Goal: Task Accomplishment & Management: Use online tool/utility

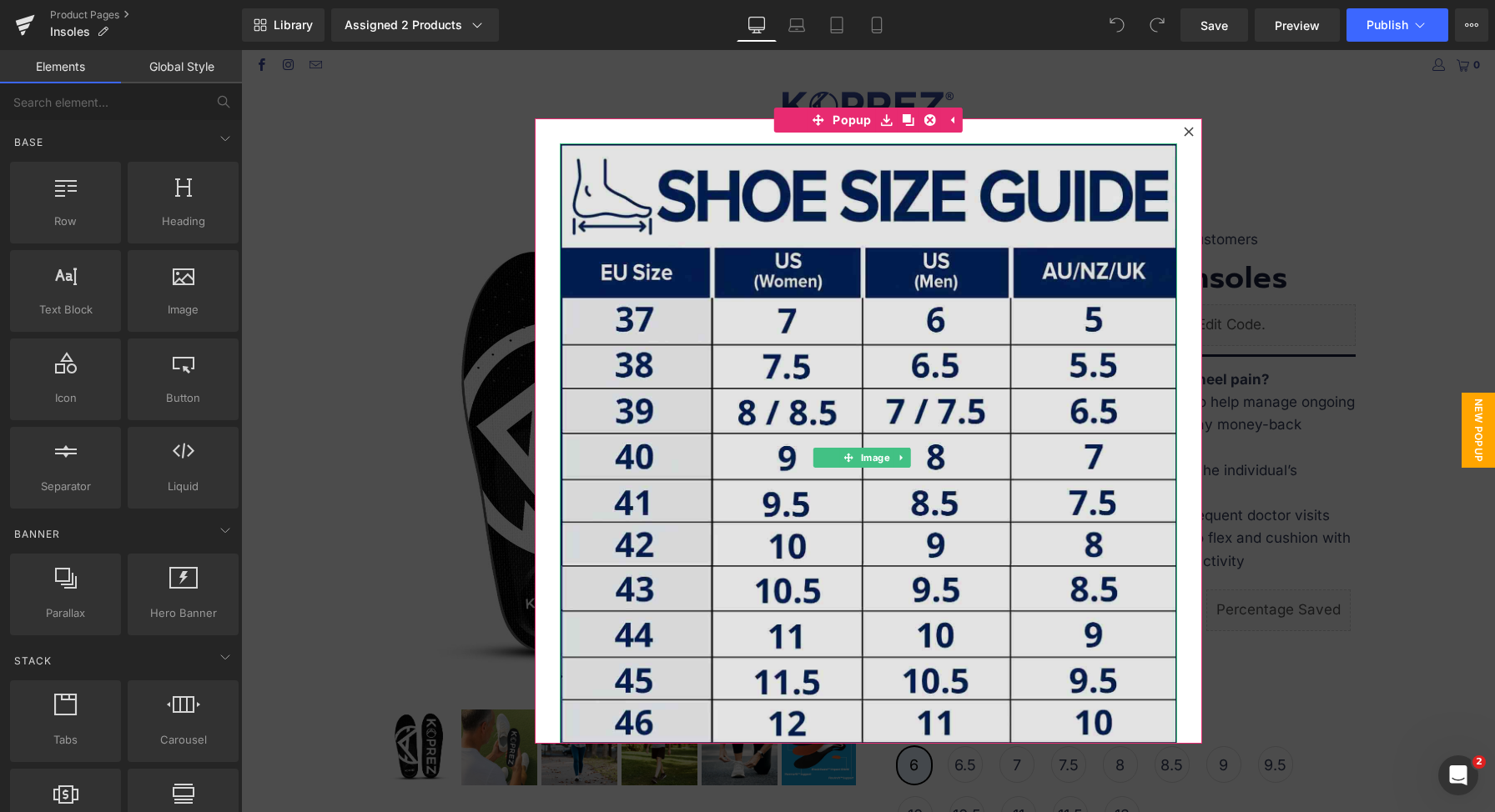
click at [965, 464] on img at bounding box center [869, 444] width 617 height 601
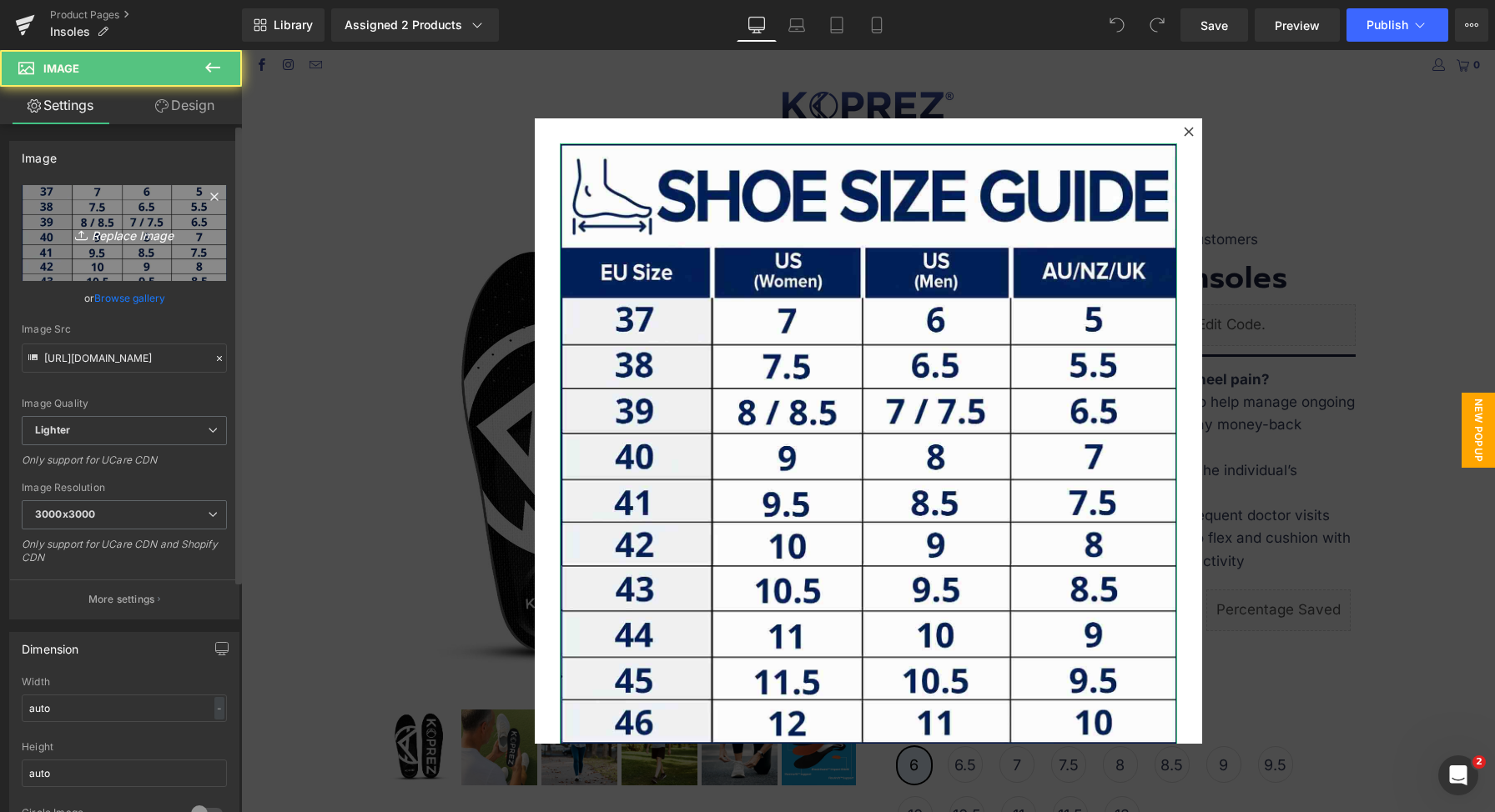
click at [173, 243] on link "Replace Image" at bounding box center [124, 233] width 205 height 96
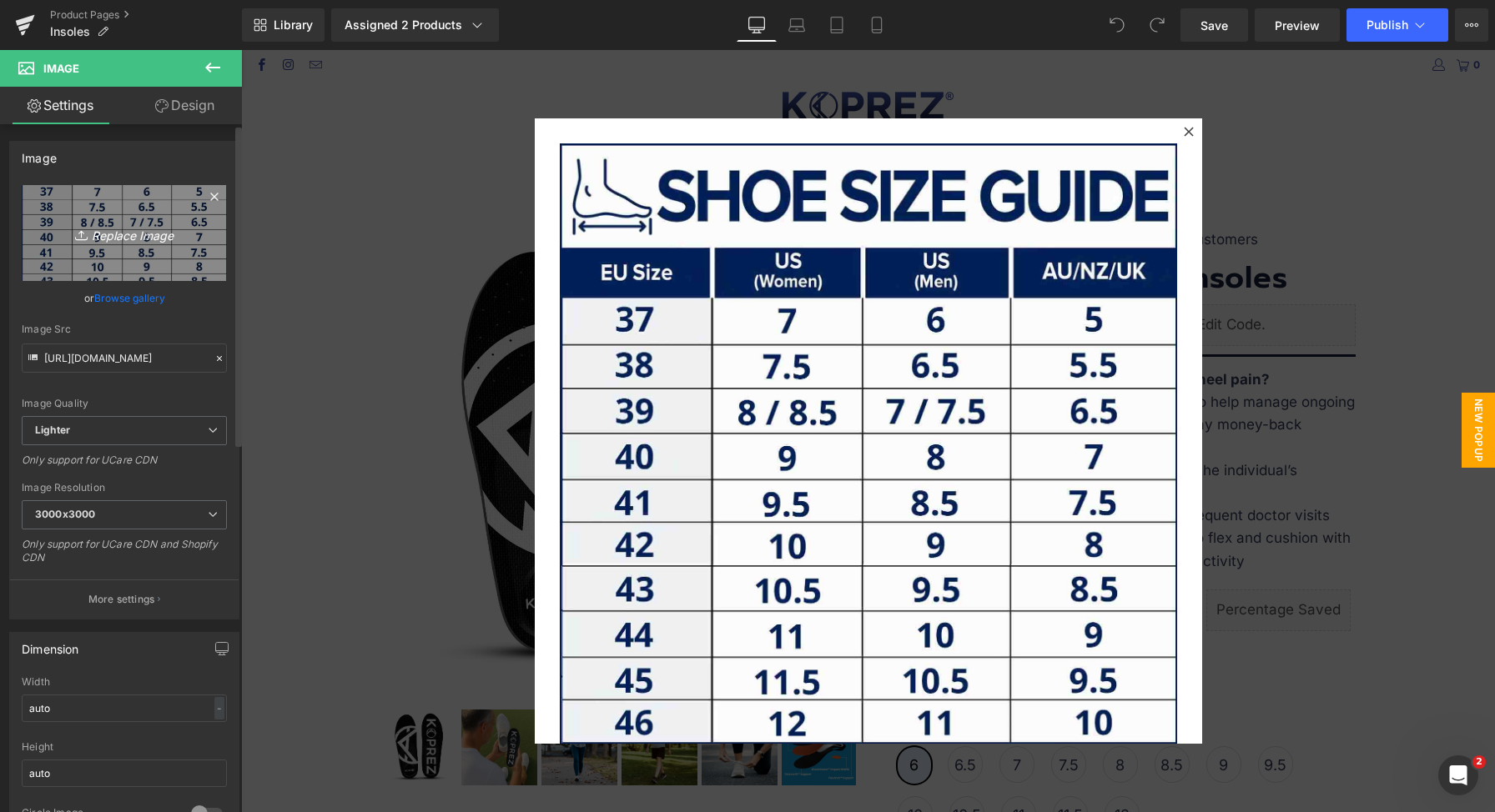
type input "C:\fakepath\[SQUARE] Insole Size Guide V2 (1).jpg"
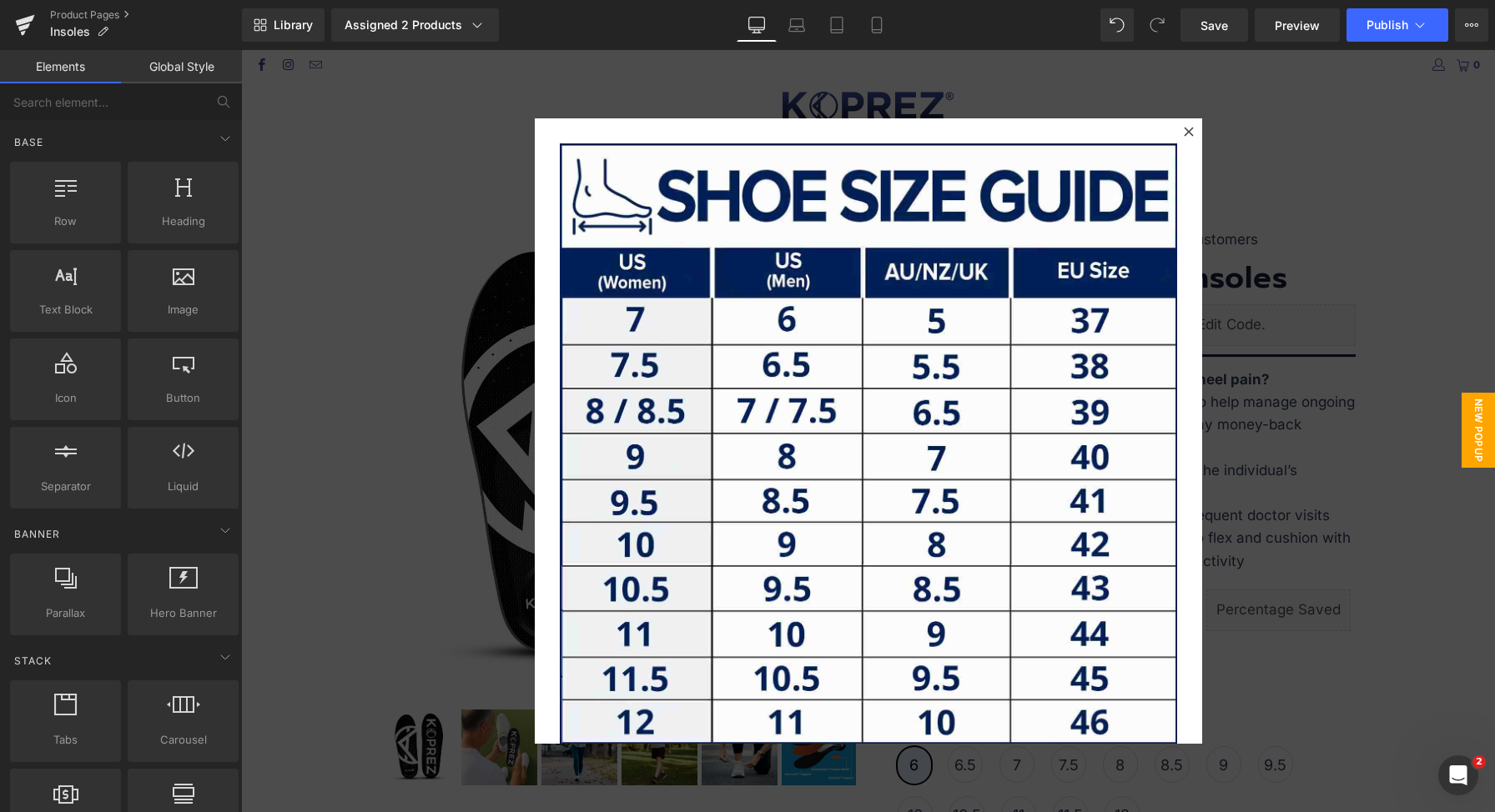
click at [1358, 339] on div at bounding box center [868, 431] width 1254 height 762
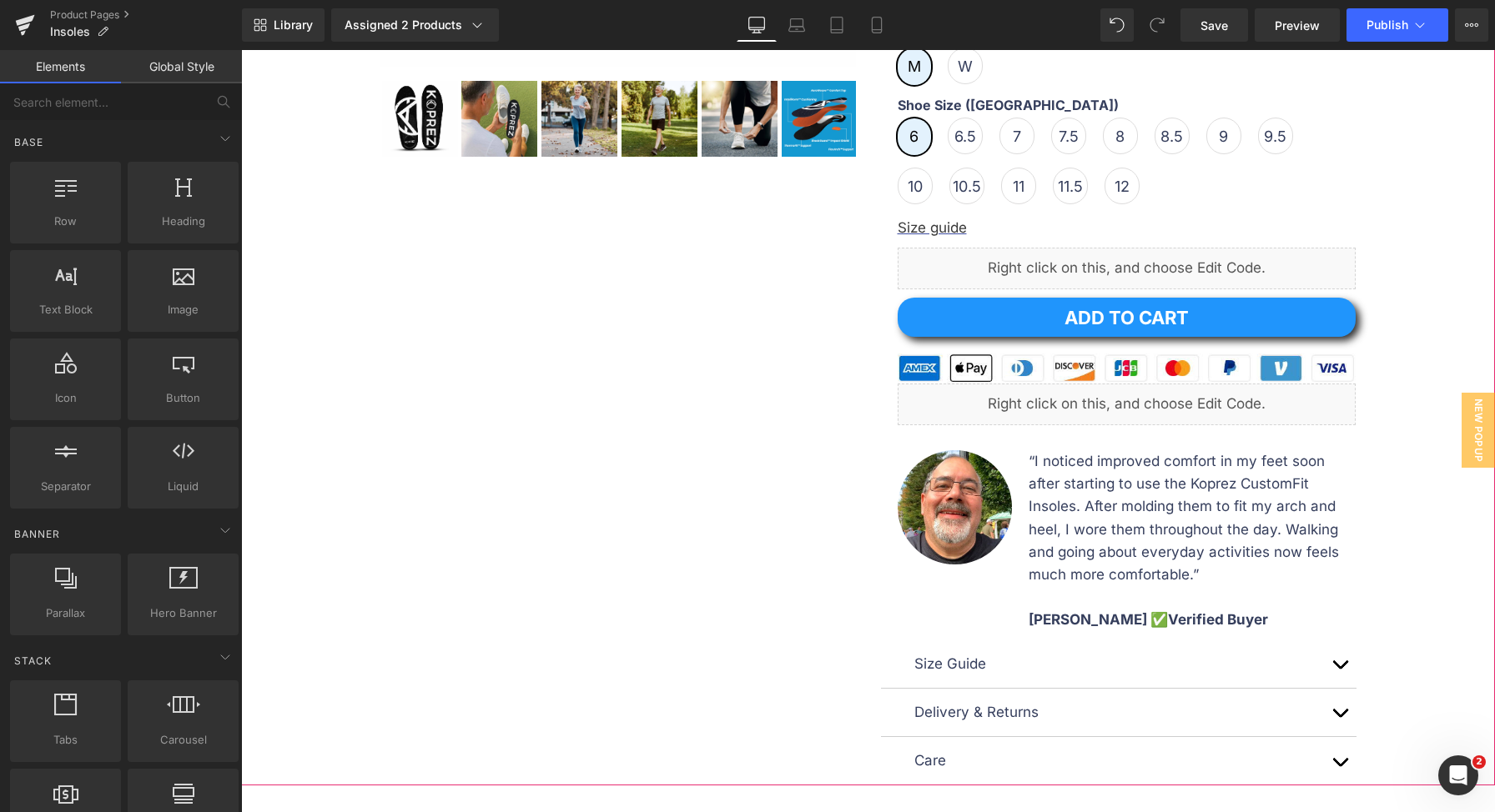
scroll to position [538, 0]
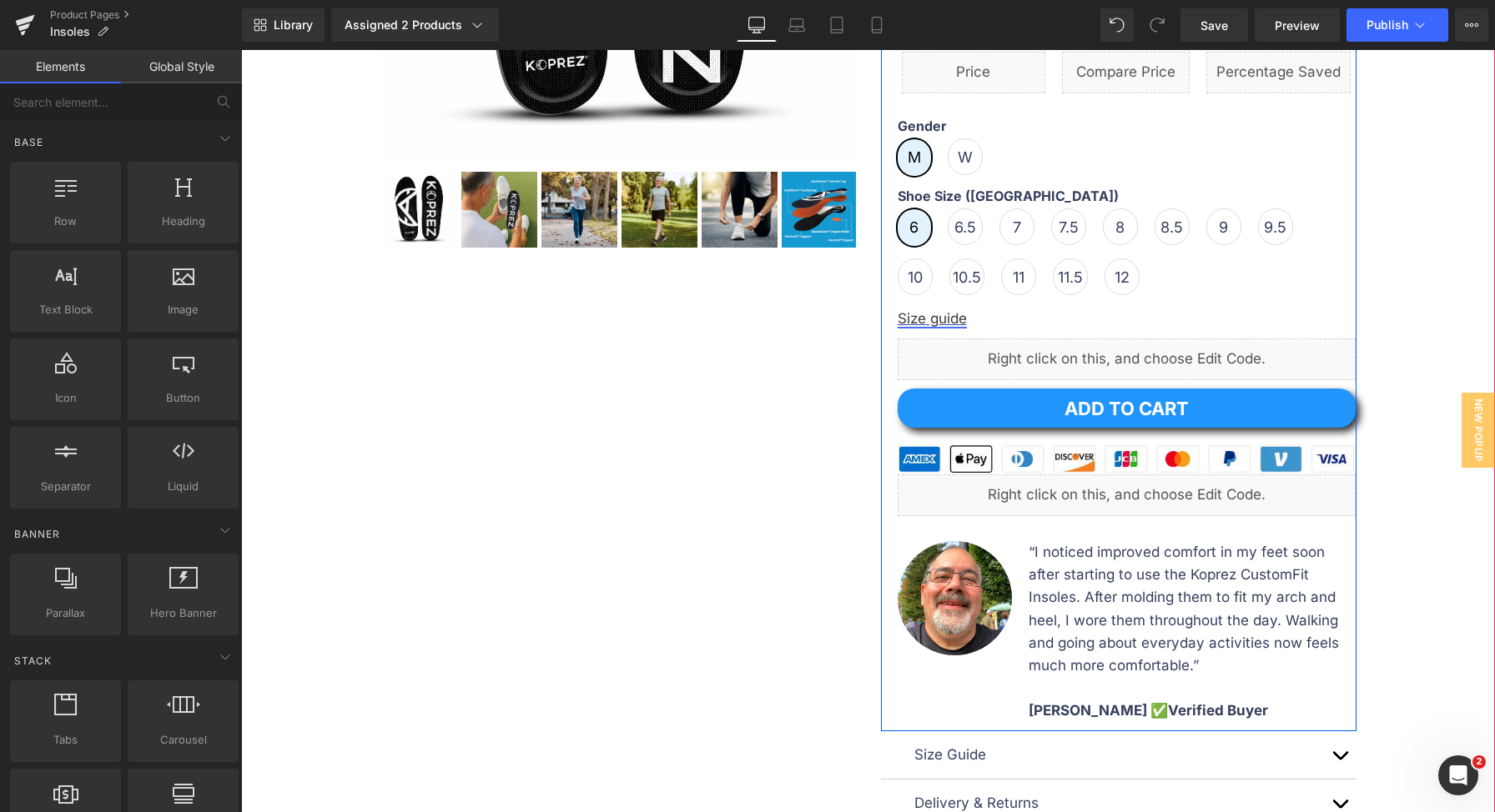
click at [926, 315] on font "Size guide" at bounding box center [932, 318] width 69 height 16
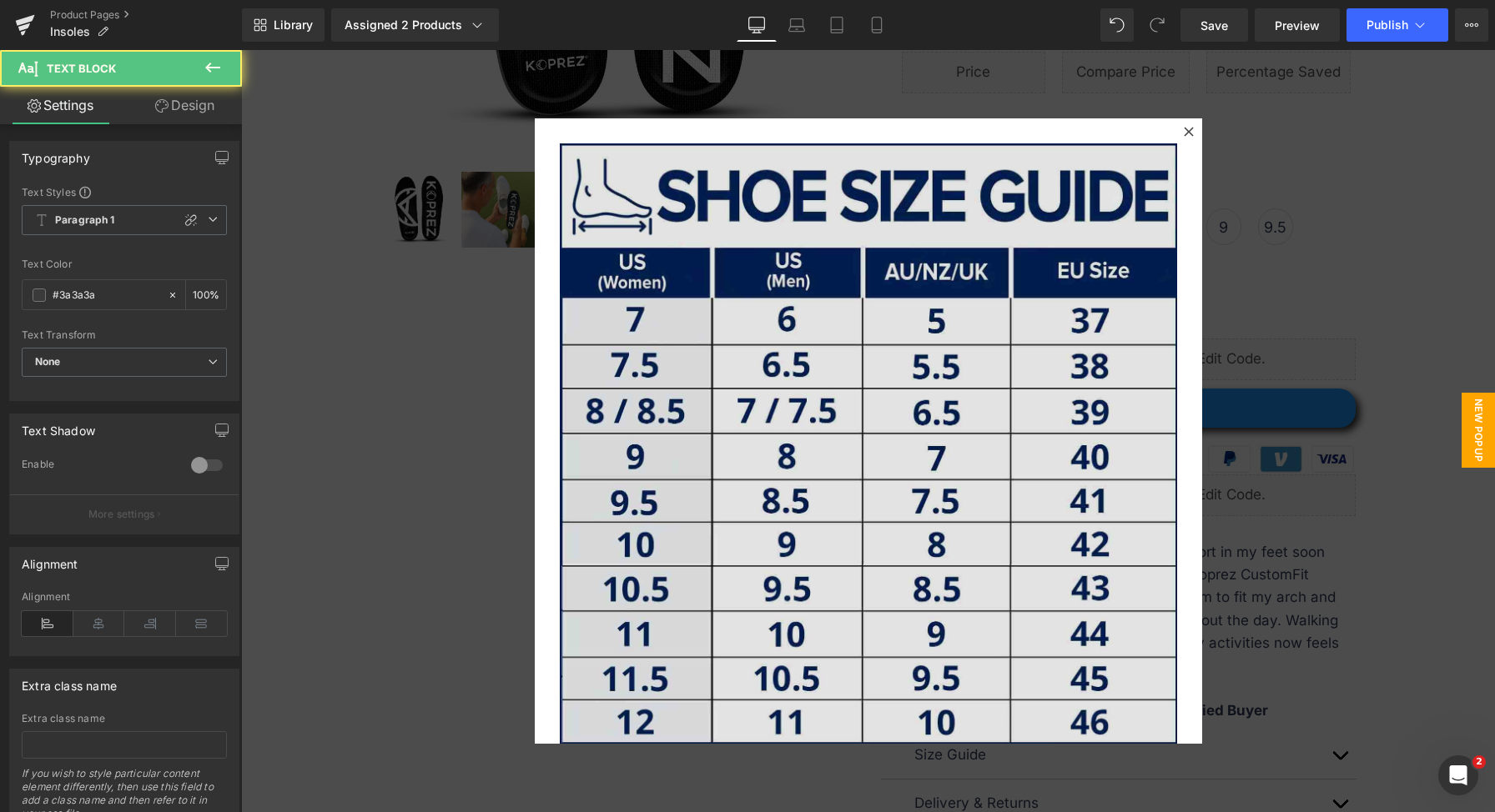
click at [1044, 290] on img at bounding box center [869, 444] width 617 height 601
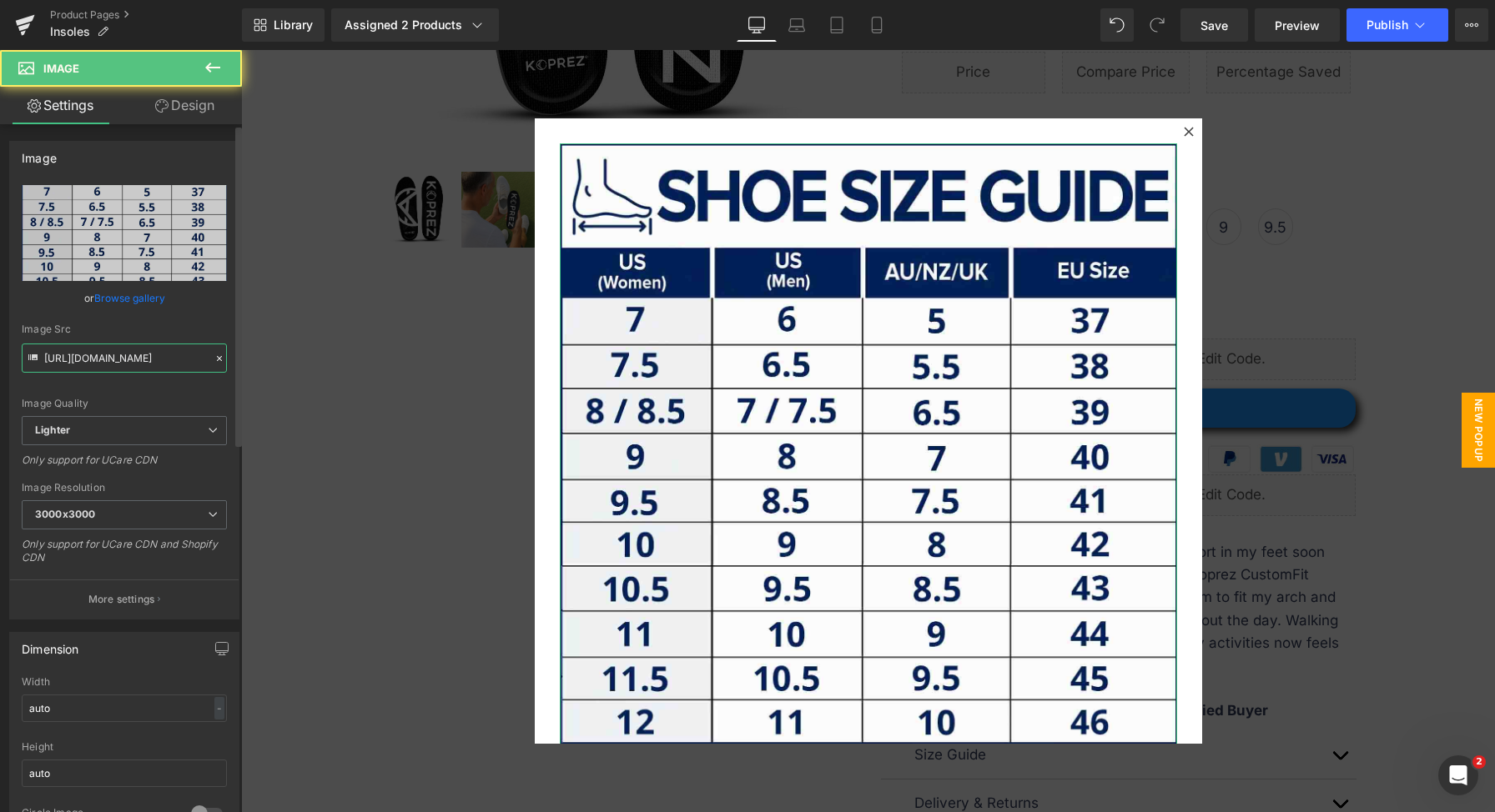
click at [109, 360] on input "https://ucarecdn.com/841773a4-3b0e-47ef-95c8-da7c40db7b20/-/format/auto/-/previ…" at bounding box center [124, 358] width 205 height 29
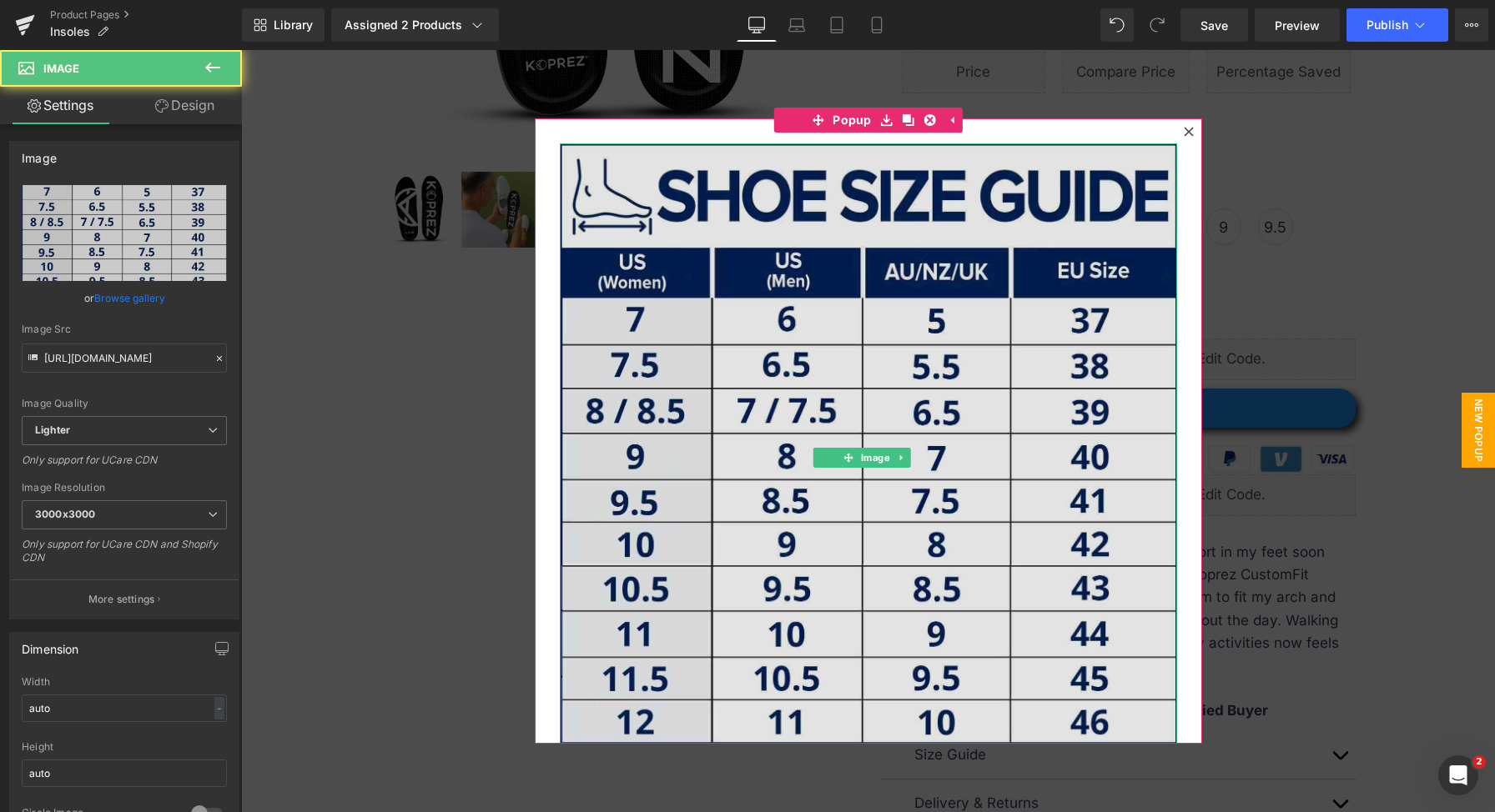
click at [968, 216] on img at bounding box center [869, 444] width 617 height 601
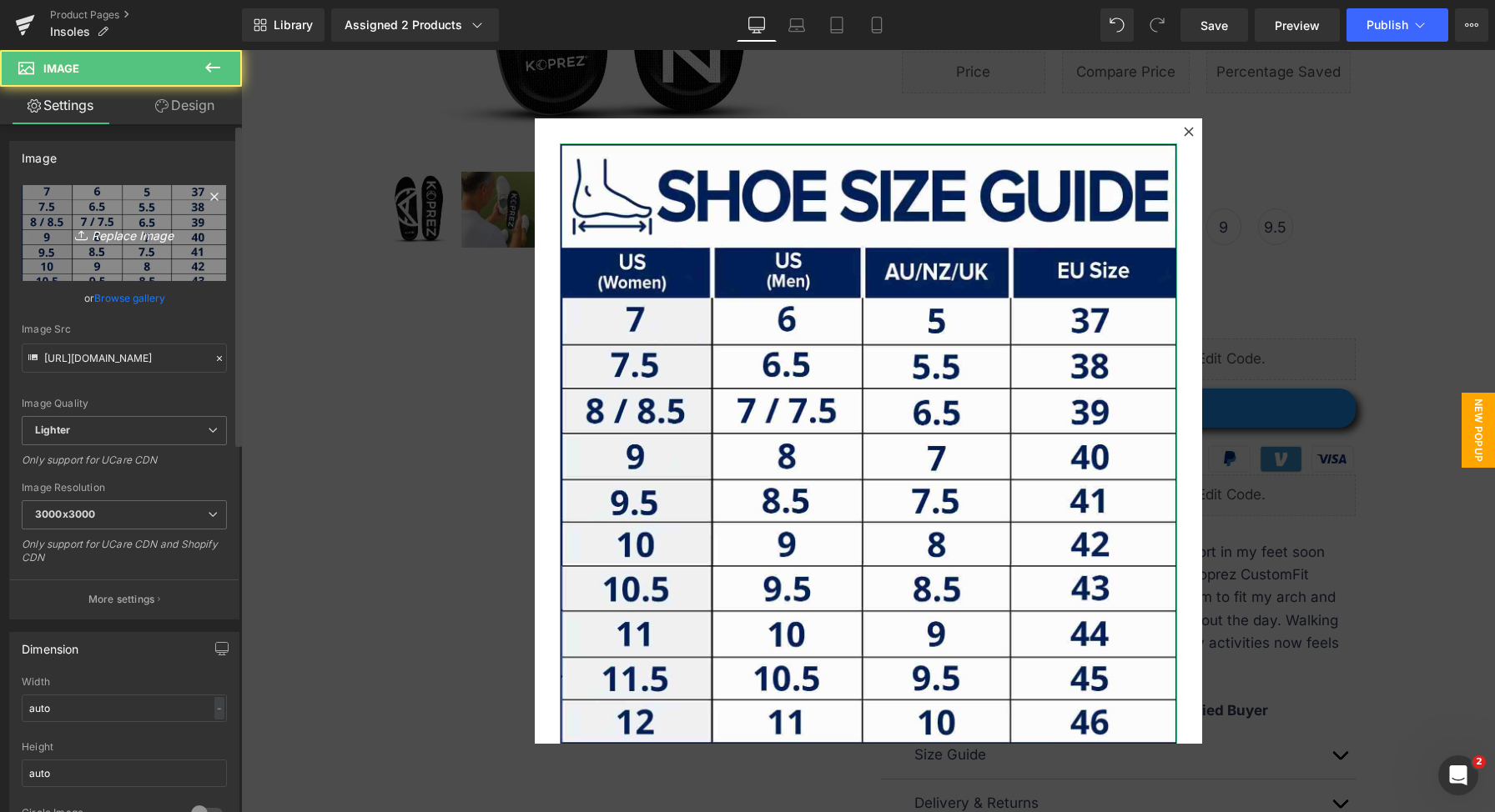
click at [150, 230] on icon "Replace Image" at bounding box center [123, 232] width 133 height 21
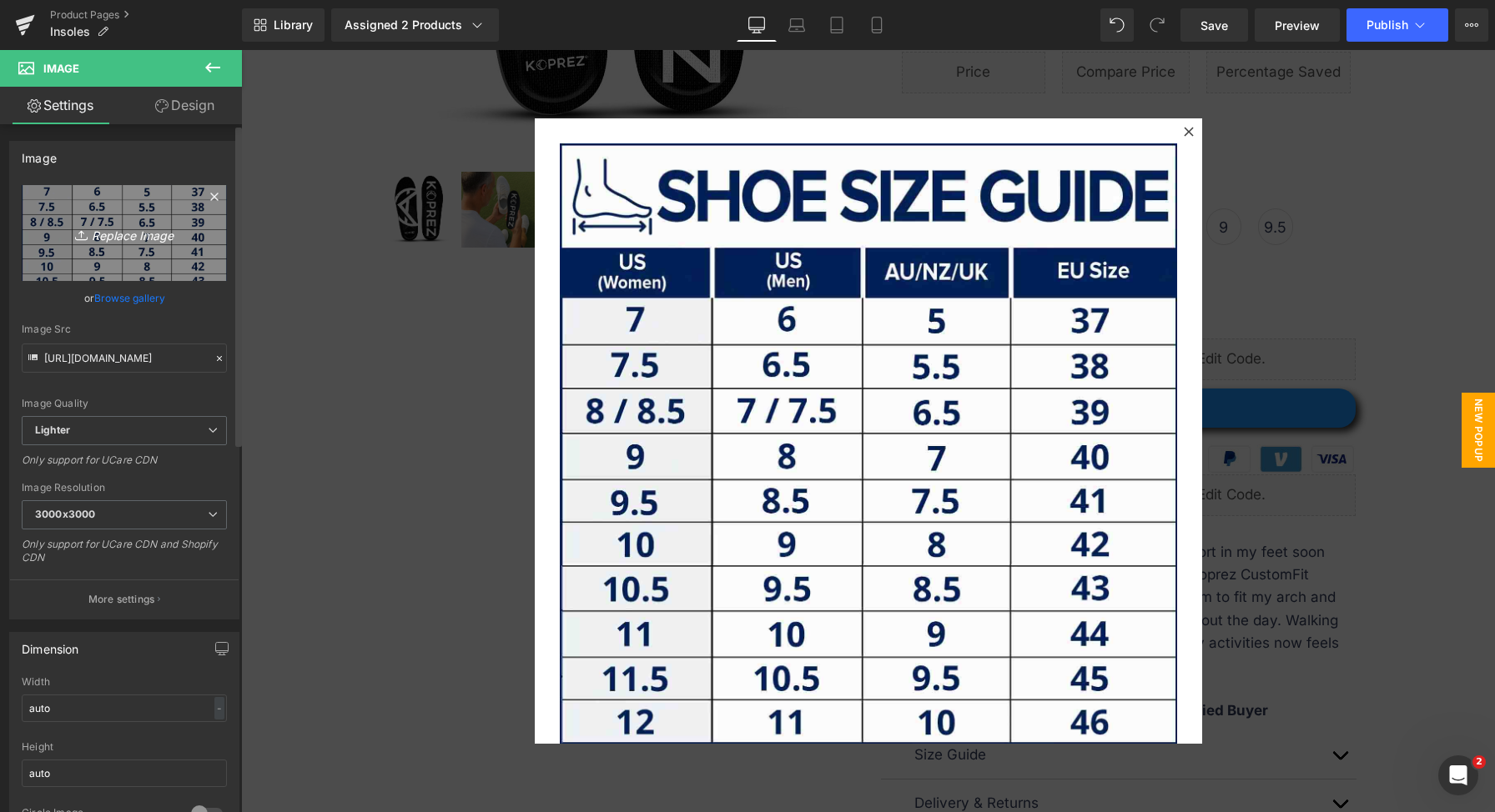
type input "C:\fakepath\[RECTANGULAR] Insole Size Guide V2.jpg"
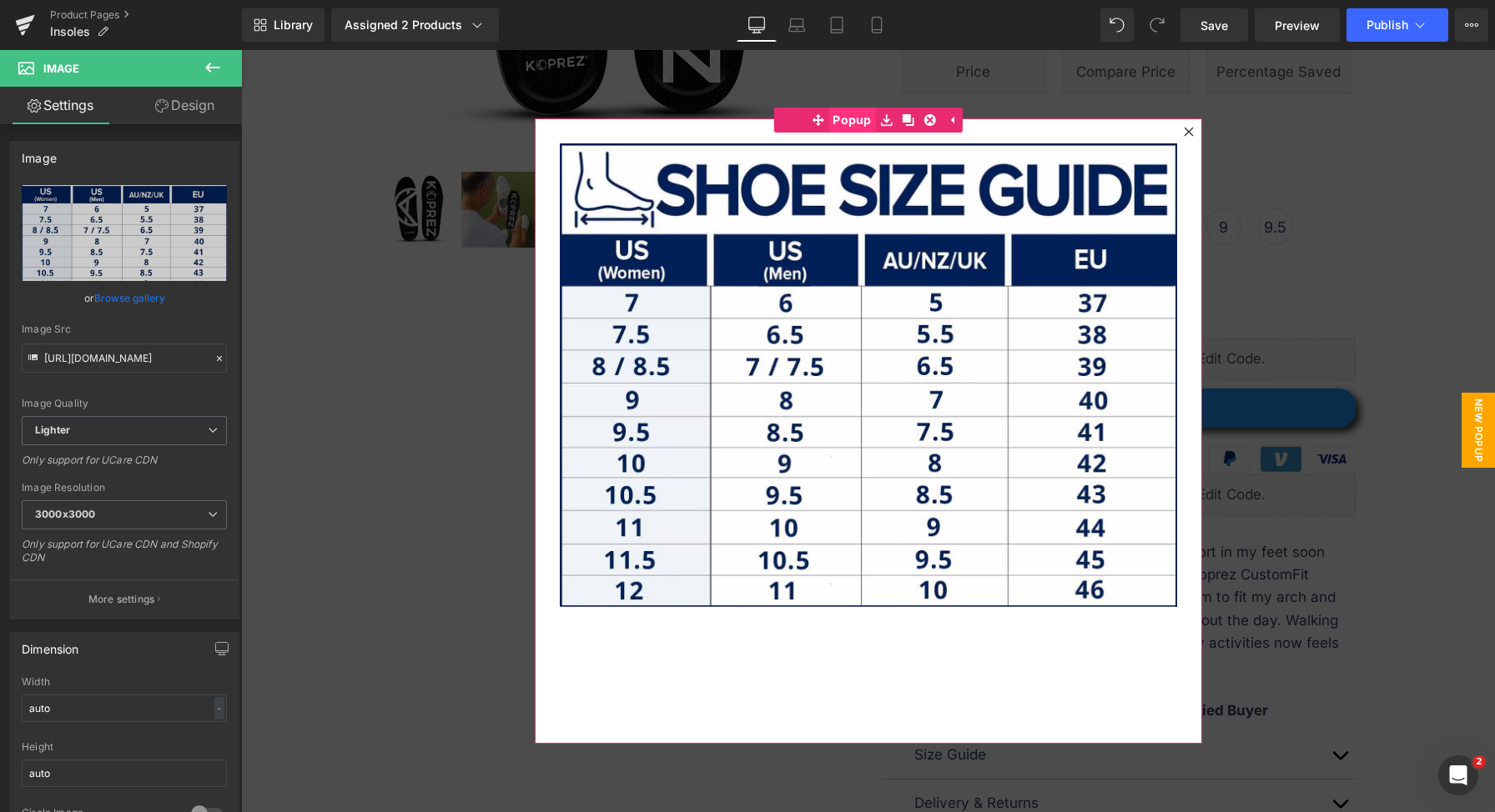
click at [845, 118] on span "Popup" at bounding box center [851, 121] width 47 height 25
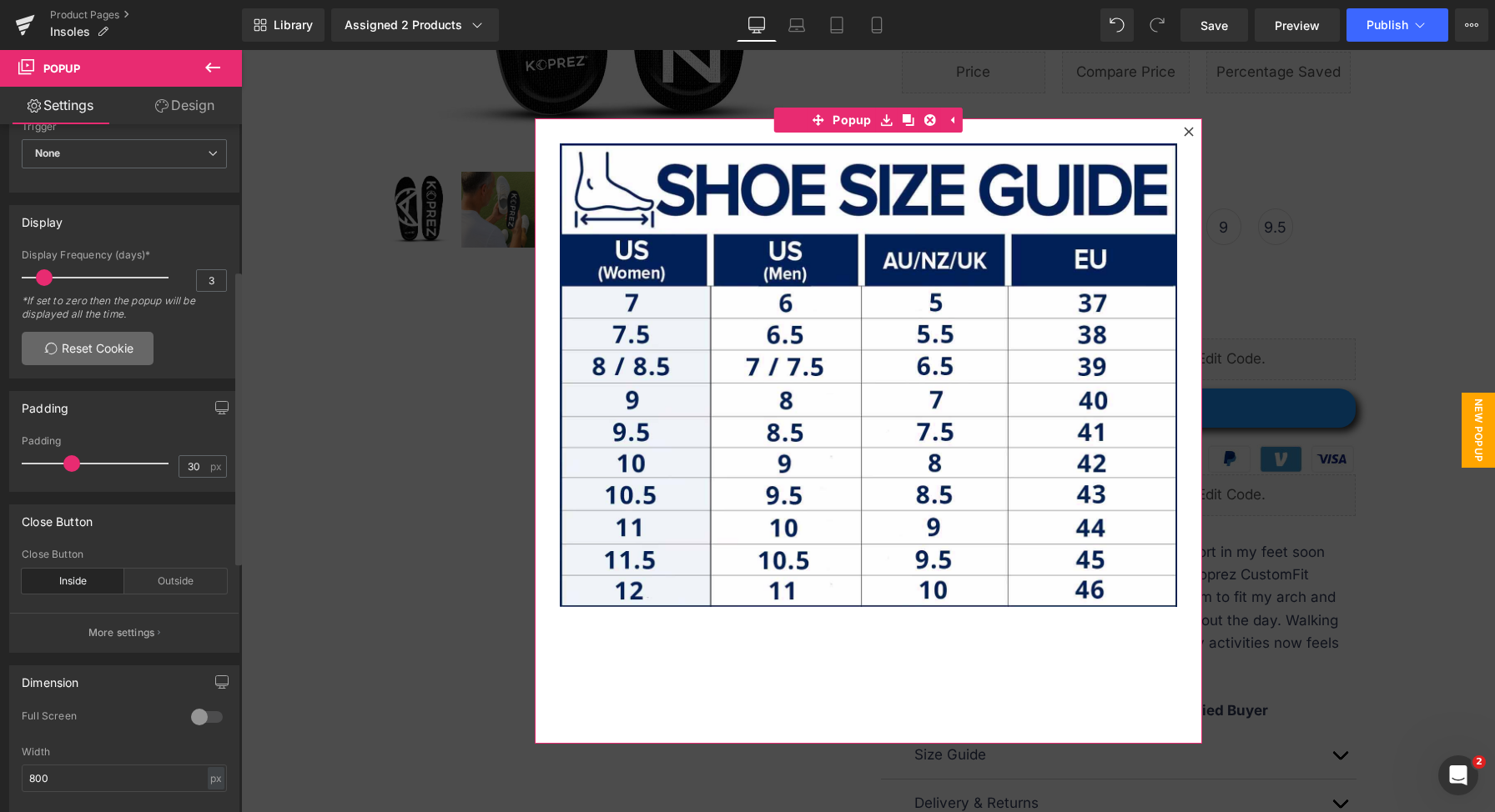
scroll to position [342, 0]
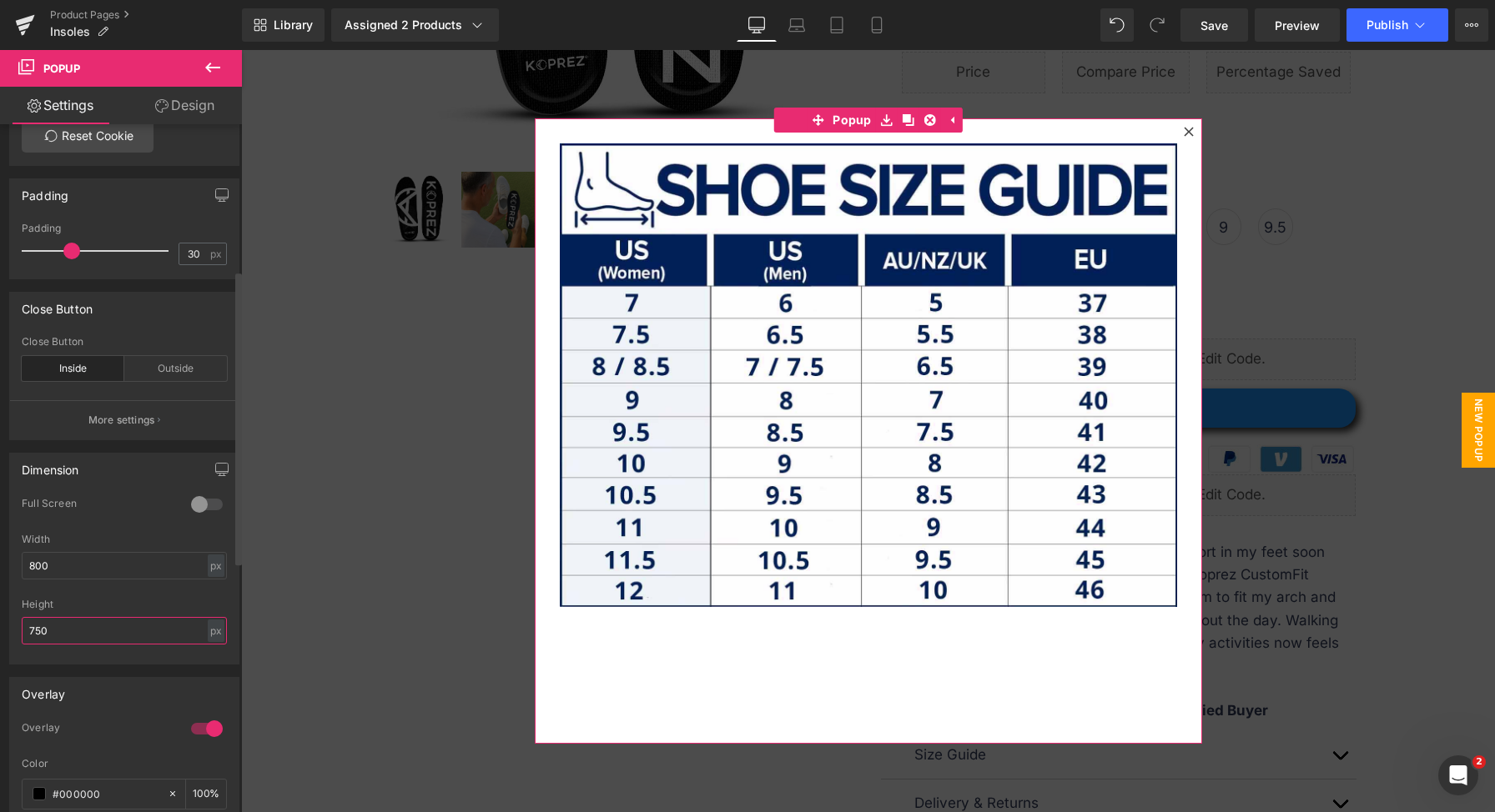
click at [113, 625] on input "750" at bounding box center [124, 631] width 205 height 27
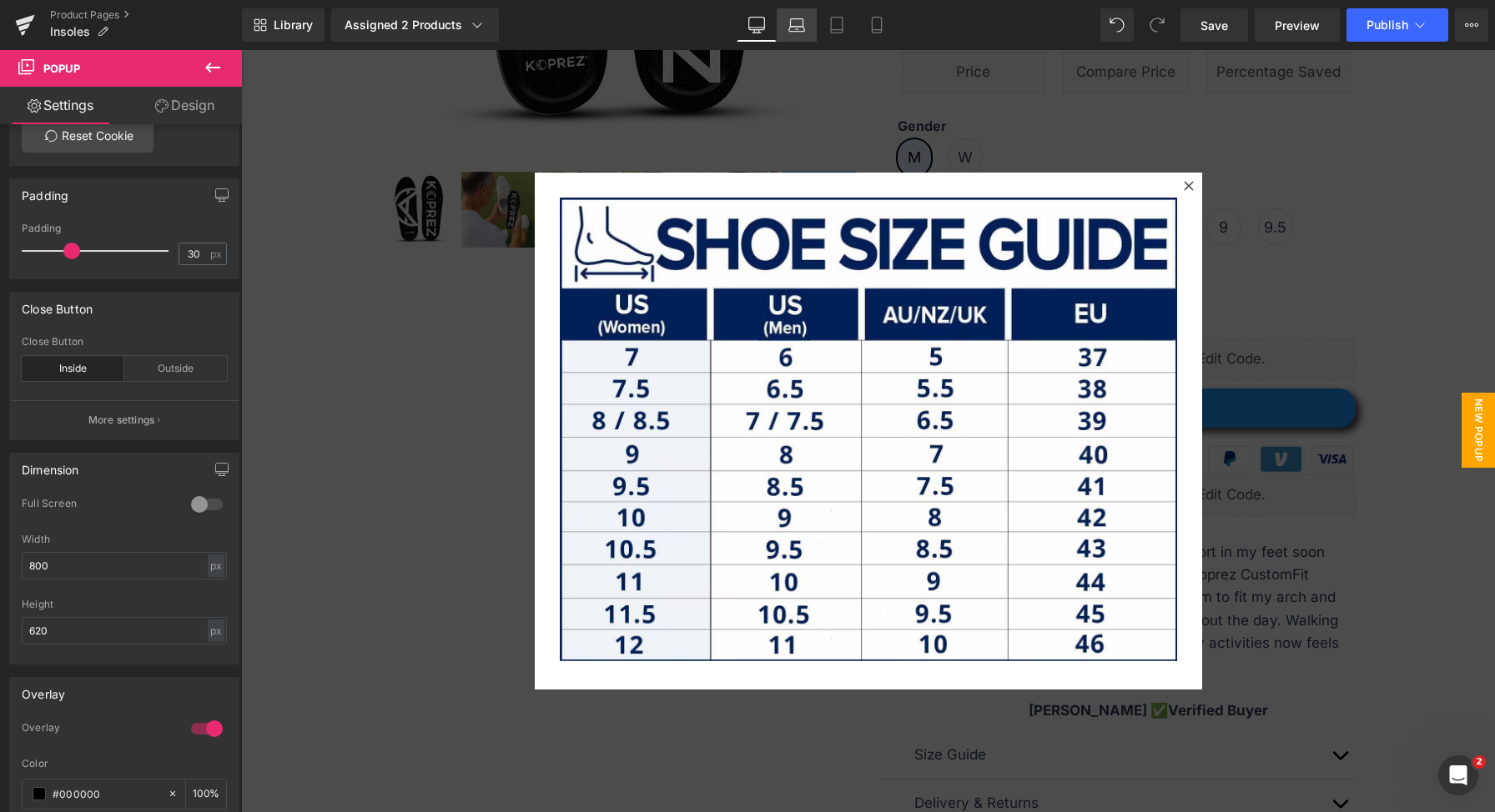
click at [797, 29] on icon at bounding box center [797, 29] width 3 height 0
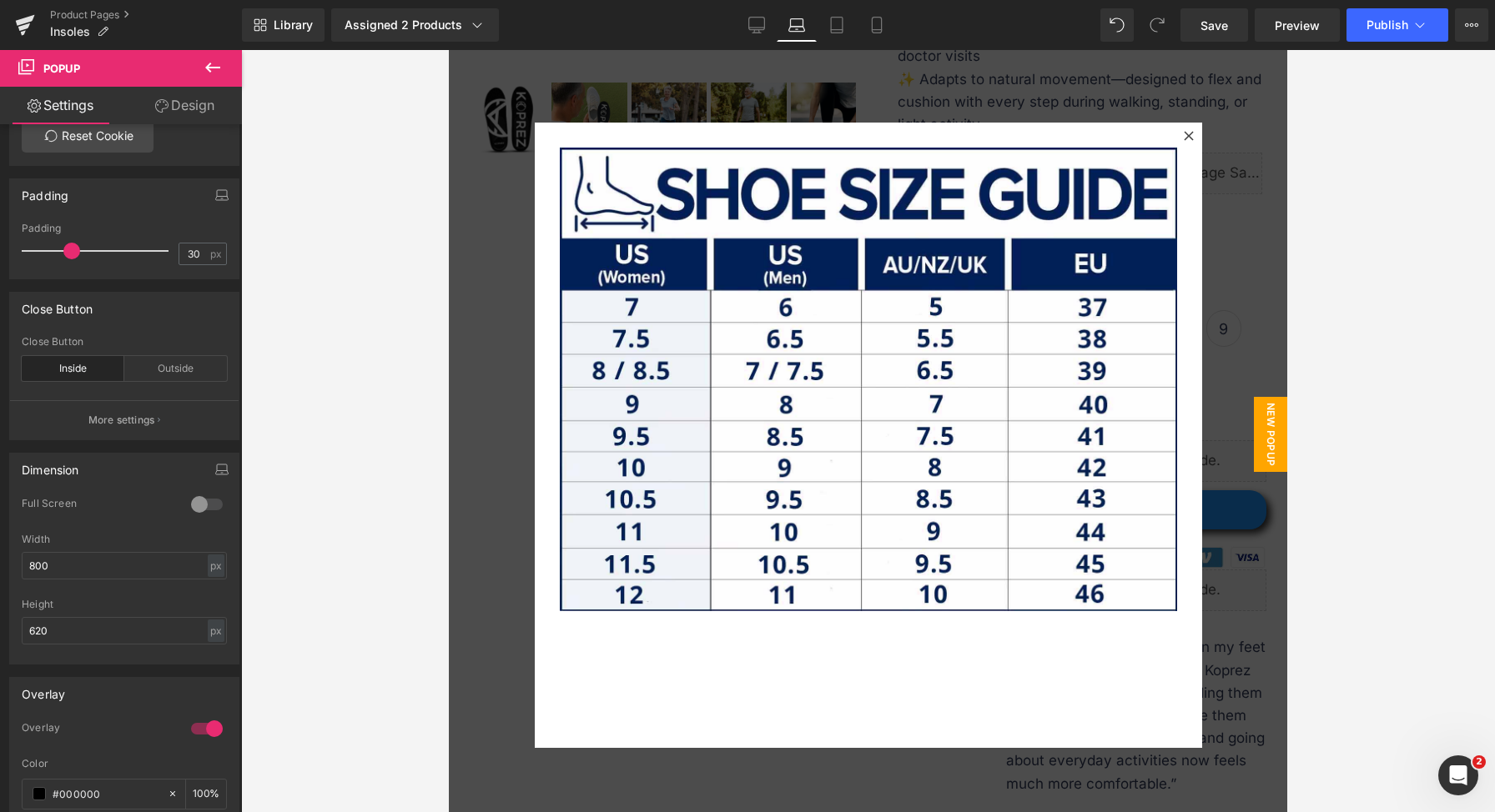
scroll to position [349, 0]
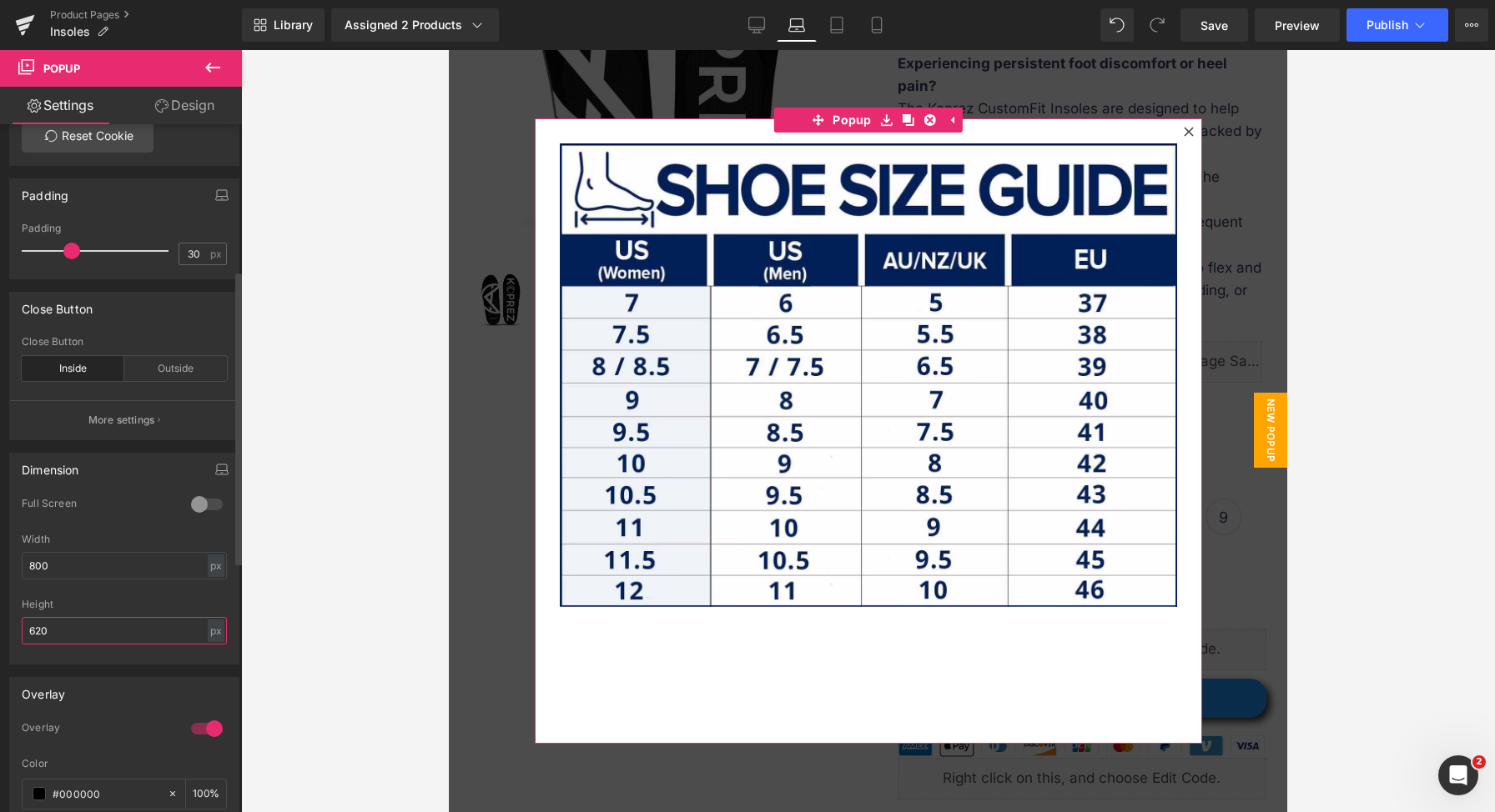
click at [105, 631] on input "620" at bounding box center [124, 631] width 205 height 27
click at [107, 626] on input "620" at bounding box center [124, 631] width 205 height 27
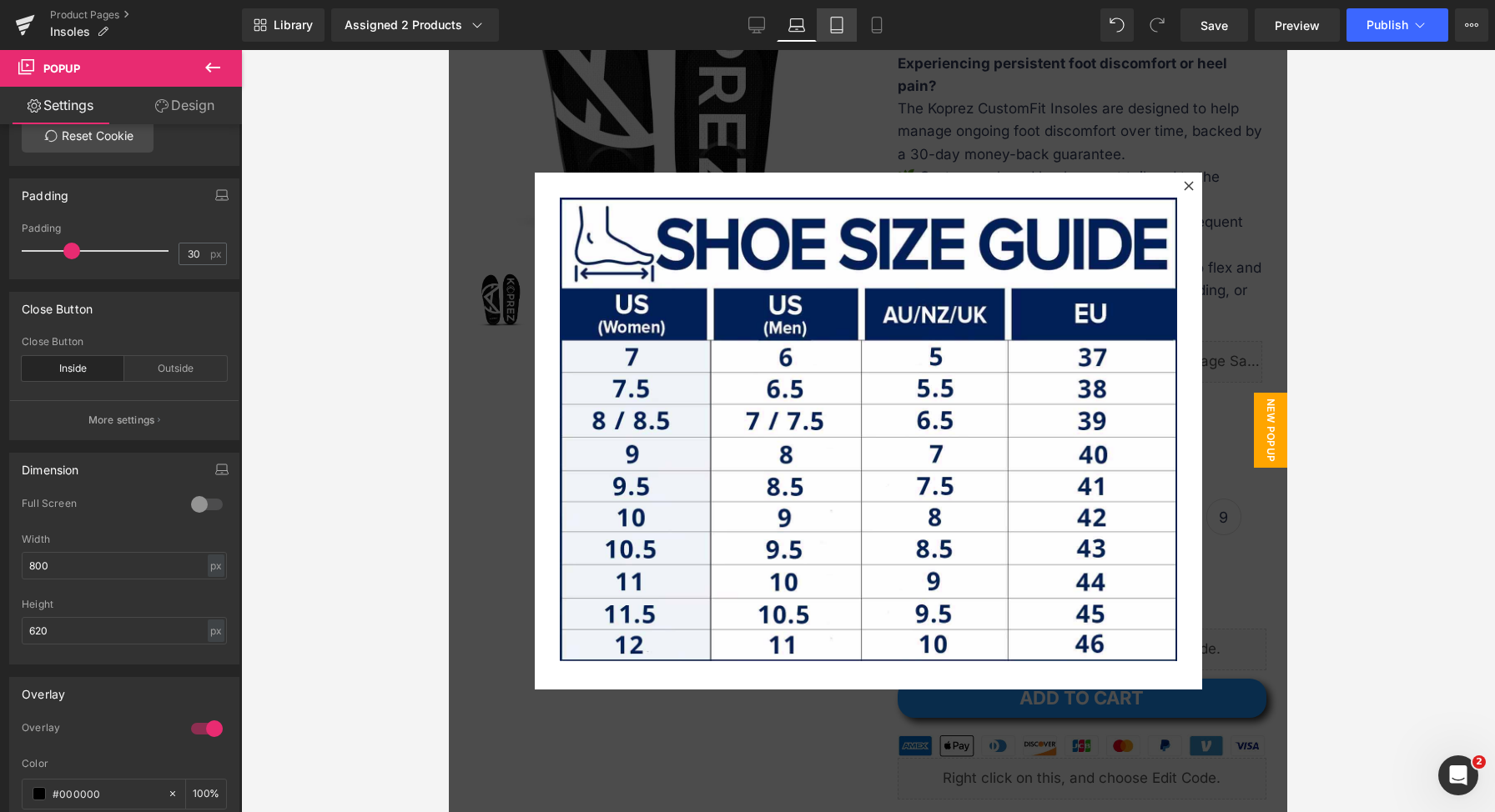
click at [835, 21] on icon at bounding box center [836, 24] width 16 height 16
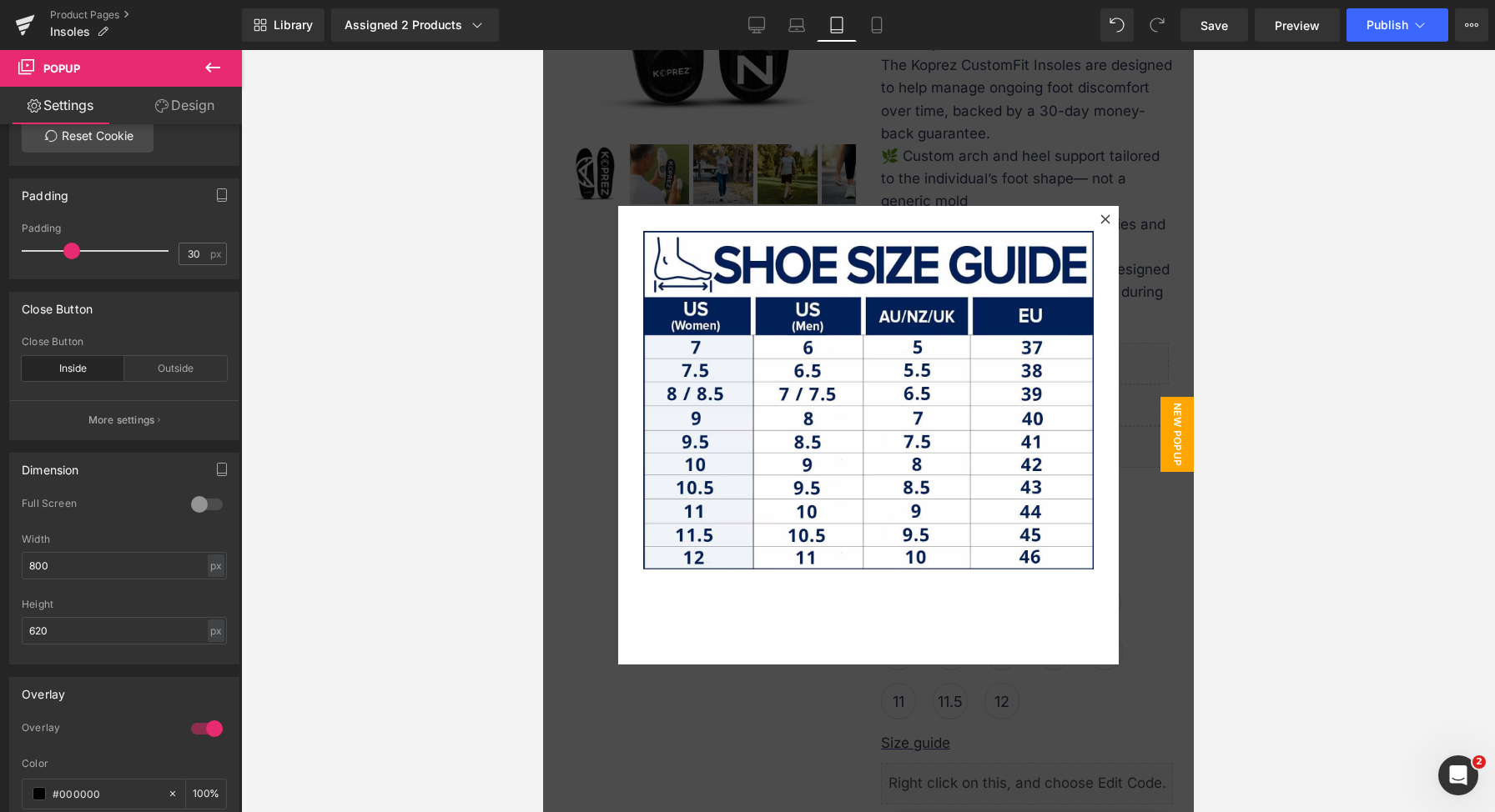
scroll to position [378, 0]
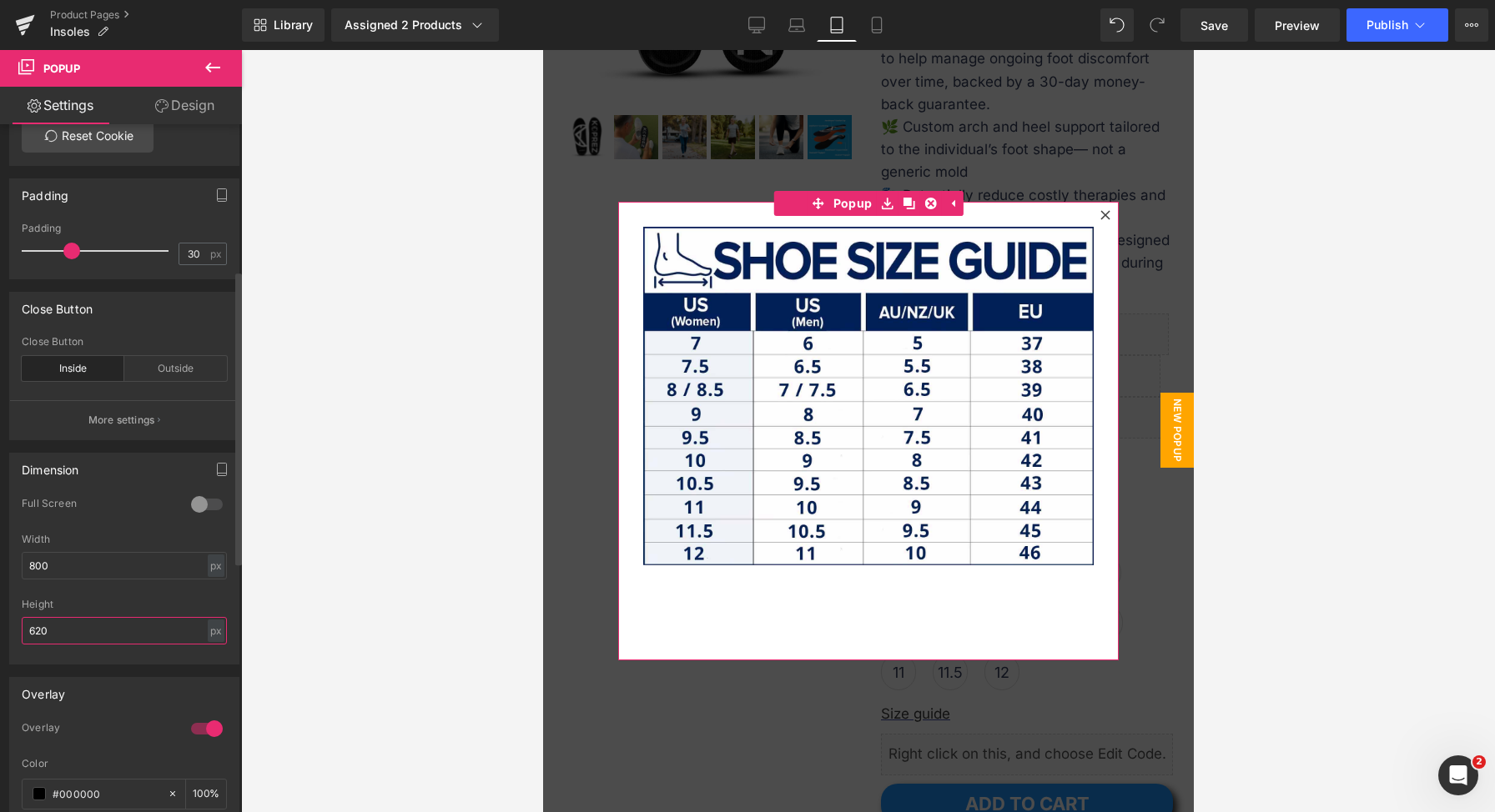
click at [99, 636] on input "620" at bounding box center [124, 631] width 205 height 27
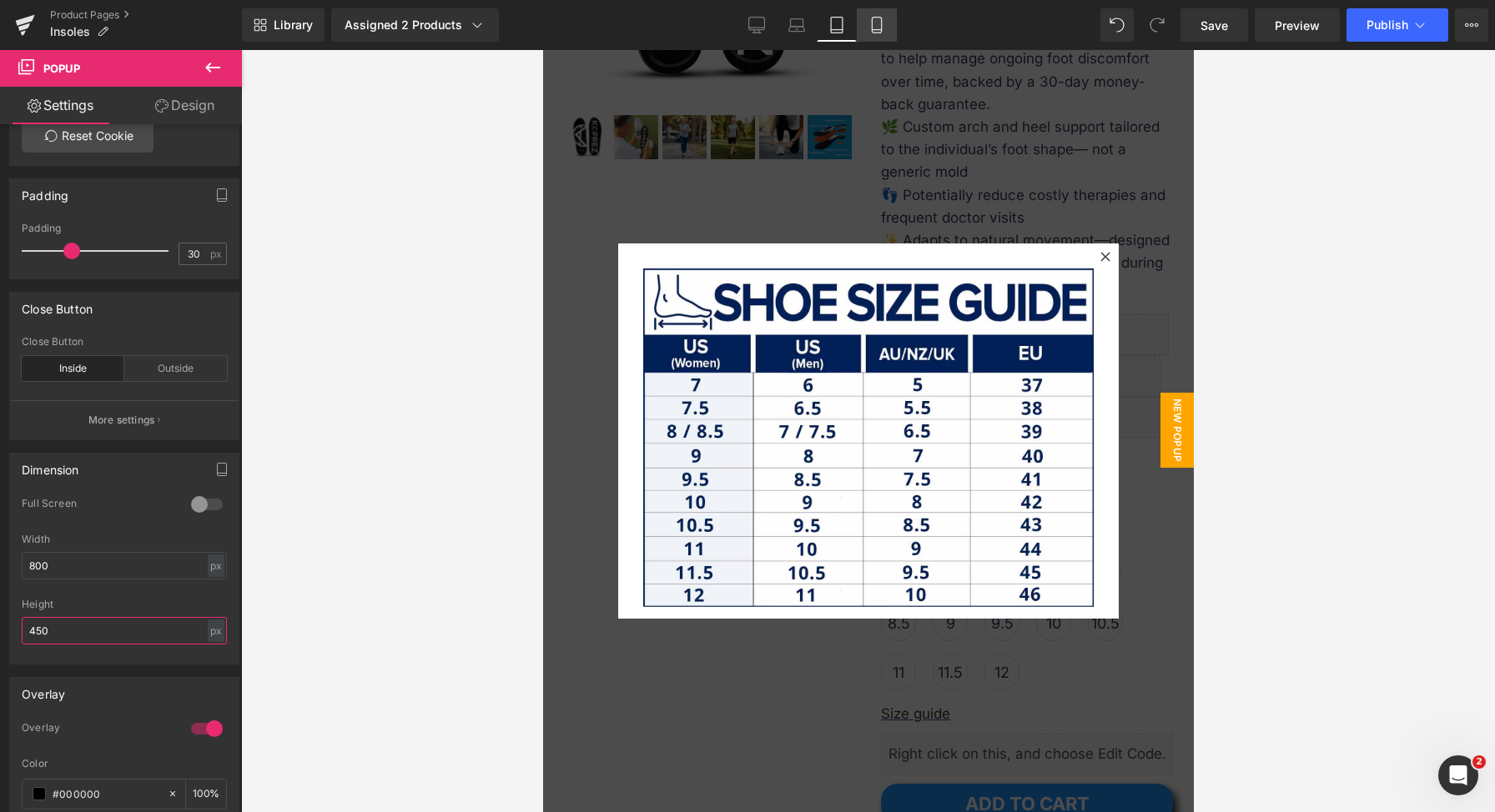
type input "450"
click at [869, 31] on icon at bounding box center [877, 24] width 16 height 16
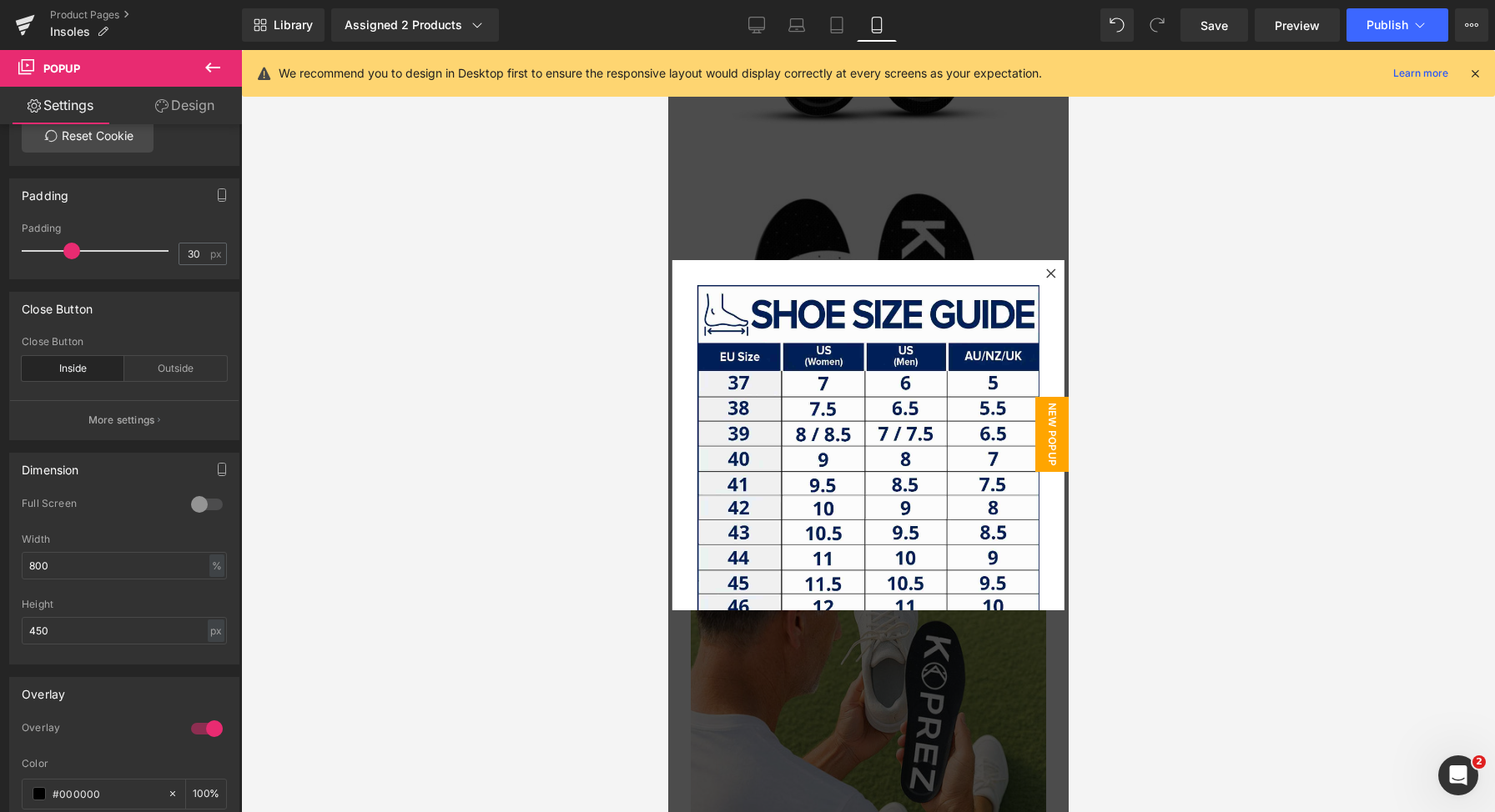
scroll to position [391, 0]
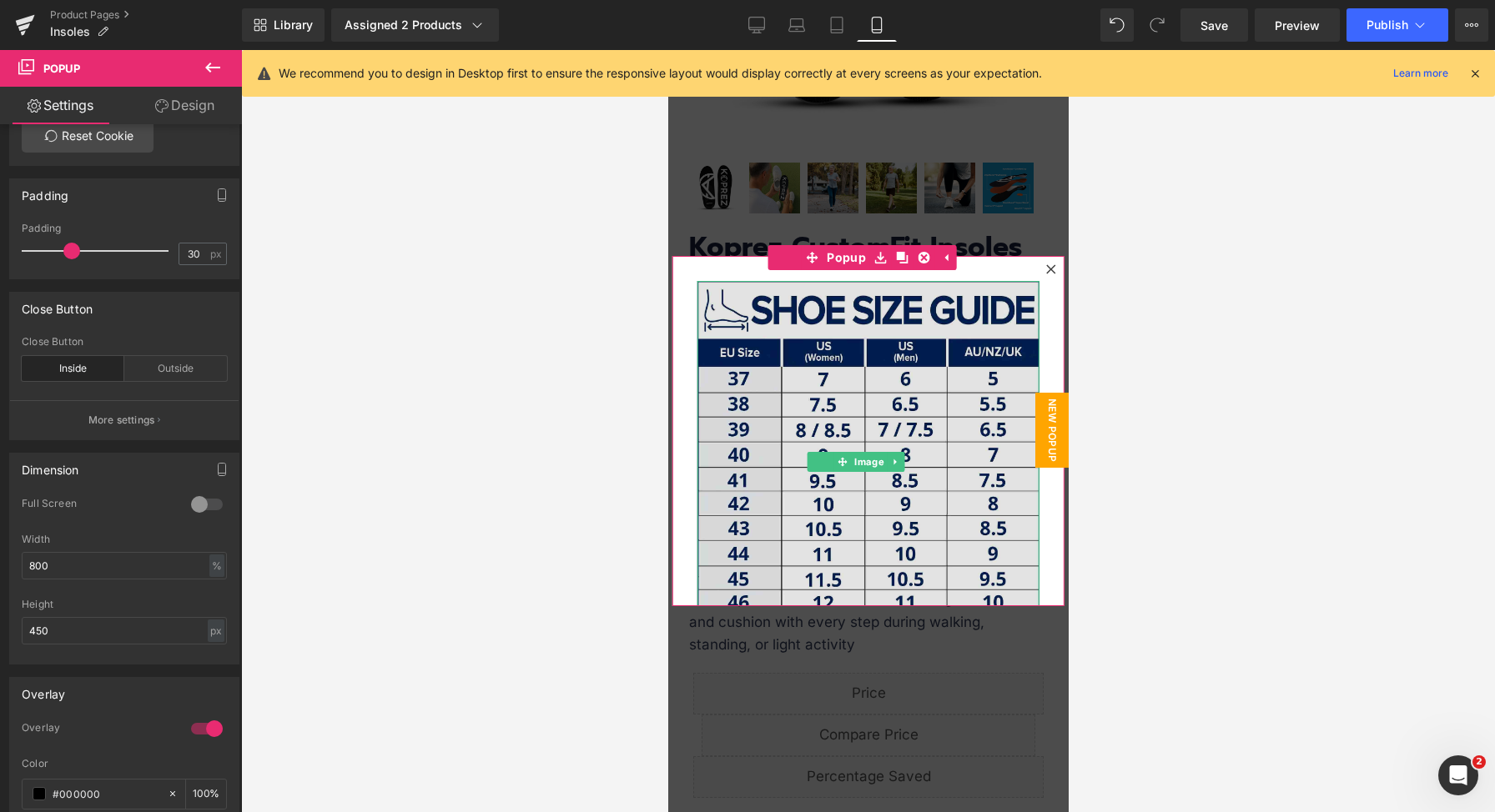
click at [878, 371] on img at bounding box center [867, 448] width 342 height 334
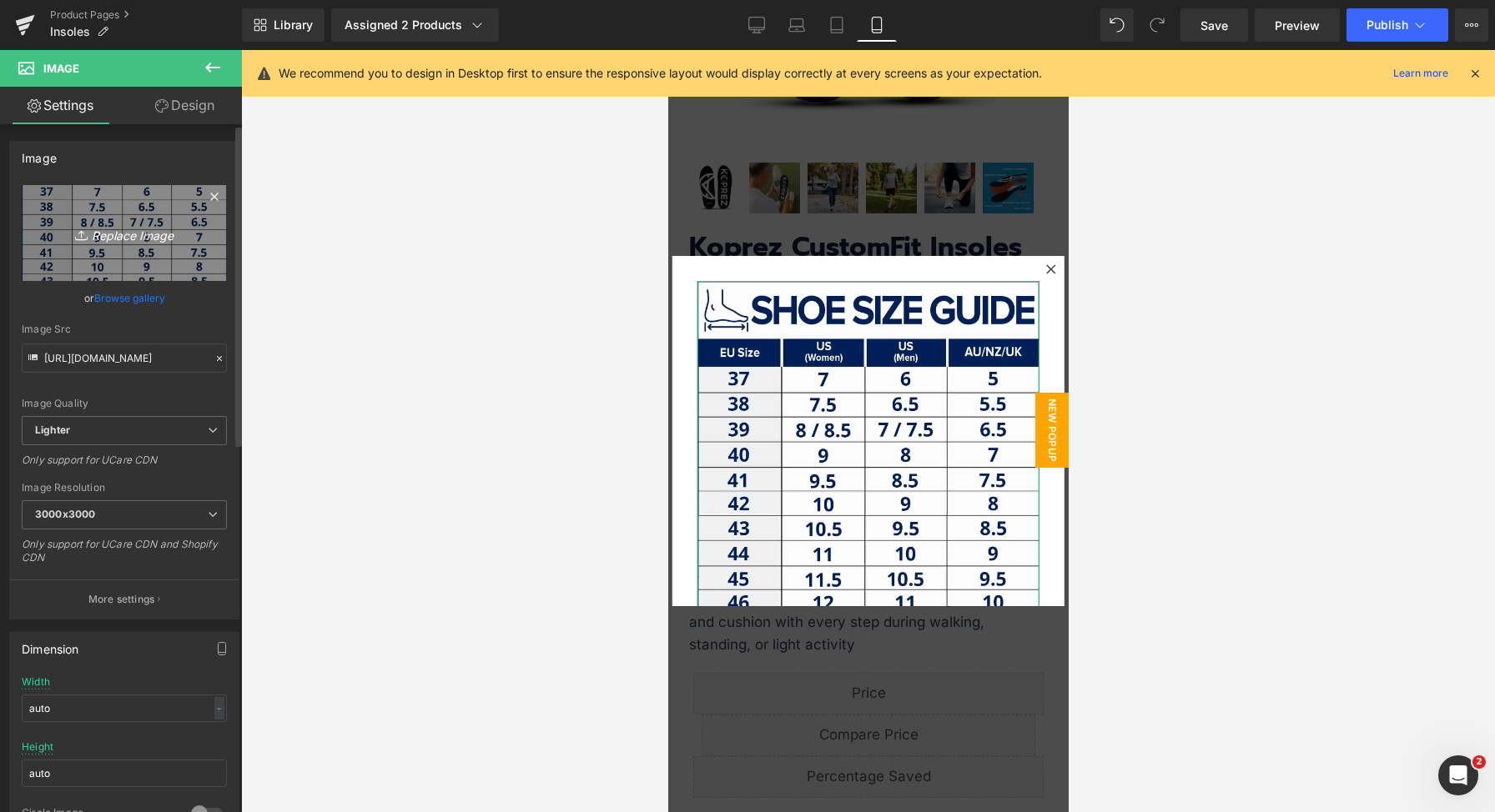
click at [141, 249] on link "Replace Image" at bounding box center [124, 233] width 205 height 96
type input "C:\fakepath\[SQUARE] Insole Size Guide V2 (1).jpg"
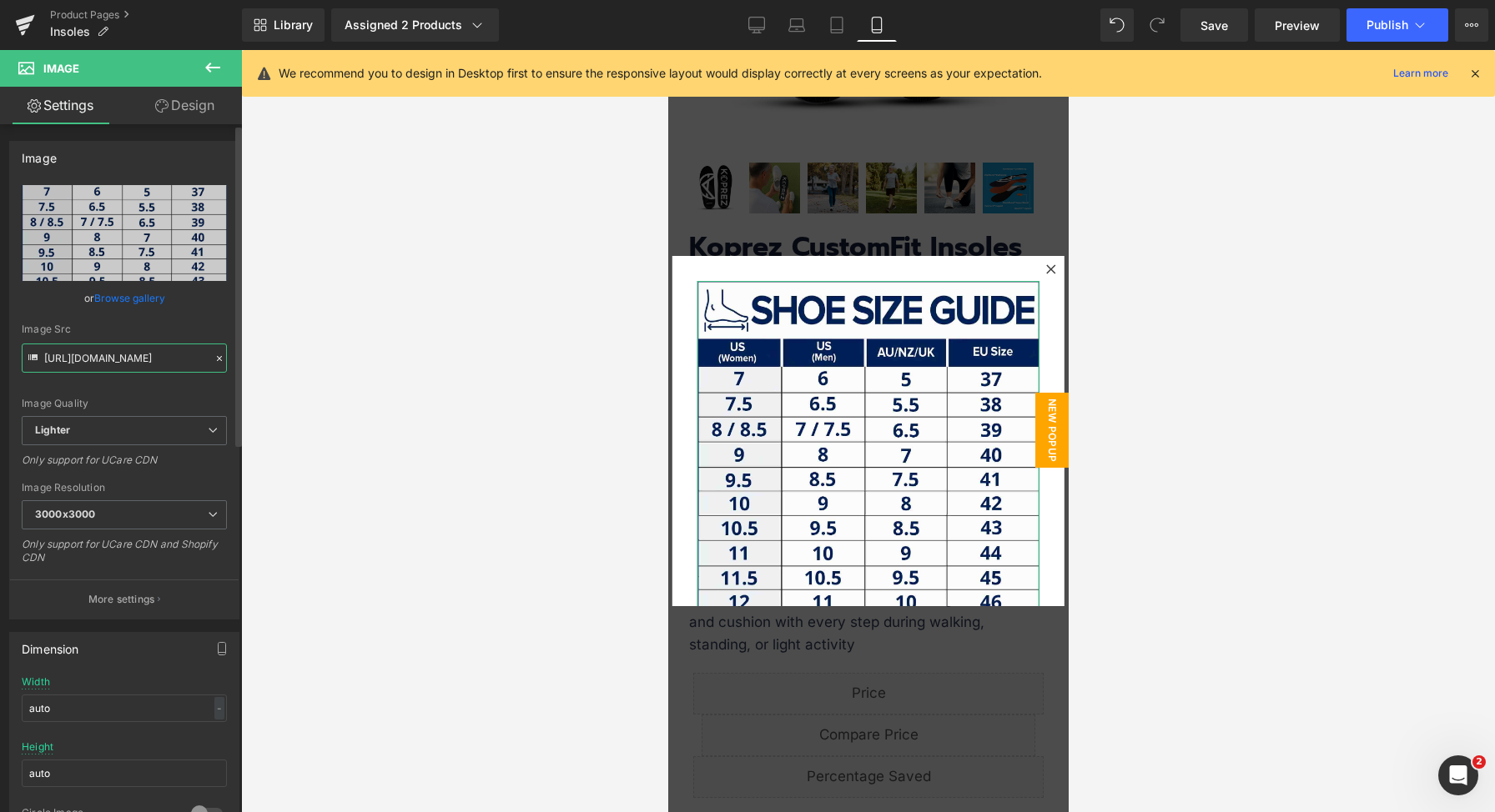
click at [147, 347] on input "[URL][DOMAIN_NAME]" at bounding box center [124, 358] width 205 height 29
type input "https://ucarecdn.com/a7a47f86-7e4c-4742-8f30-1d036872f625/-/format/auto/-/previ…"
click at [826, 217] on div at bounding box center [867, 431] width 400 height 762
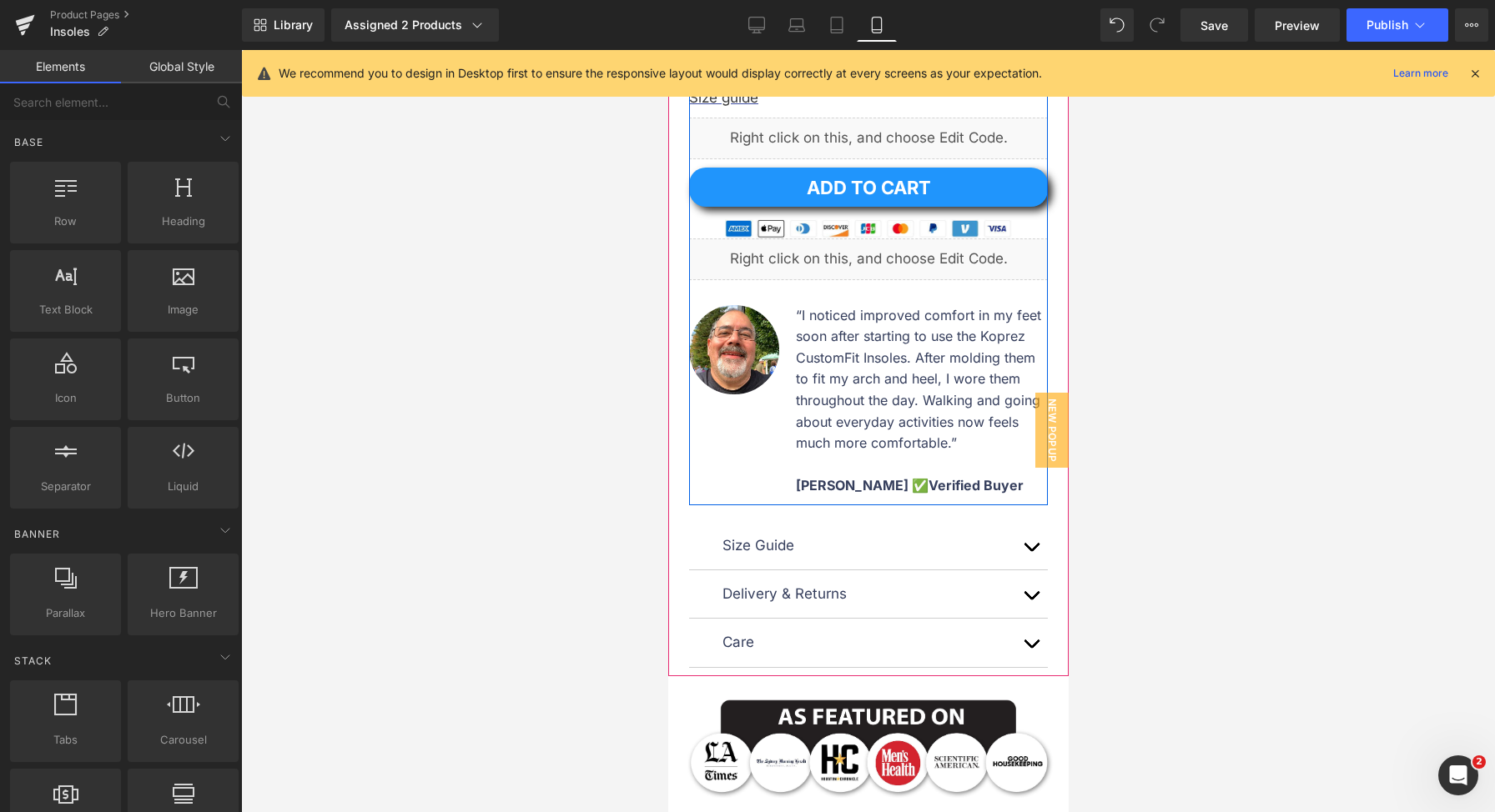
scroll to position [1403, 0]
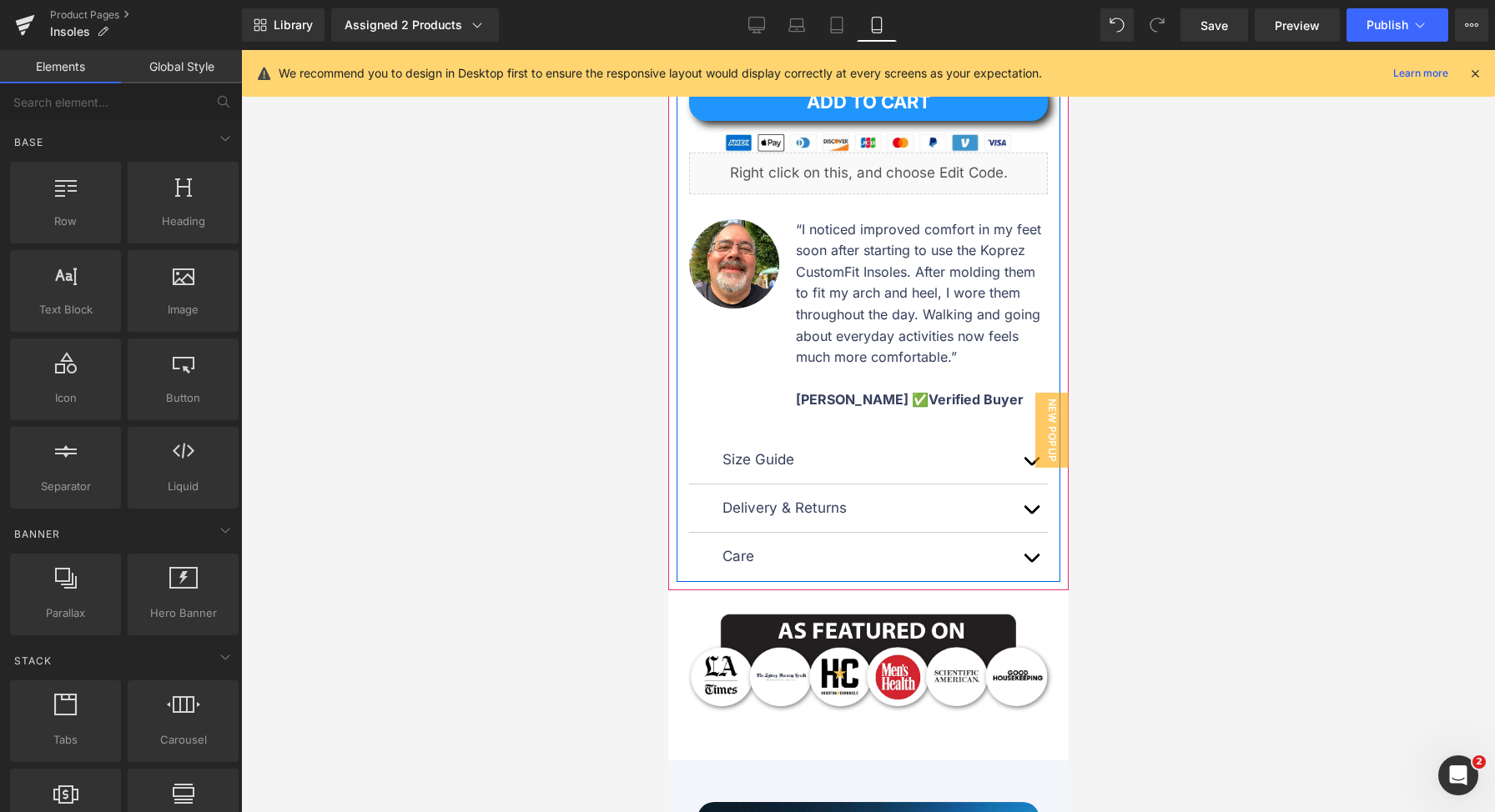
click at [1030, 465] on span "button" at bounding box center [1030, 465] width 0 height 0
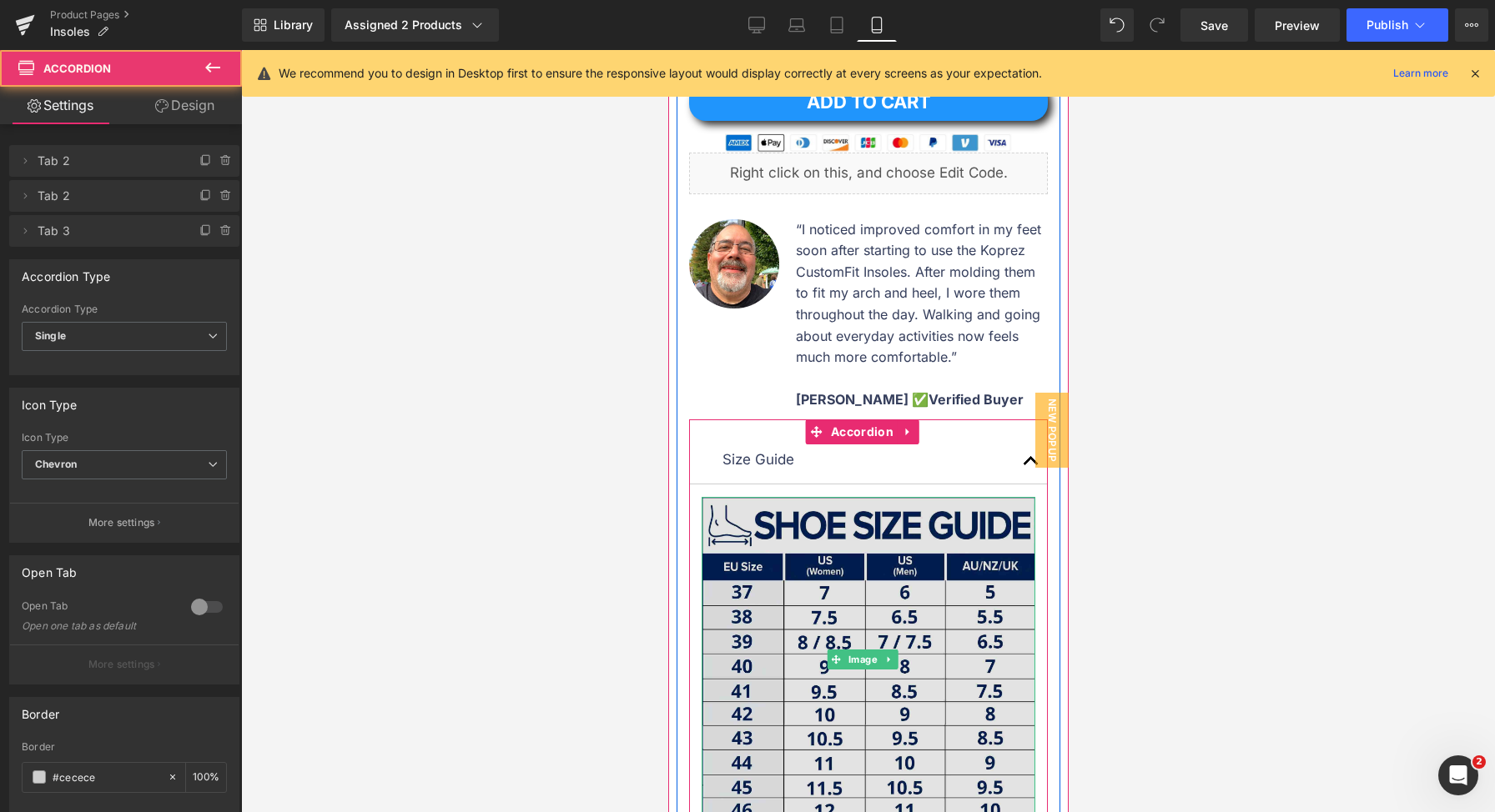
click at [868, 581] on img at bounding box center [868, 660] width 334 height 325
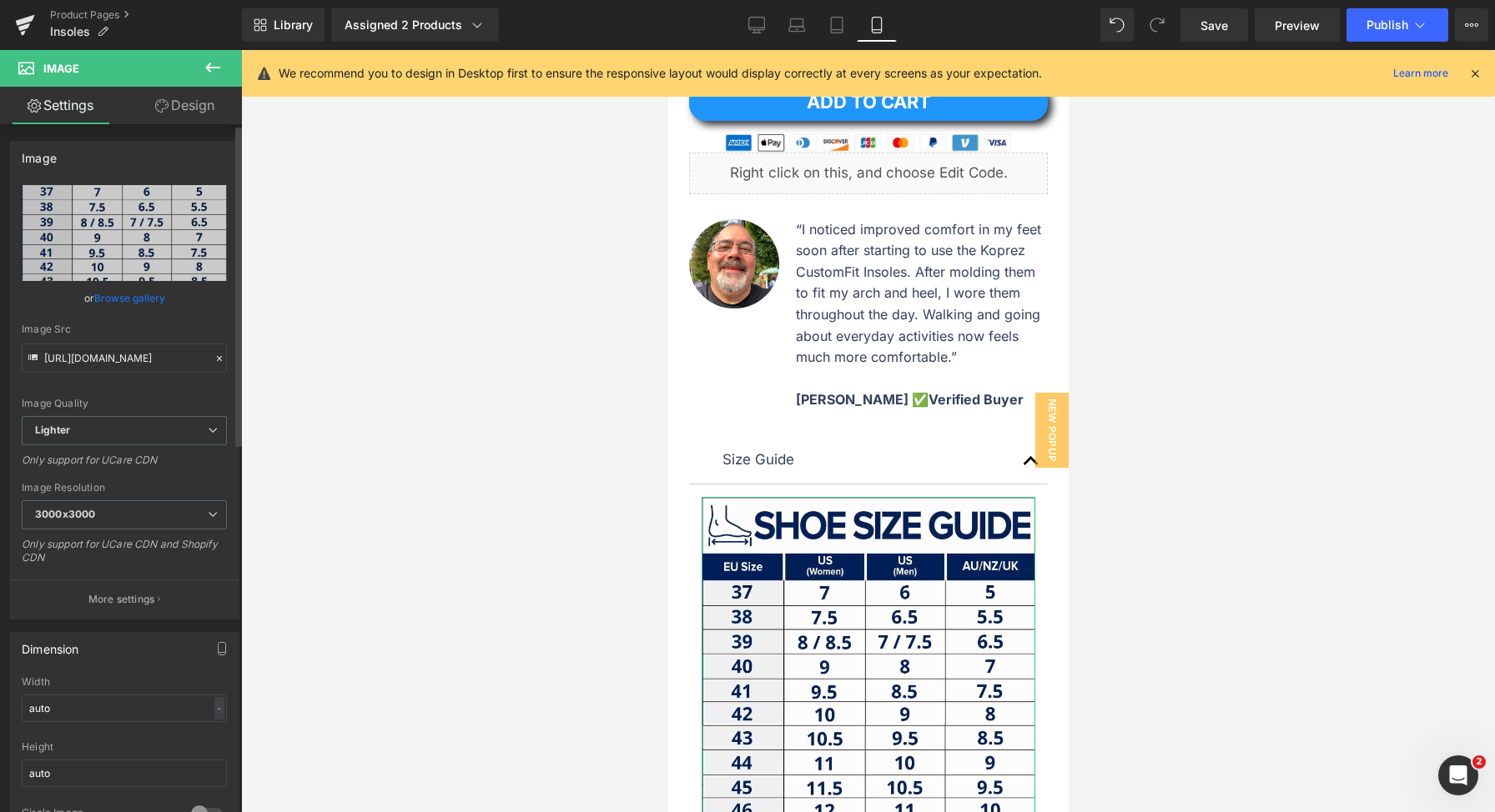
click at [177, 336] on div "Image Src https://ucarecdn.com/7e2aa7b8-4142-4b43-b79f-f46fd002f827/-/format/au…" at bounding box center [124, 348] width 205 height 49
click at [168, 349] on input "[URL][DOMAIN_NAME]" at bounding box center [124, 358] width 205 height 29
paste input "a7a47f86-7e4c-4742-8f30-1d036872f625/-/format/auto/-/preview/3000x3000/-/qualit…"
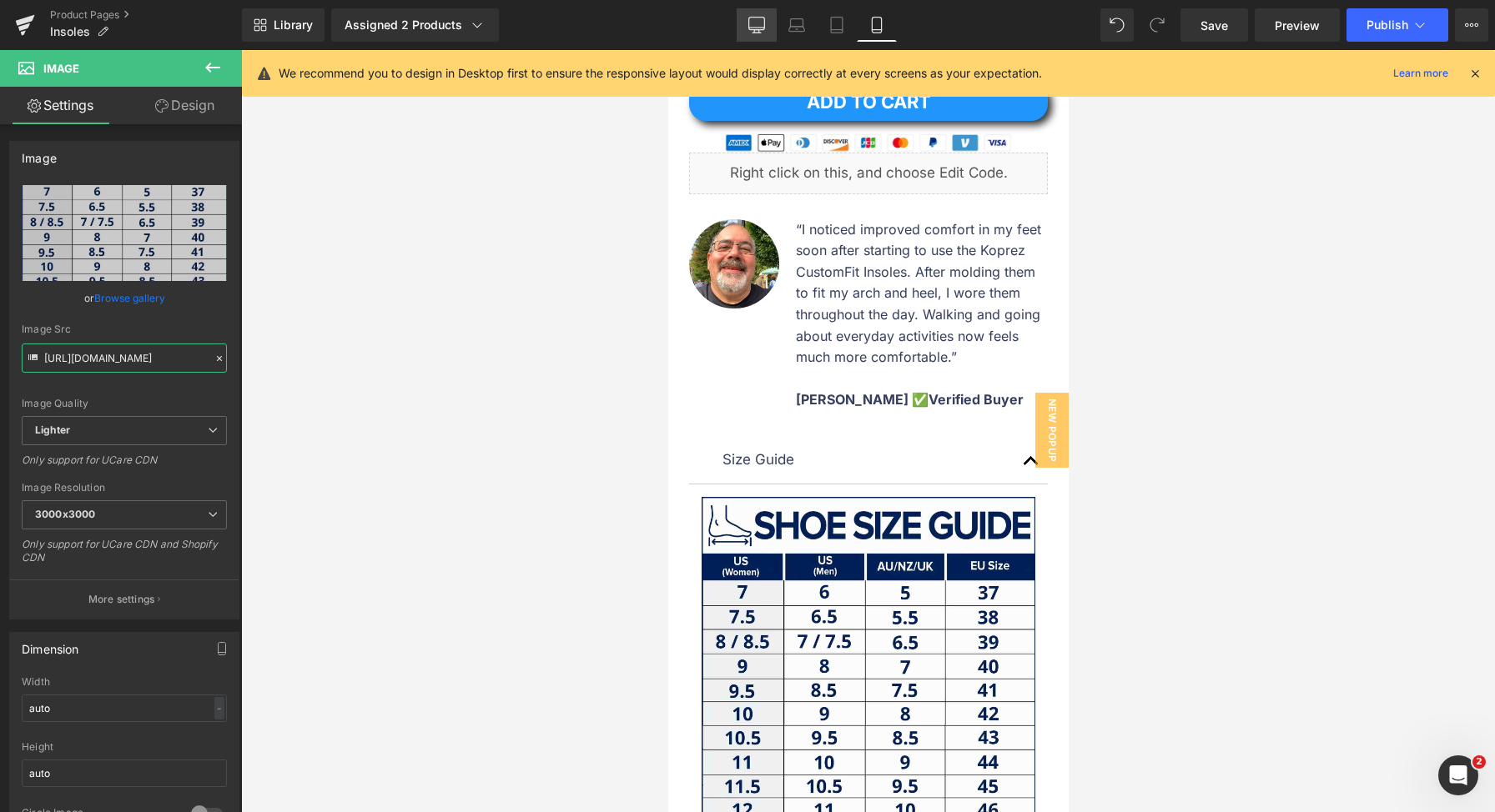
type input "https://ucarecdn.com/a7a47f86-7e4c-4742-8f30-1d036872f625/-/format/auto/-/previ…"
click at [768, 34] on link "Desktop" at bounding box center [756, 24] width 40 height 34
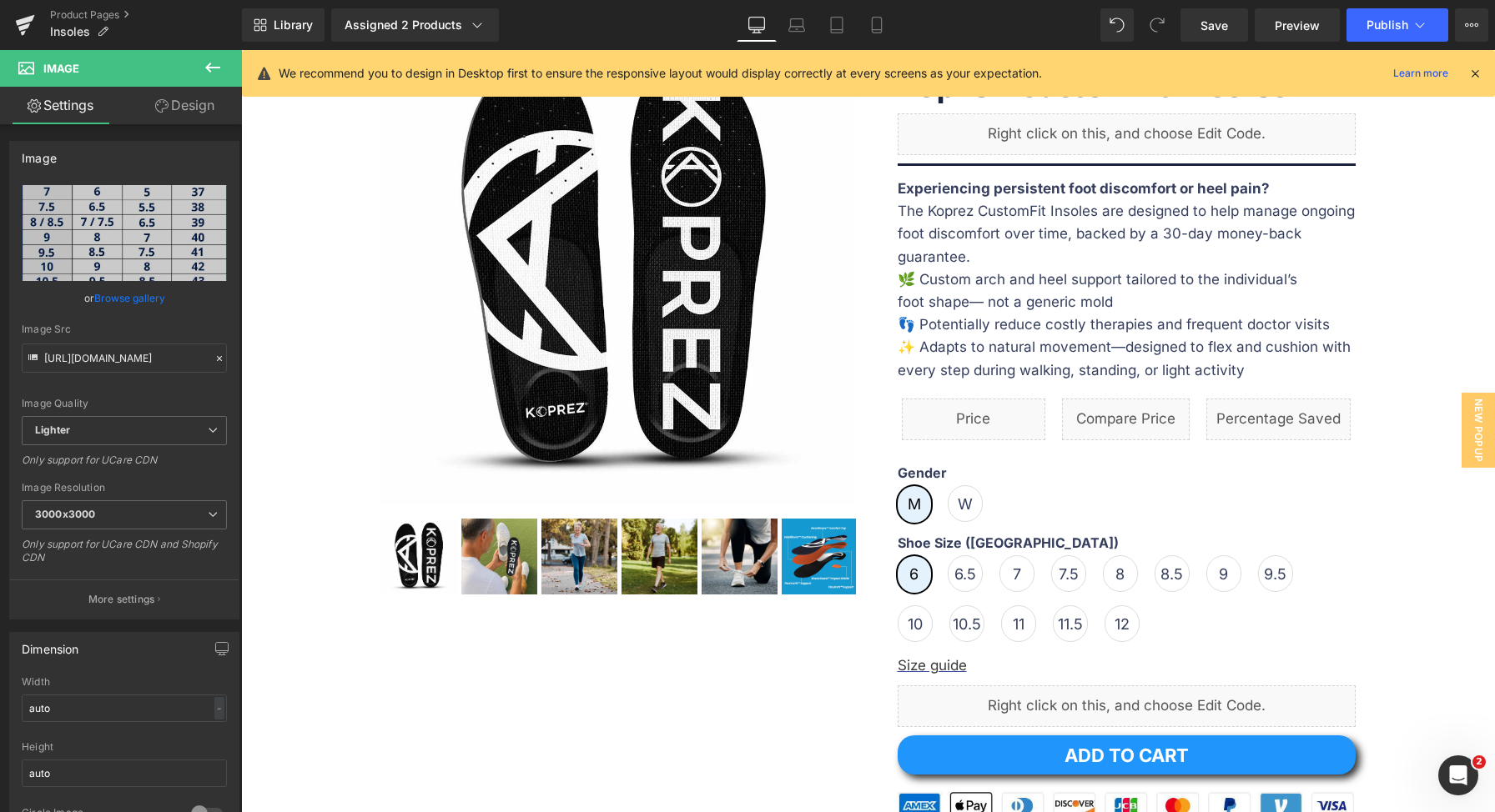
scroll to position [496, 0]
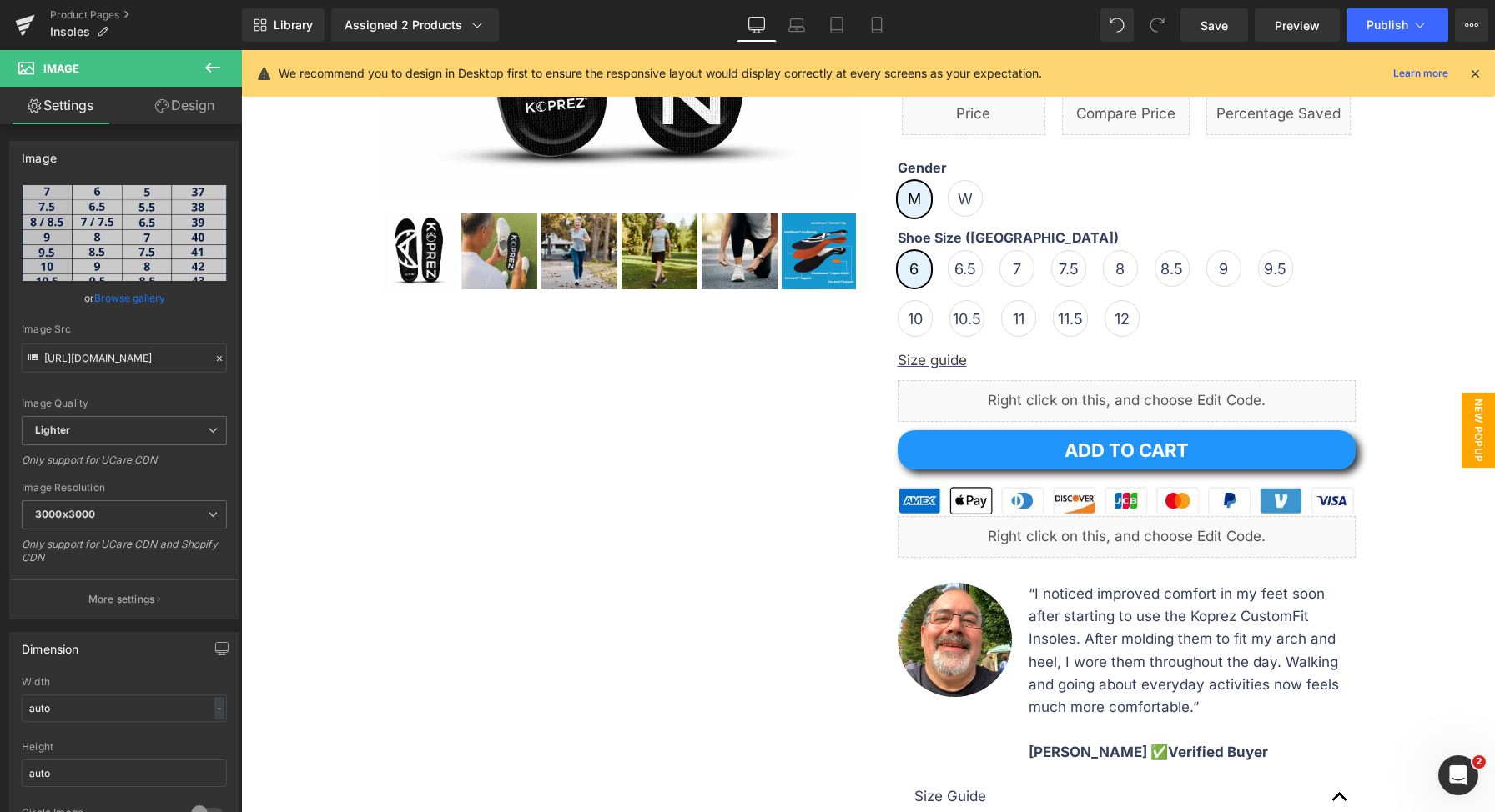
click at [1469, 416] on span "New Popup" at bounding box center [1478, 430] width 34 height 75
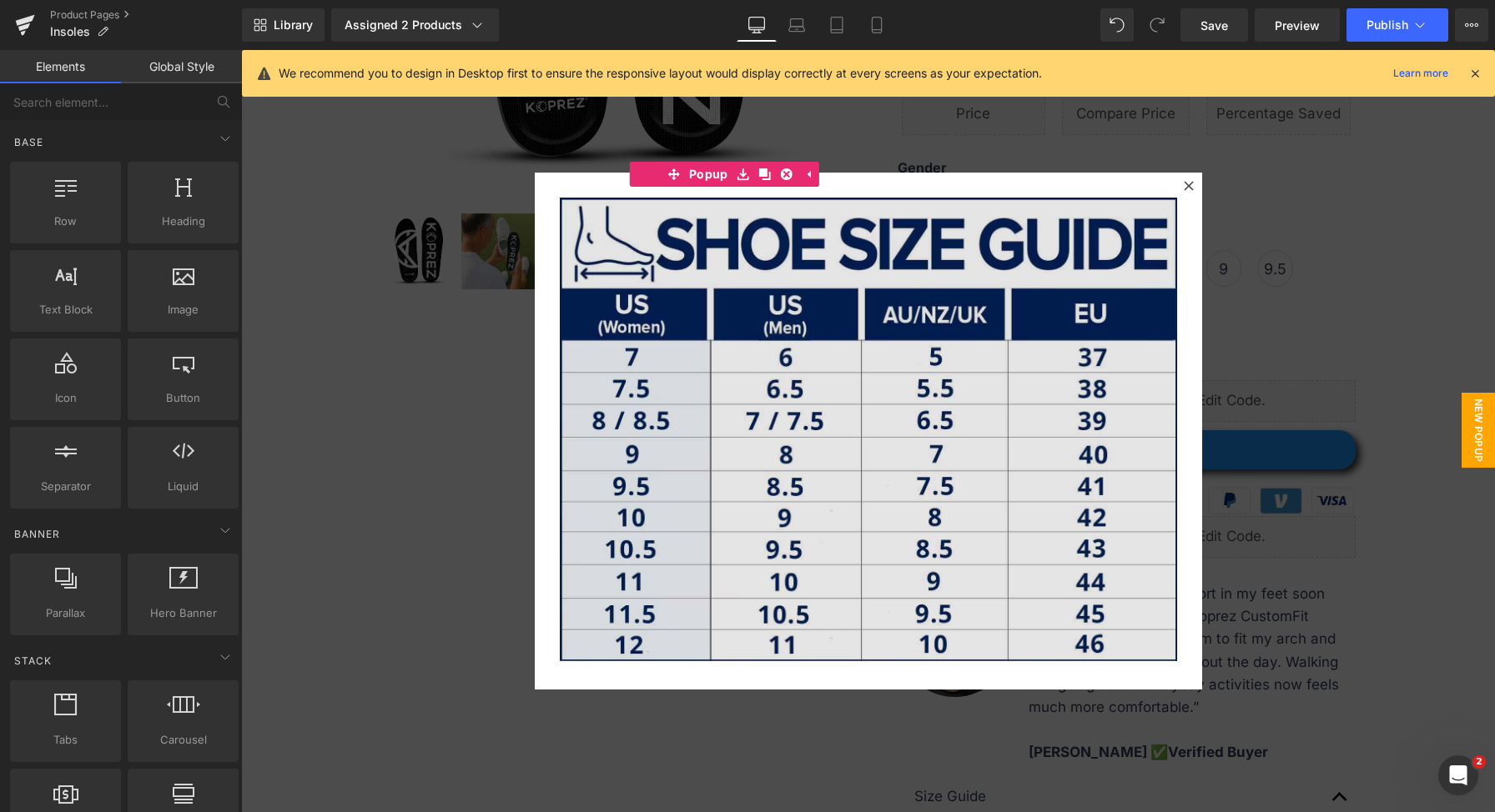
click at [982, 414] on img at bounding box center [869, 429] width 617 height 464
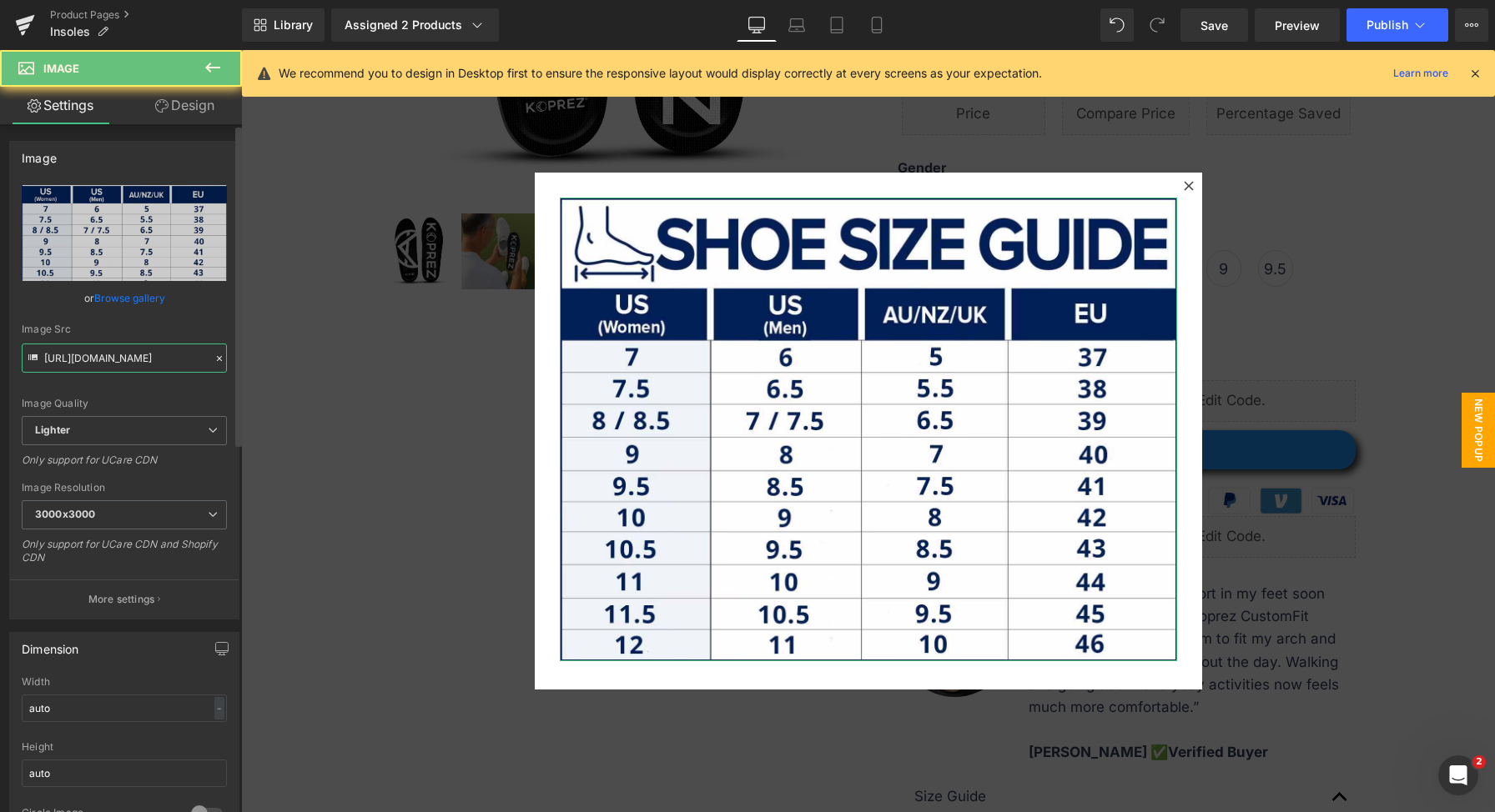
click at [139, 352] on input "https://ucarecdn.com/569c9bea-a7da-4fad-b7af-859ed9b9a4e0/-/format/auto/-/previ…" at bounding box center [124, 358] width 205 height 29
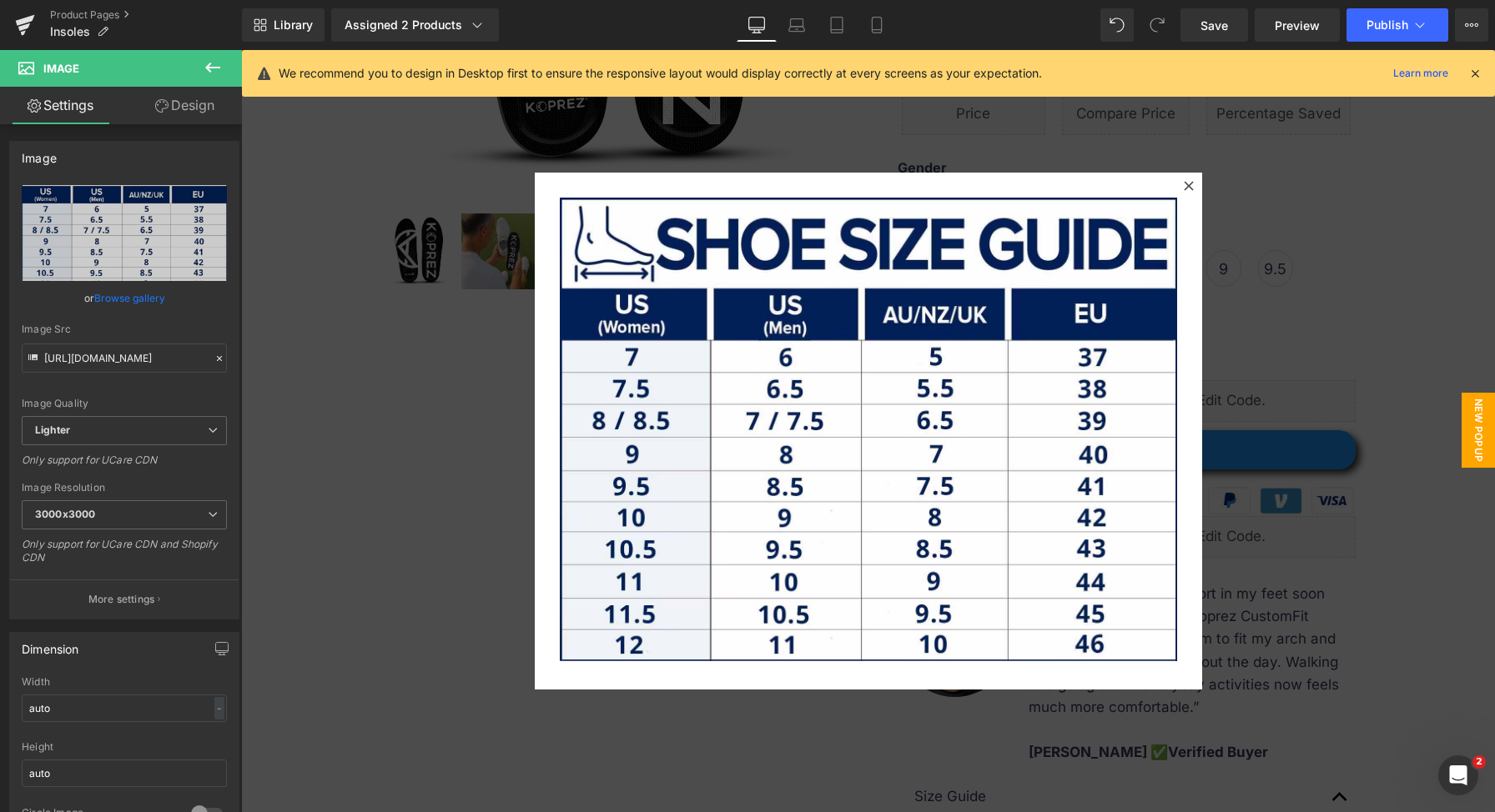
click at [1321, 311] on div at bounding box center [868, 431] width 1254 height 762
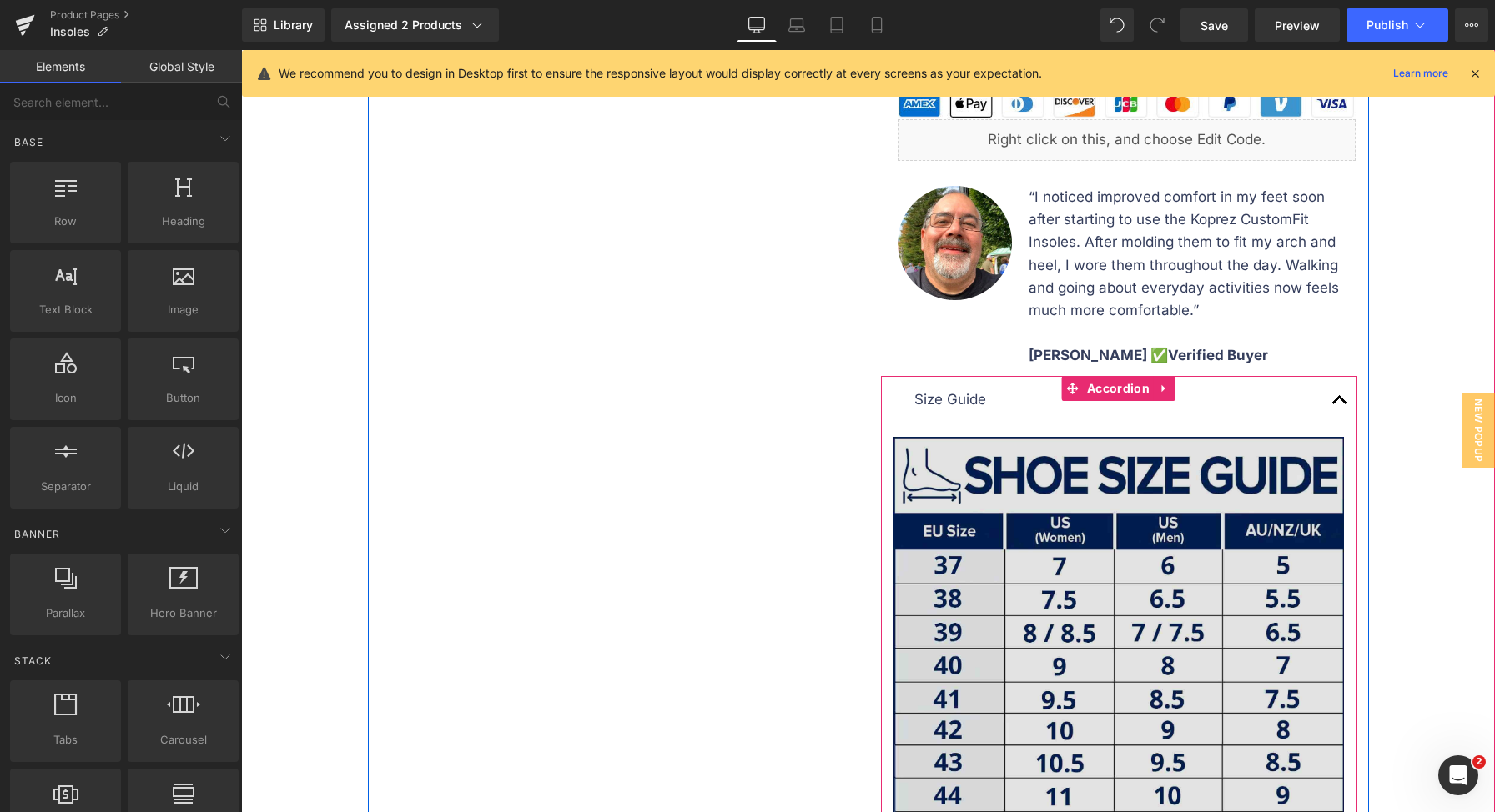
scroll to position [943, 0]
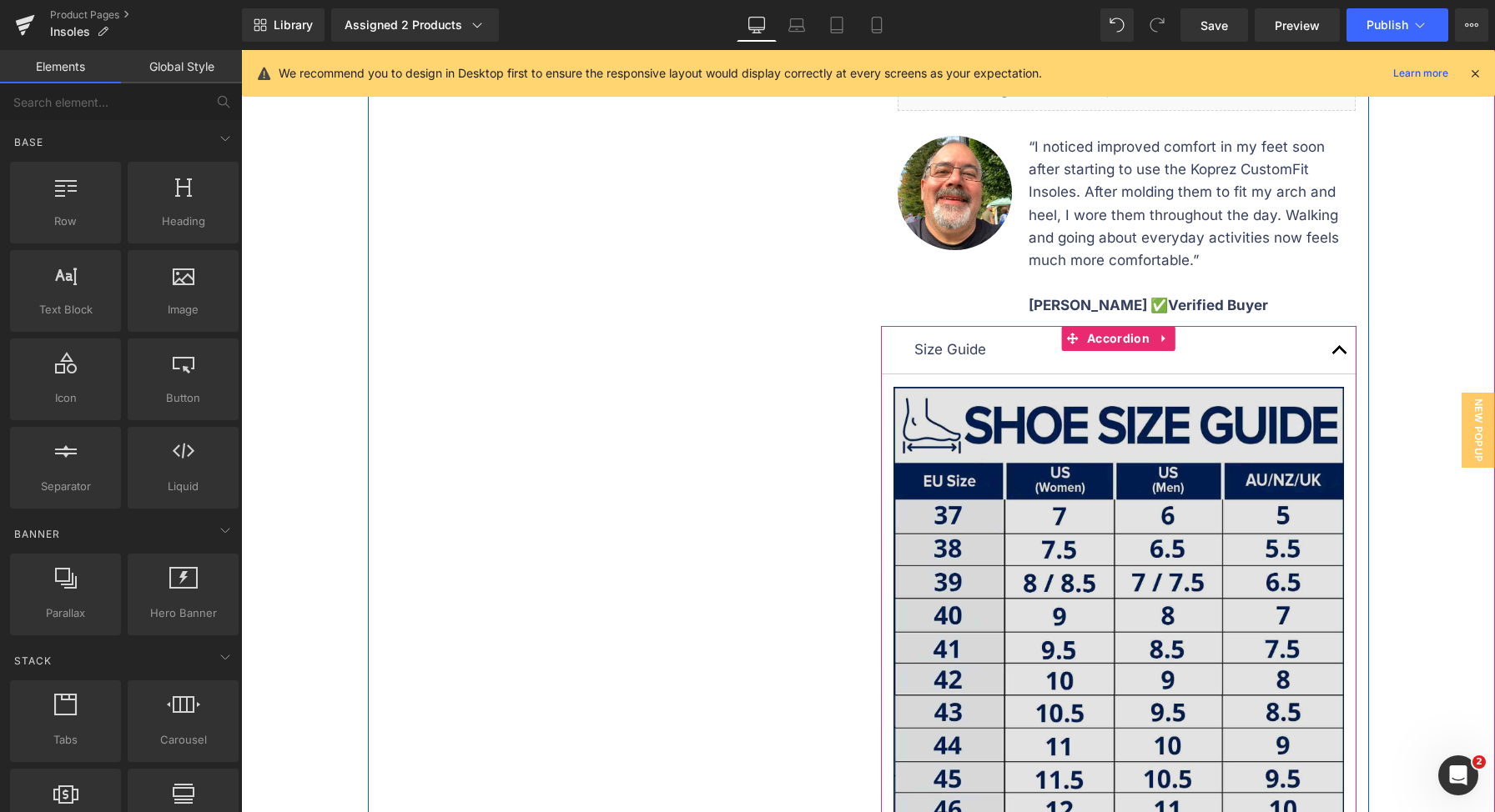
click at [1205, 553] on img at bounding box center [1118, 605] width 450 height 438
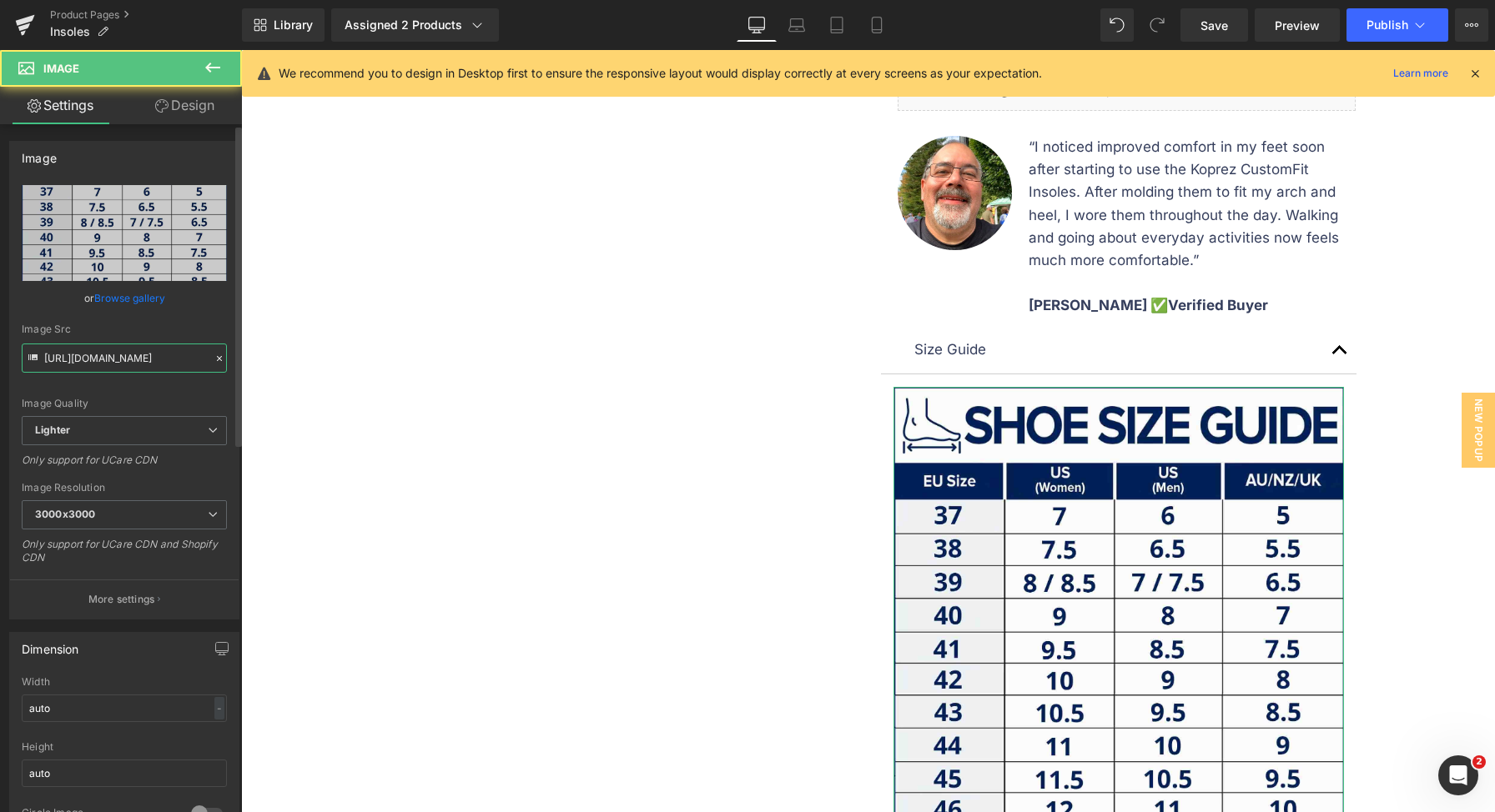
click at [84, 372] on input "https://ucarecdn.com/65e41484-eabf-43c1-824d-f15745e612d2/-/format/auto/-/previ…" at bounding box center [124, 358] width 205 height 29
click at [86, 357] on input "https://ucarecdn.com/65e41484-eabf-43c1-824d-f15745e612d2/-/format/auto/-/previ…" at bounding box center [124, 358] width 205 height 29
paste input "569c9bea-a7da-4fad-b7af-859ed9b9a4e0/-/format/auto/-/preview/3000x3000/-/qualit…"
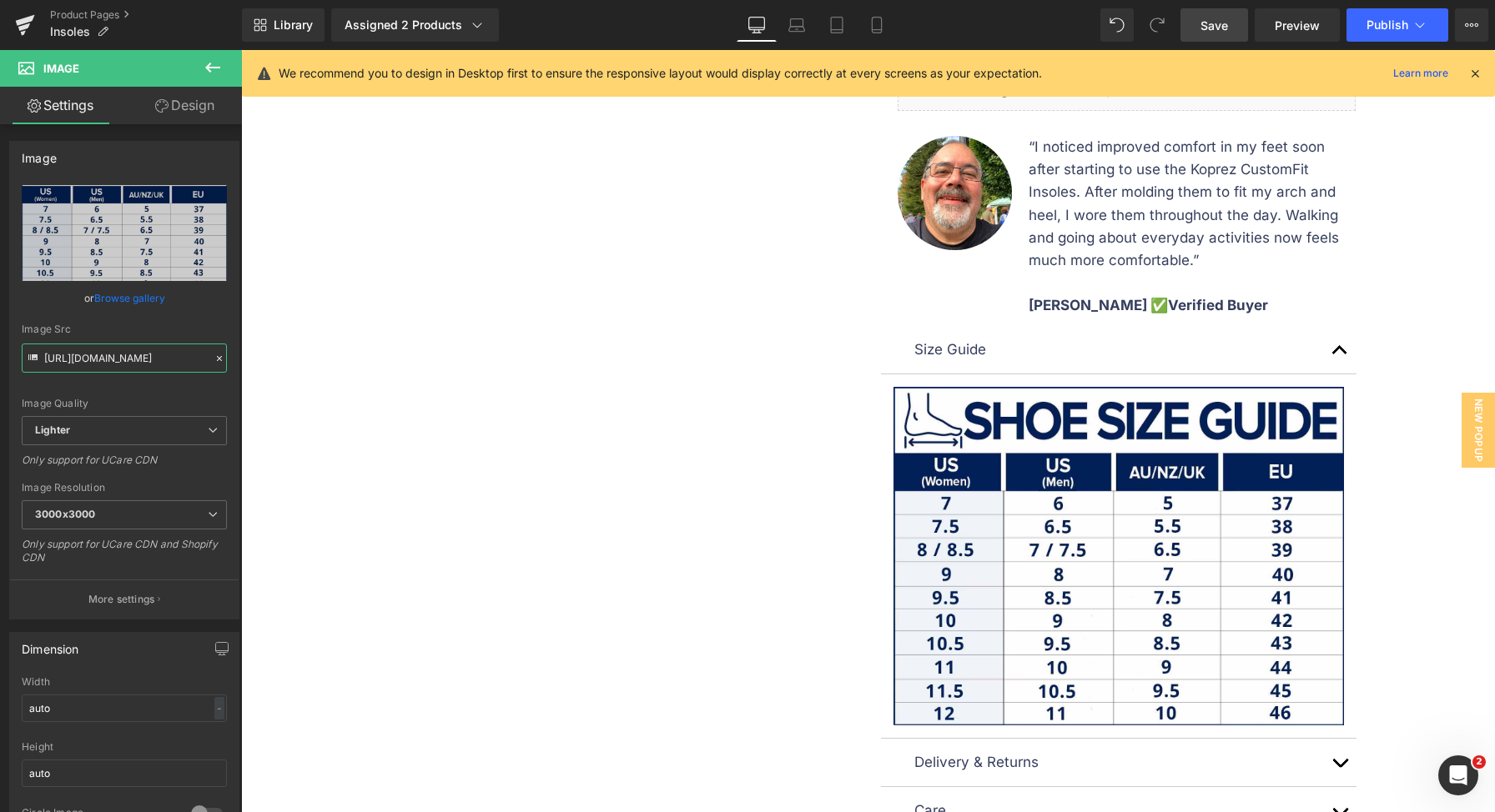
type input "https://ucarecdn.com/569c9bea-a7da-4fad-b7af-859ed9b9a4e0/-/format/auto/-/previ…"
click at [1232, 25] on link "Save" at bounding box center [1214, 24] width 67 height 34
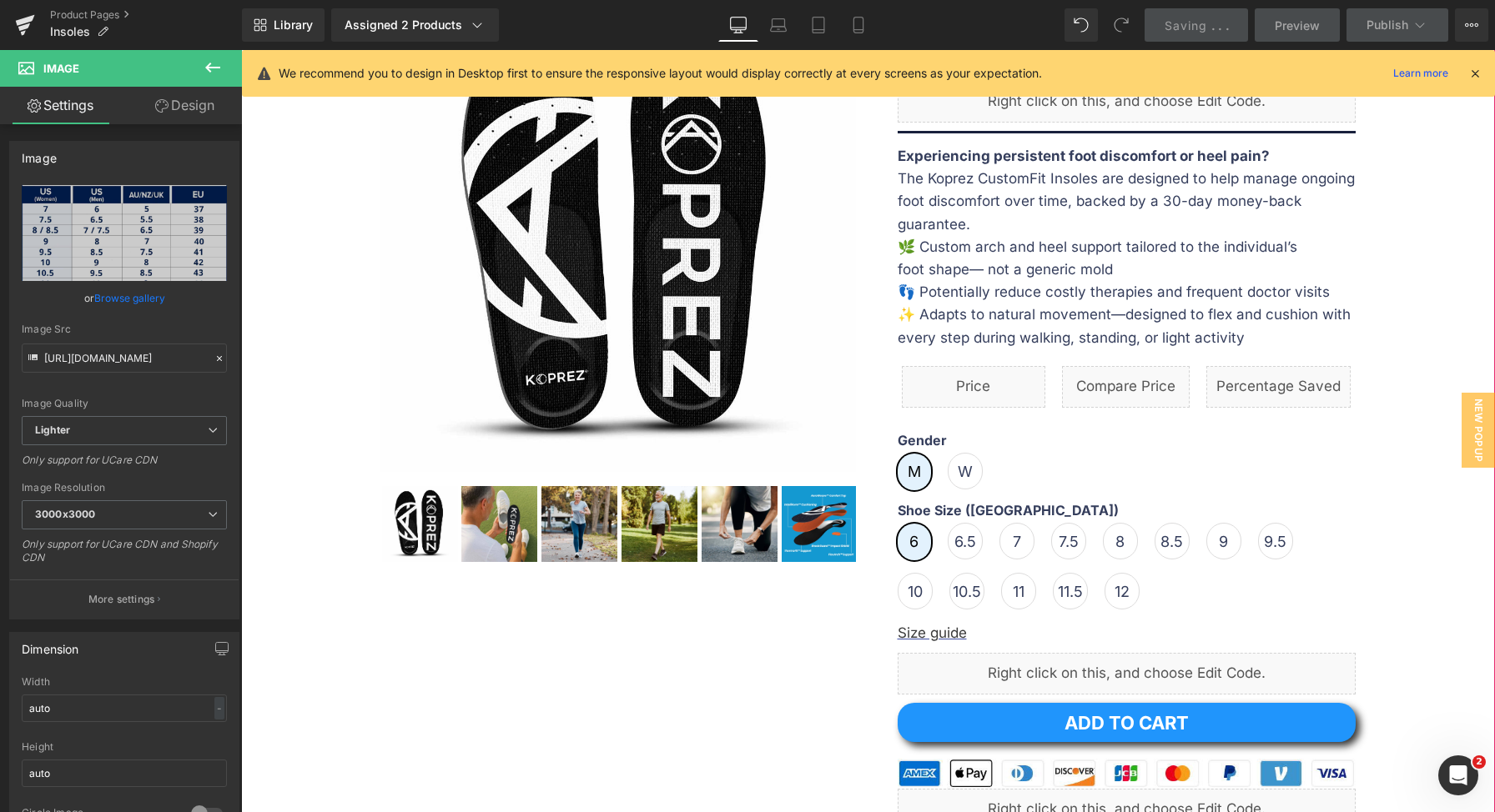
scroll to position [179, 0]
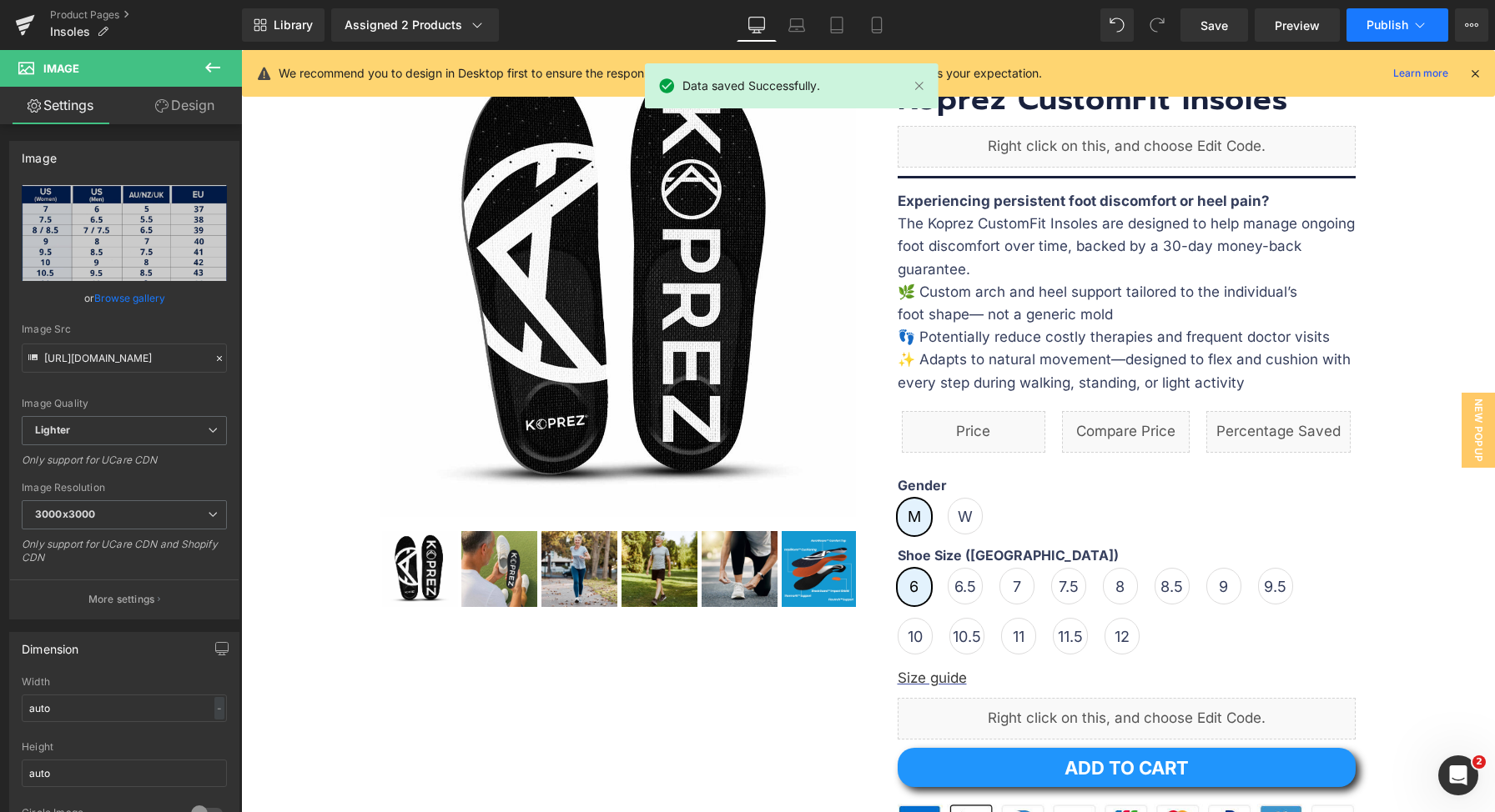
click at [1413, 30] on icon at bounding box center [1420, 24] width 16 height 16
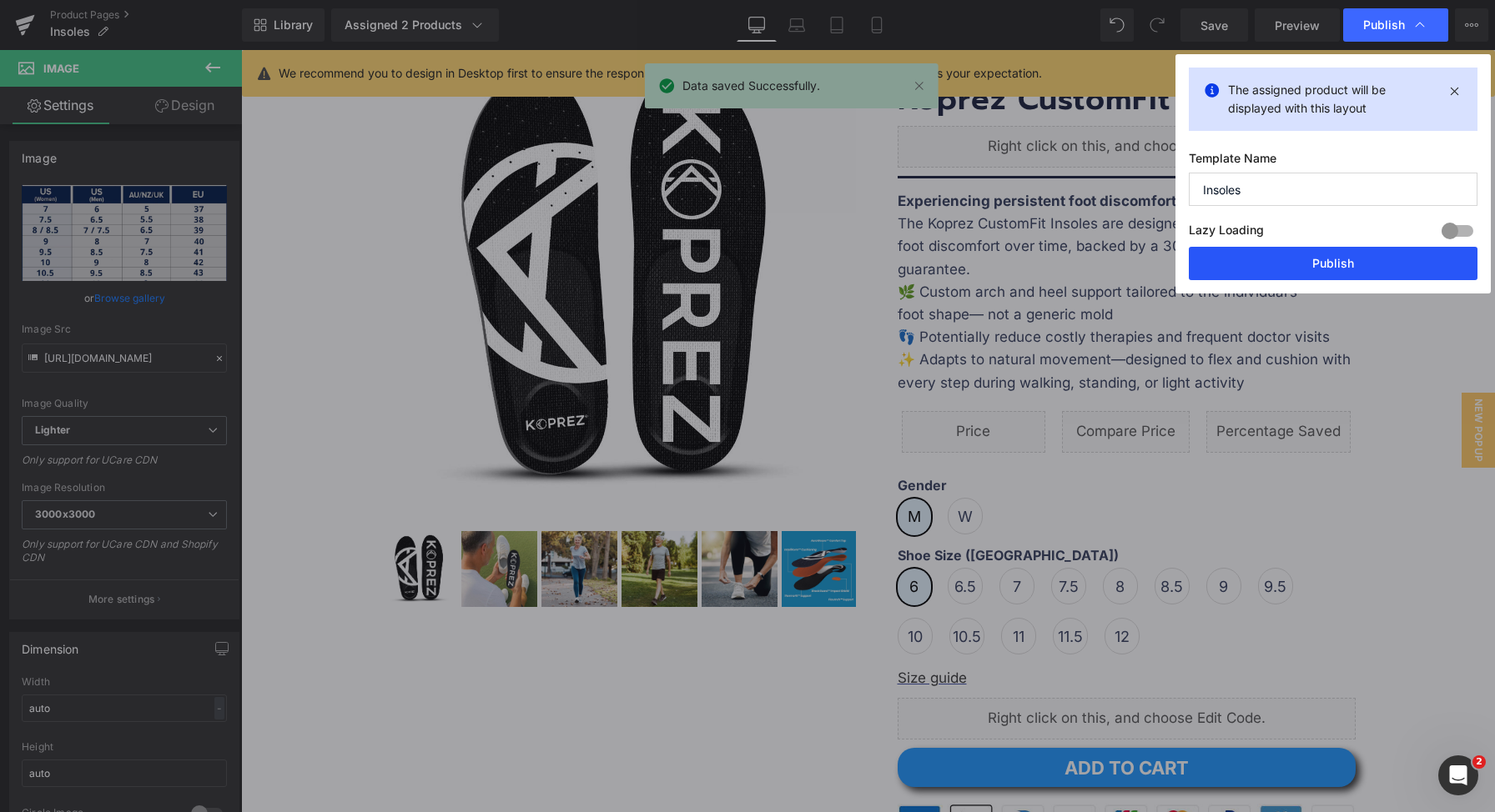
click at [1344, 265] on button "Publish" at bounding box center [1333, 263] width 289 height 34
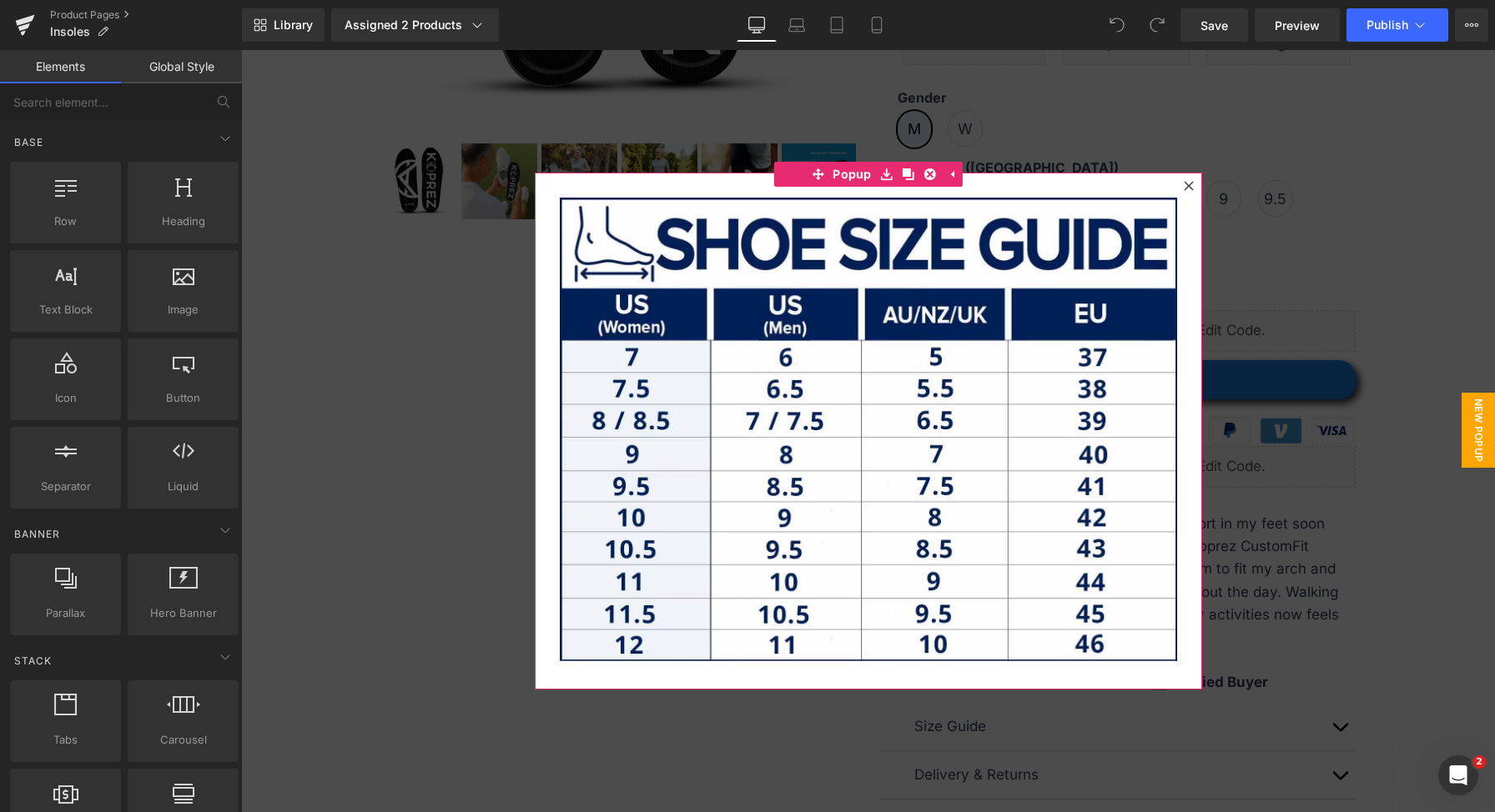
click at [1278, 361] on div at bounding box center [868, 431] width 1254 height 762
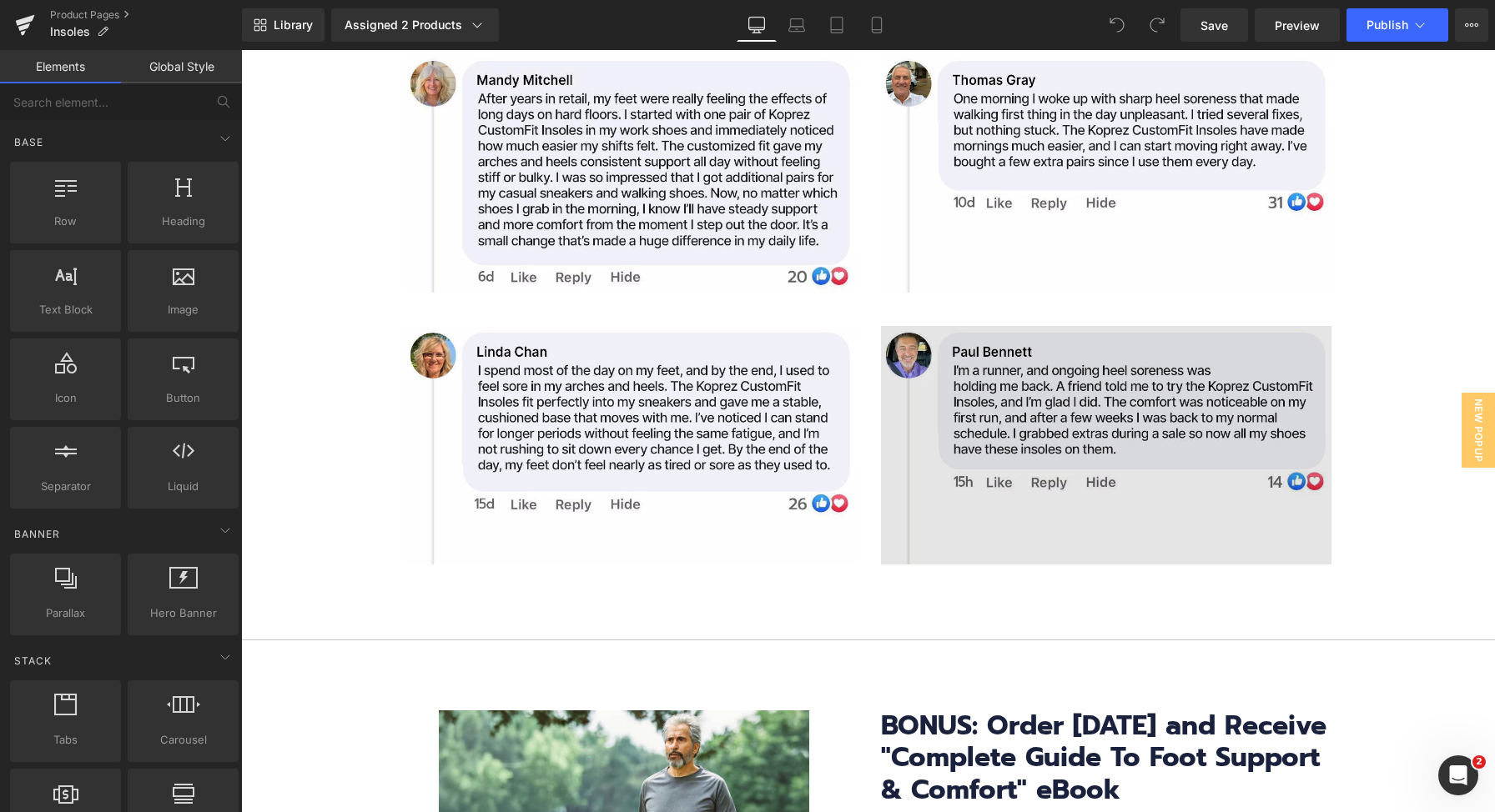
scroll to position [7195, 0]
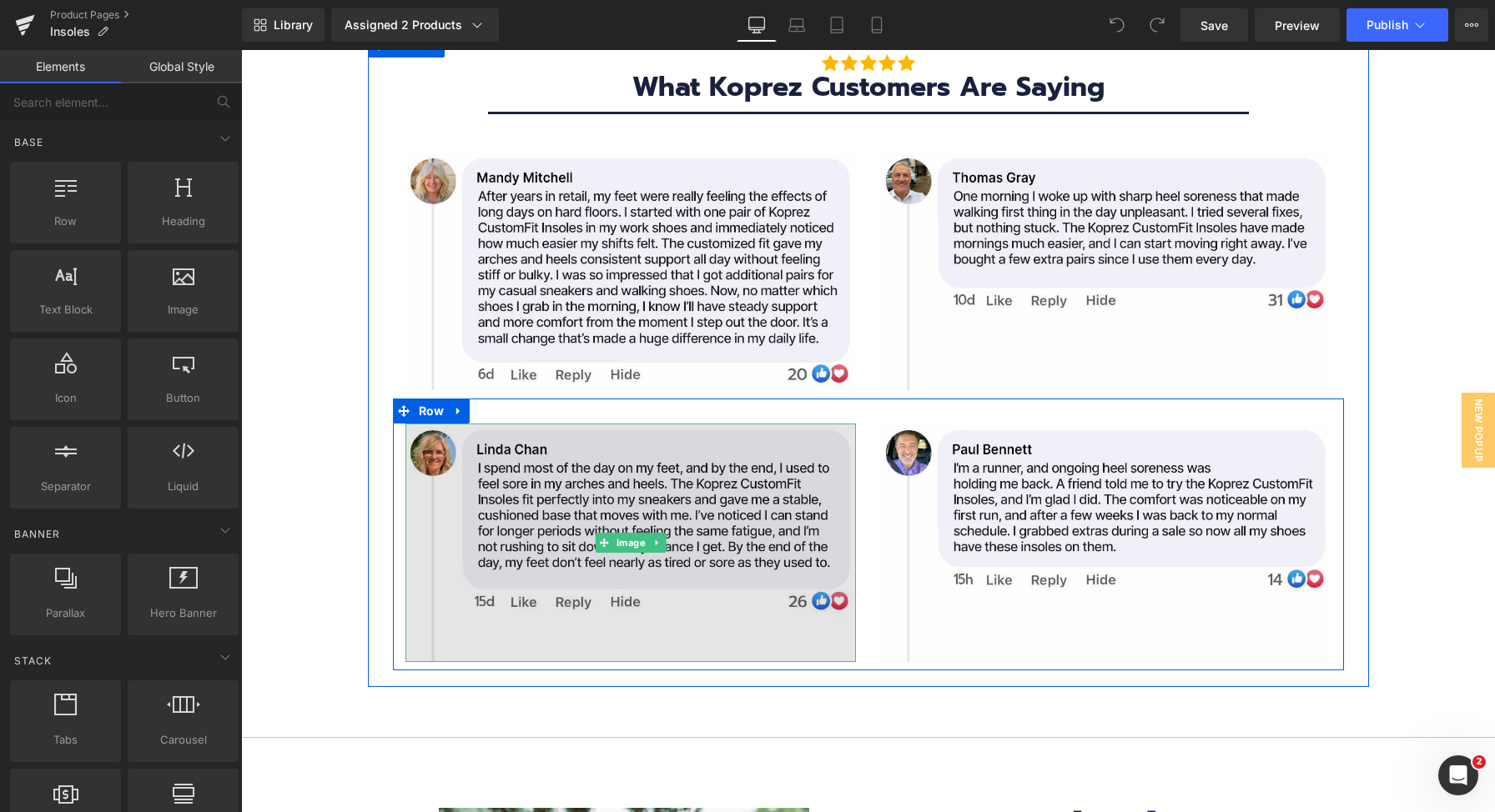
click at [588, 483] on img at bounding box center [631, 543] width 450 height 239
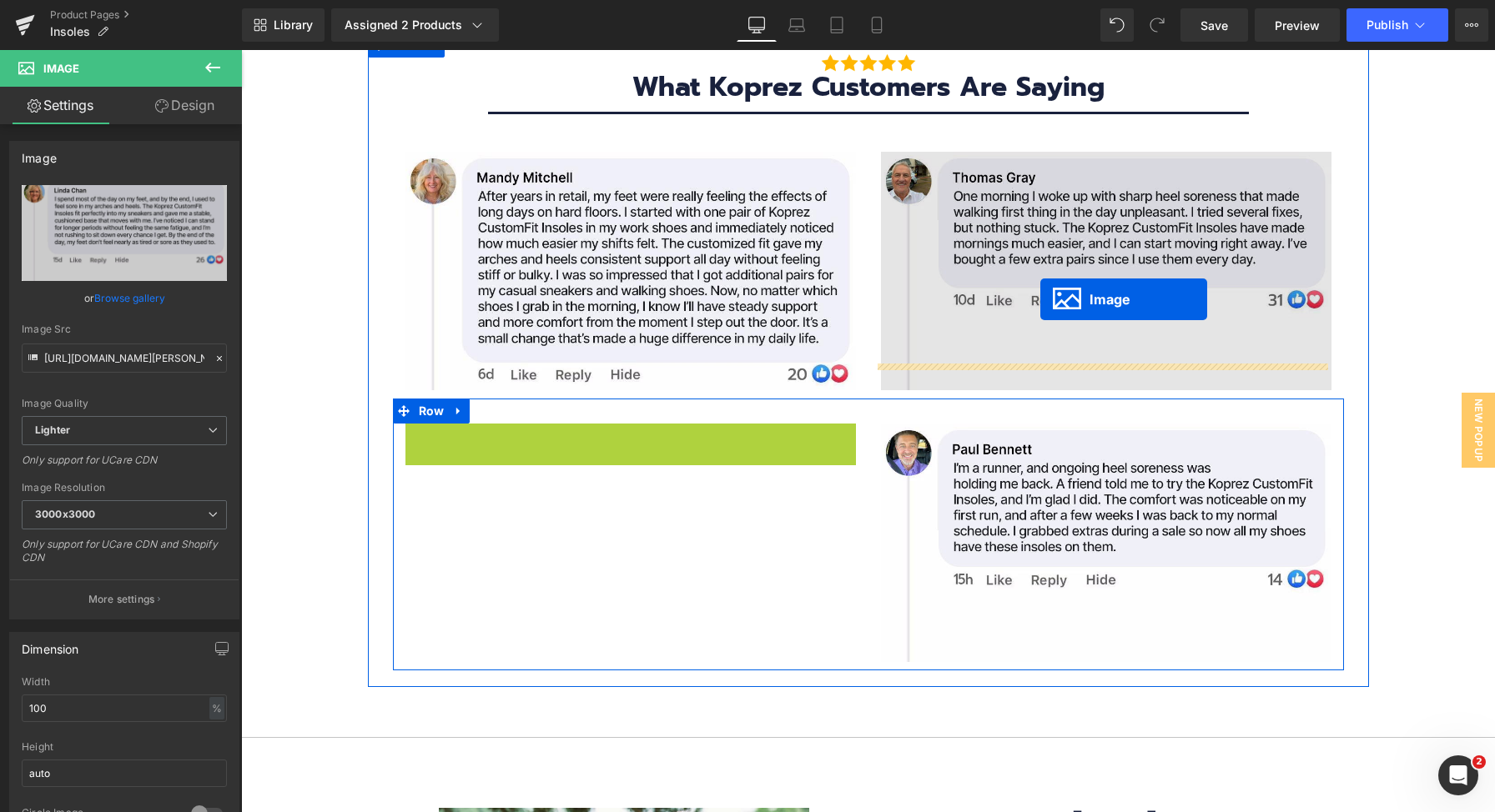
drag, startPoint x: 608, startPoint y: 514, endPoint x: 1040, endPoint y: 299, distance: 482.5
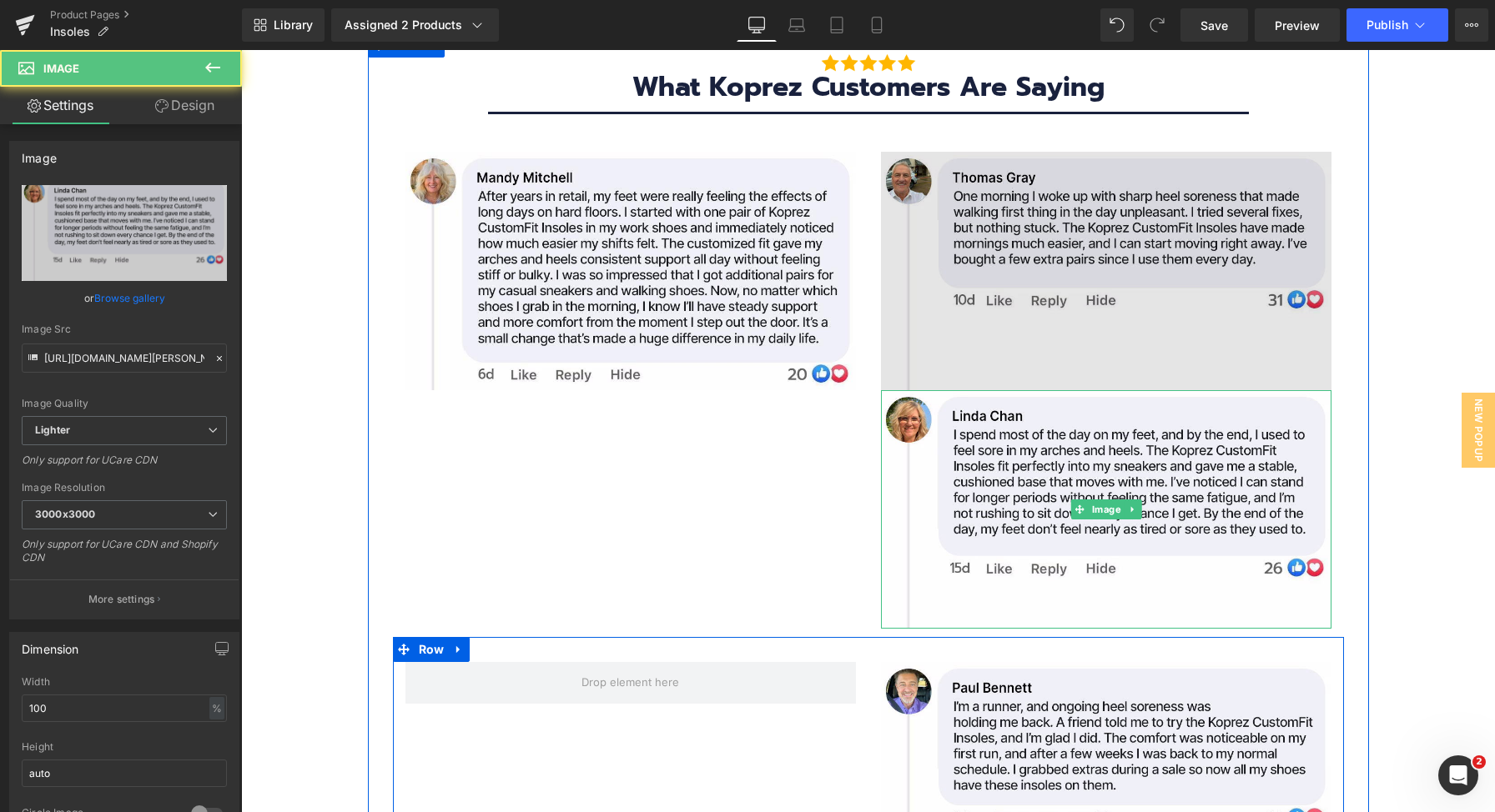
click at [1058, 241] on img at bounding box center [1106, 270] width 450 height 239
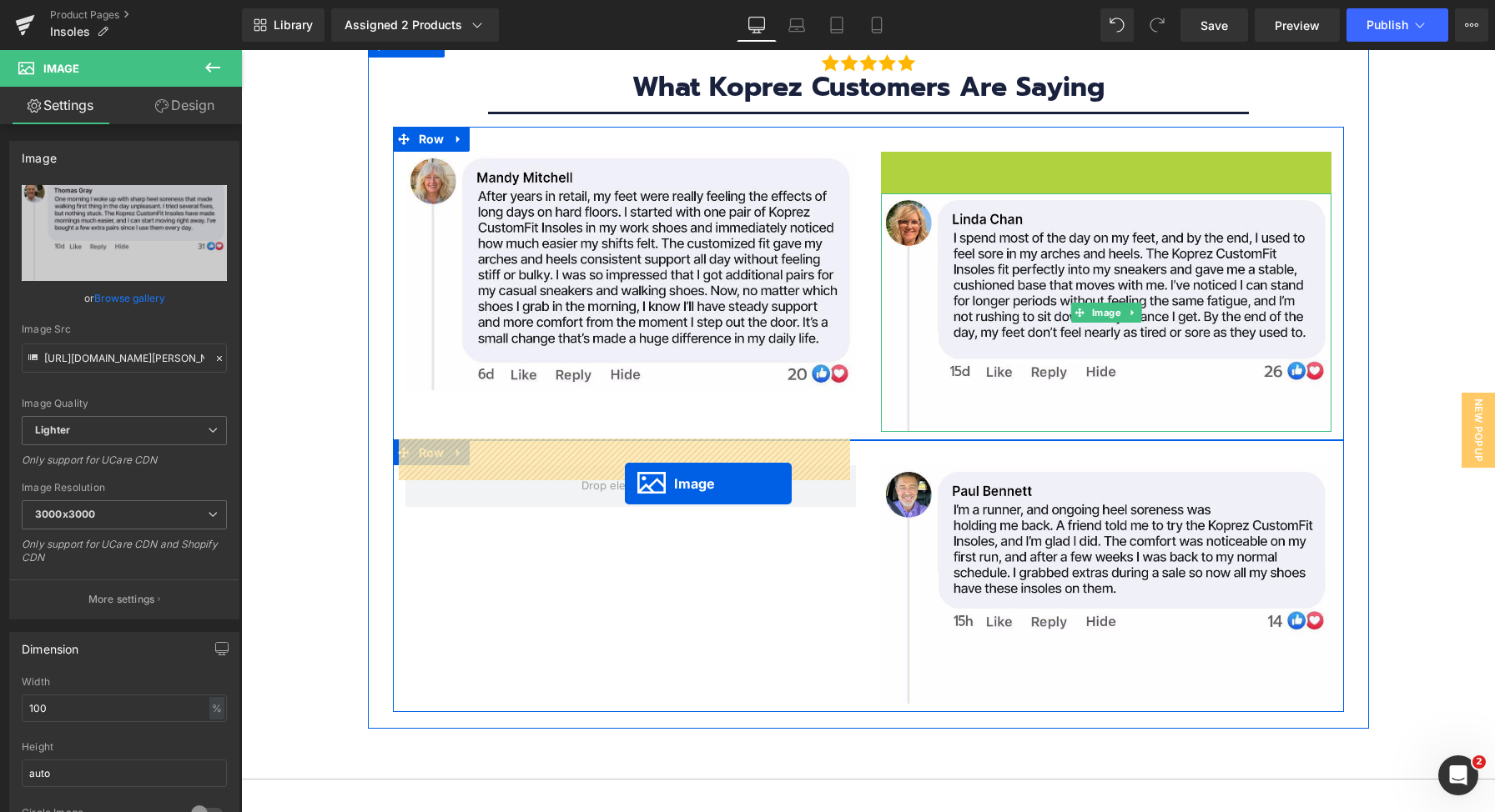
drag, startPoint x: 1079, startPoint y: 242, endPoint x: 625, endPoint y: 484, distance: 514.5
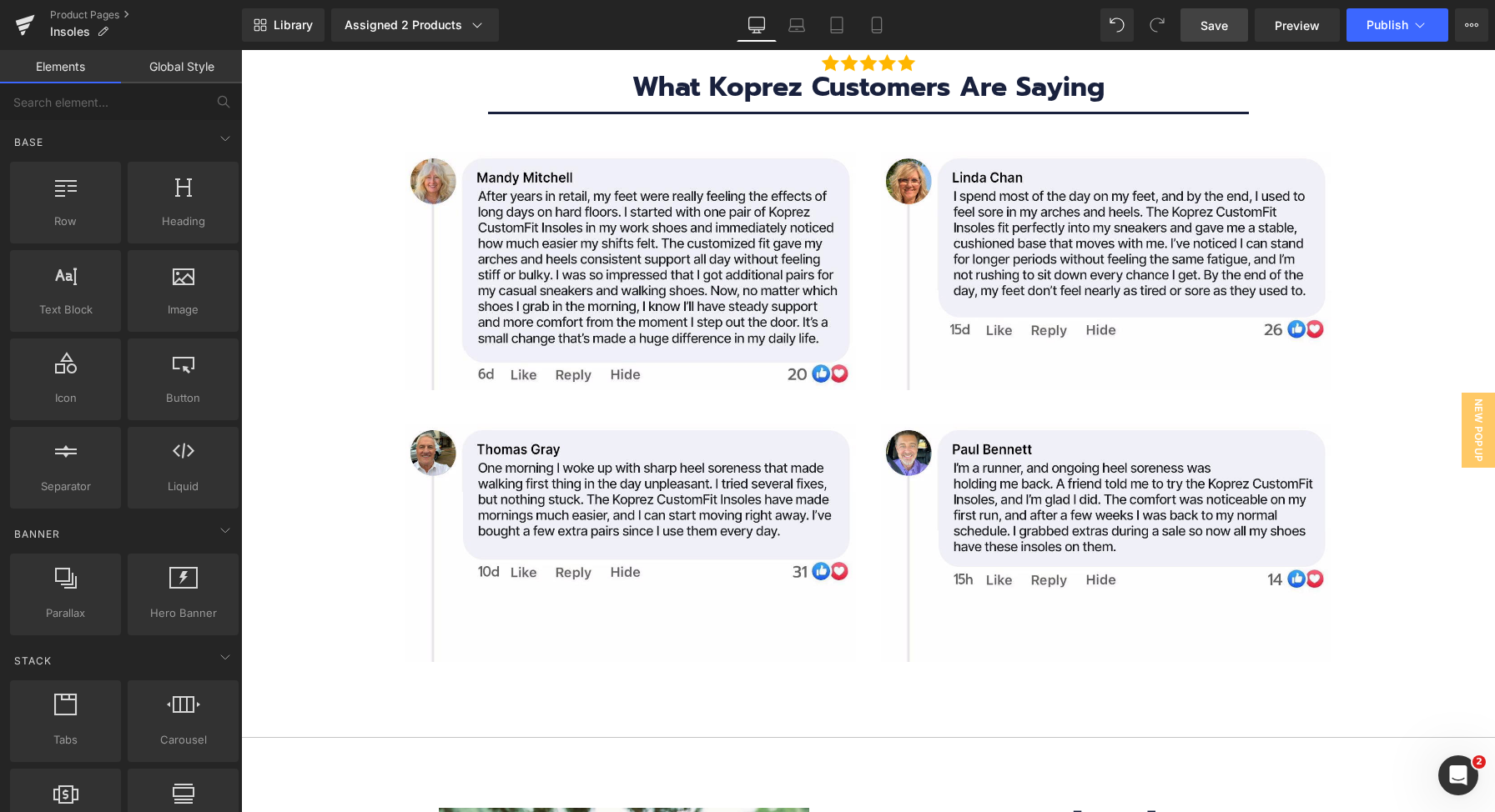
click at [1228, 33] on span "Save" at bounding box center [1214, 24] width 27 height 17
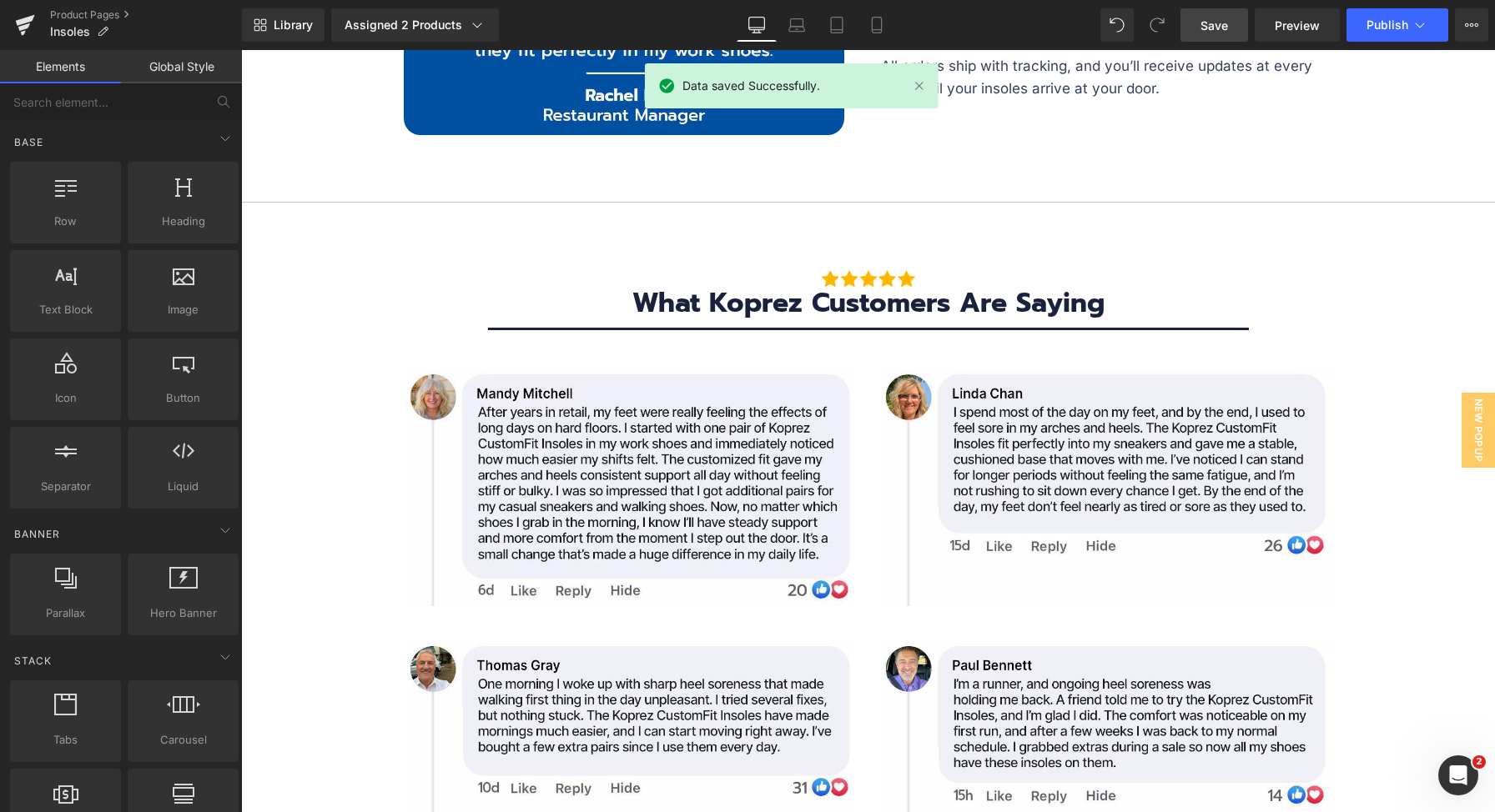
scroll to position [6865, 0]
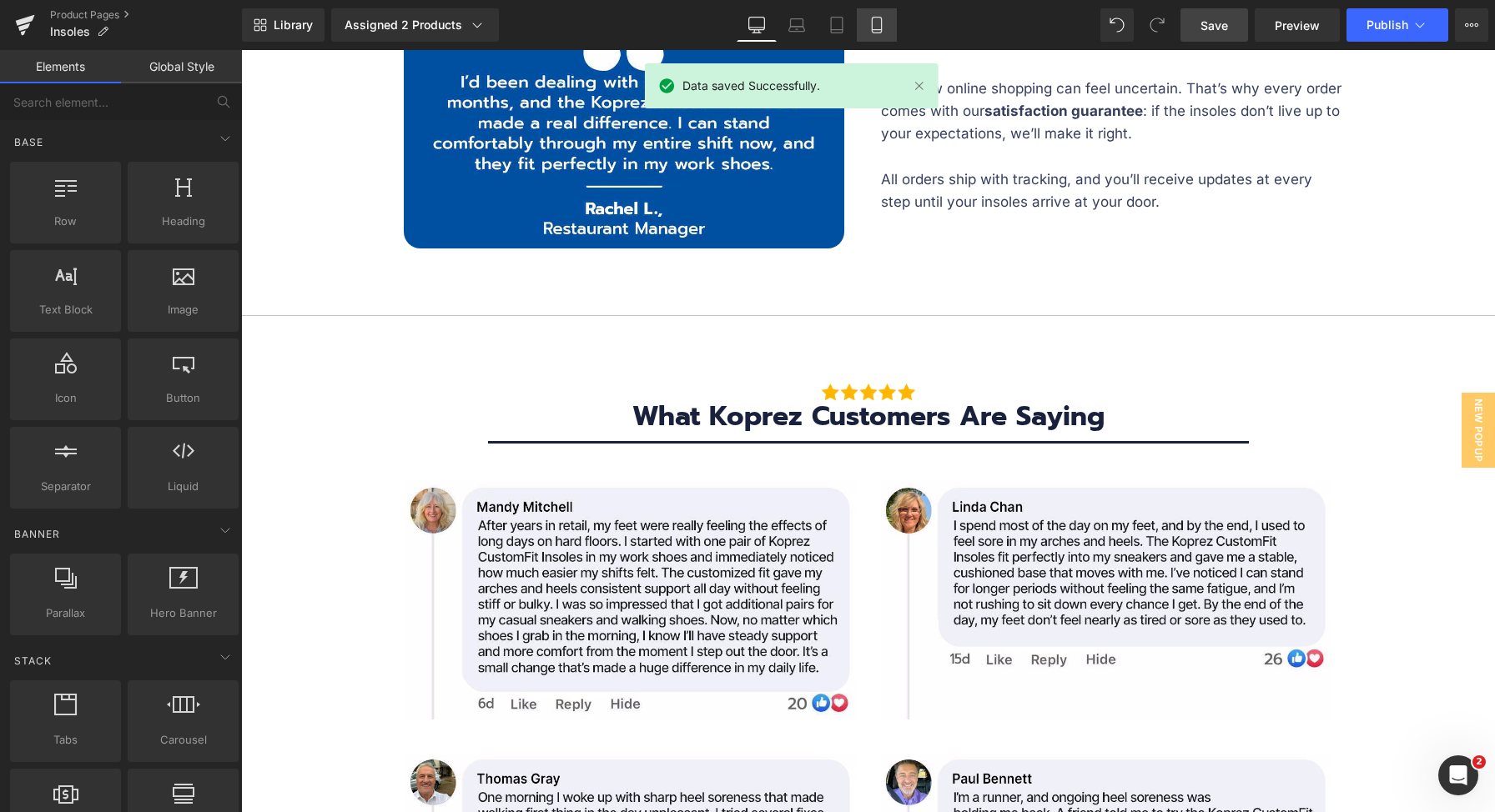
click at [886, 26] on link "Mobile" at bounding box center [877, 24] width 40 height 34
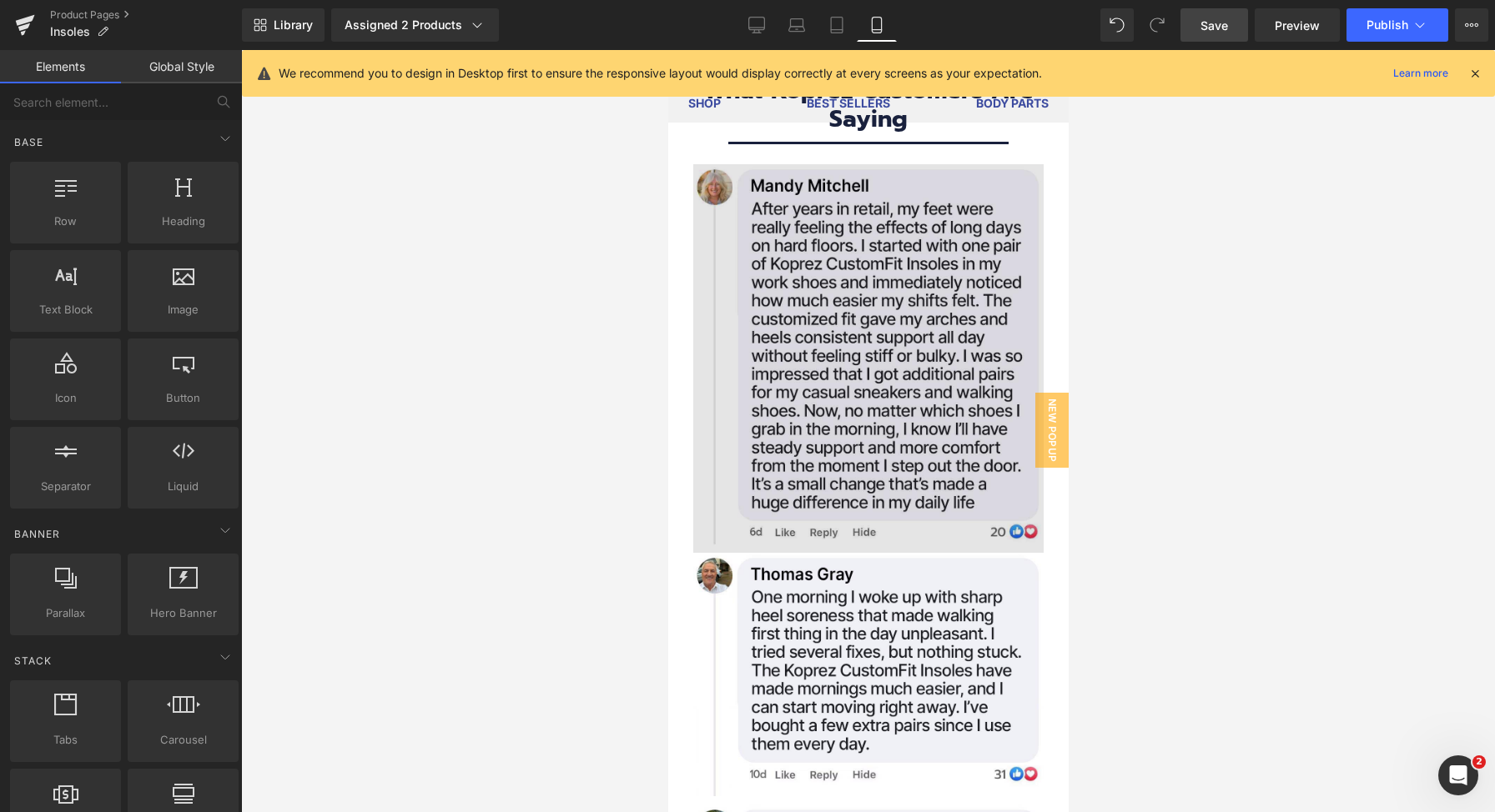
scroll to position [10766, 0]
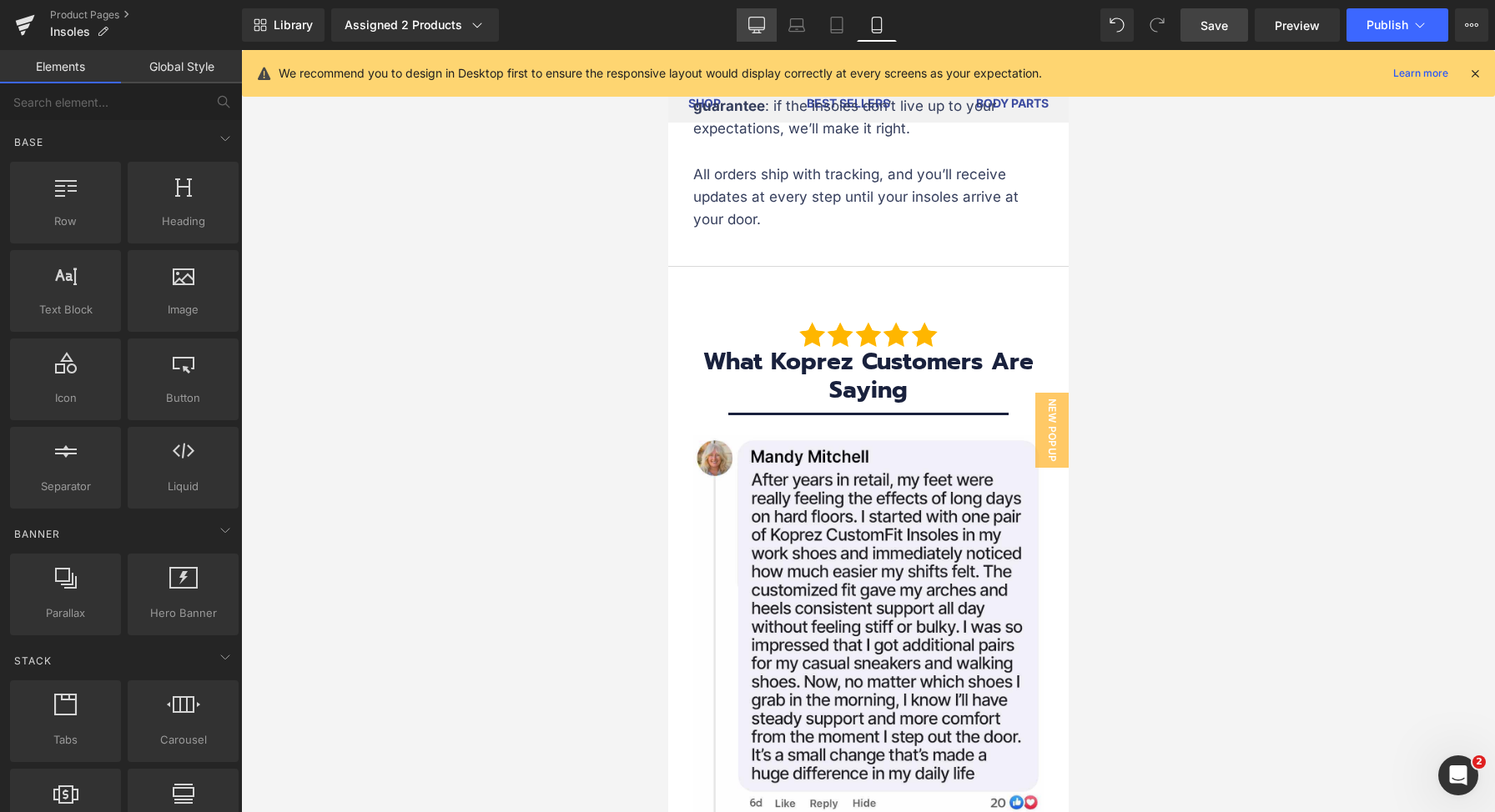
click at [751, 34] on link "Desktop" at bounding box center [756, 24] width 40 height 34
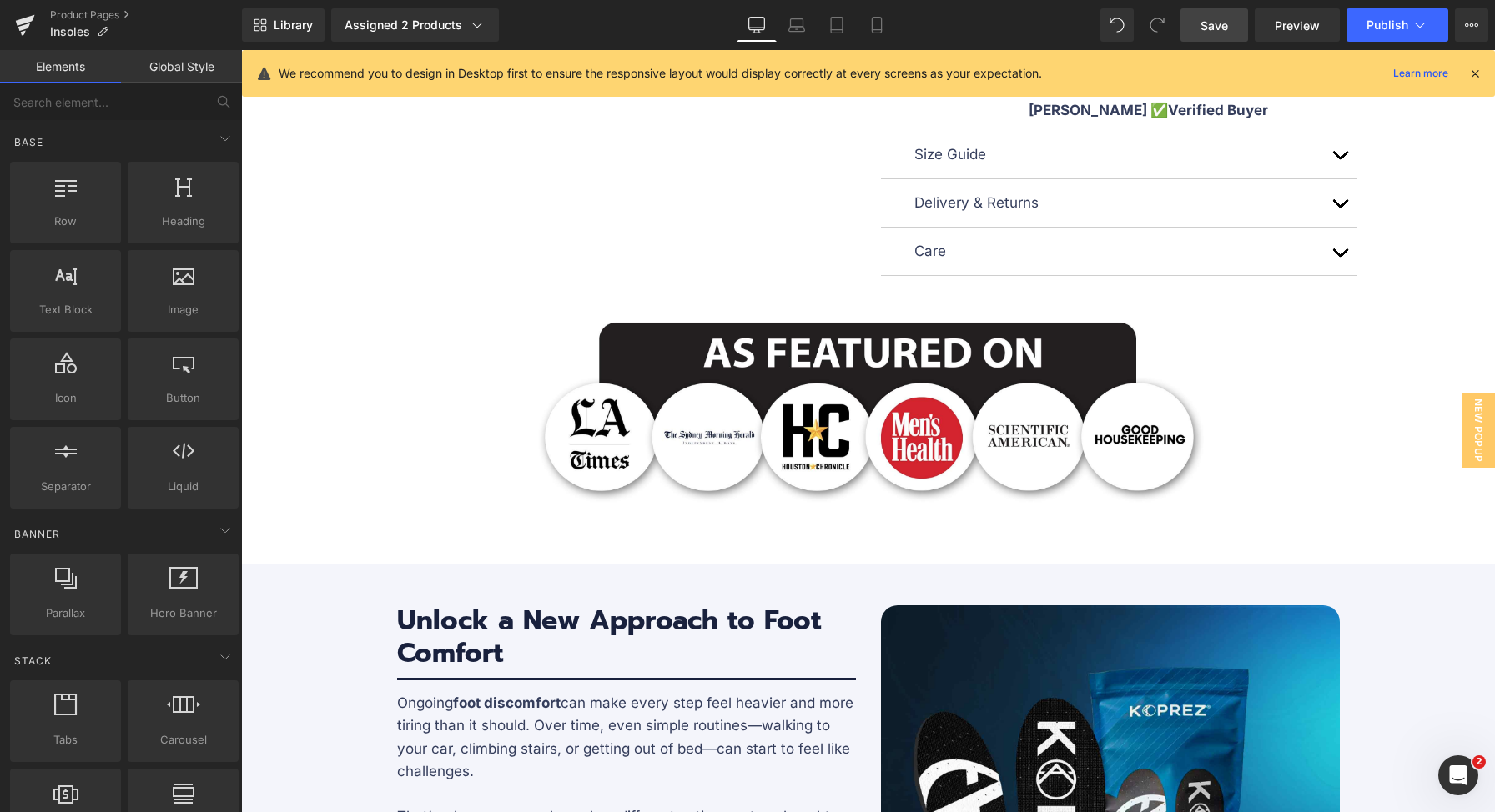
scroll to position [721, 0]
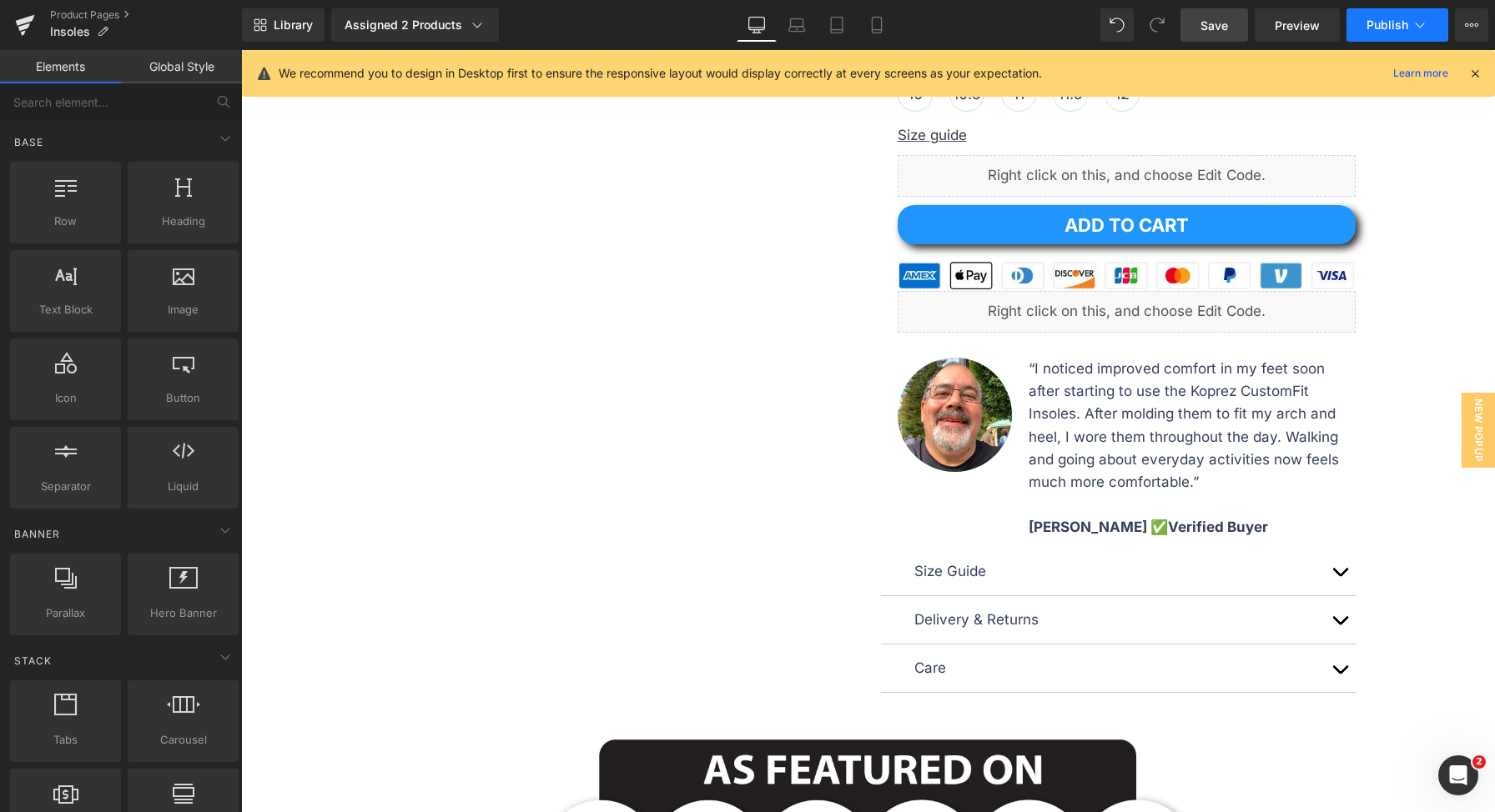
click at [1388, 25] on span "Publish" at bounding box center [1387, 24] width 42 height 14
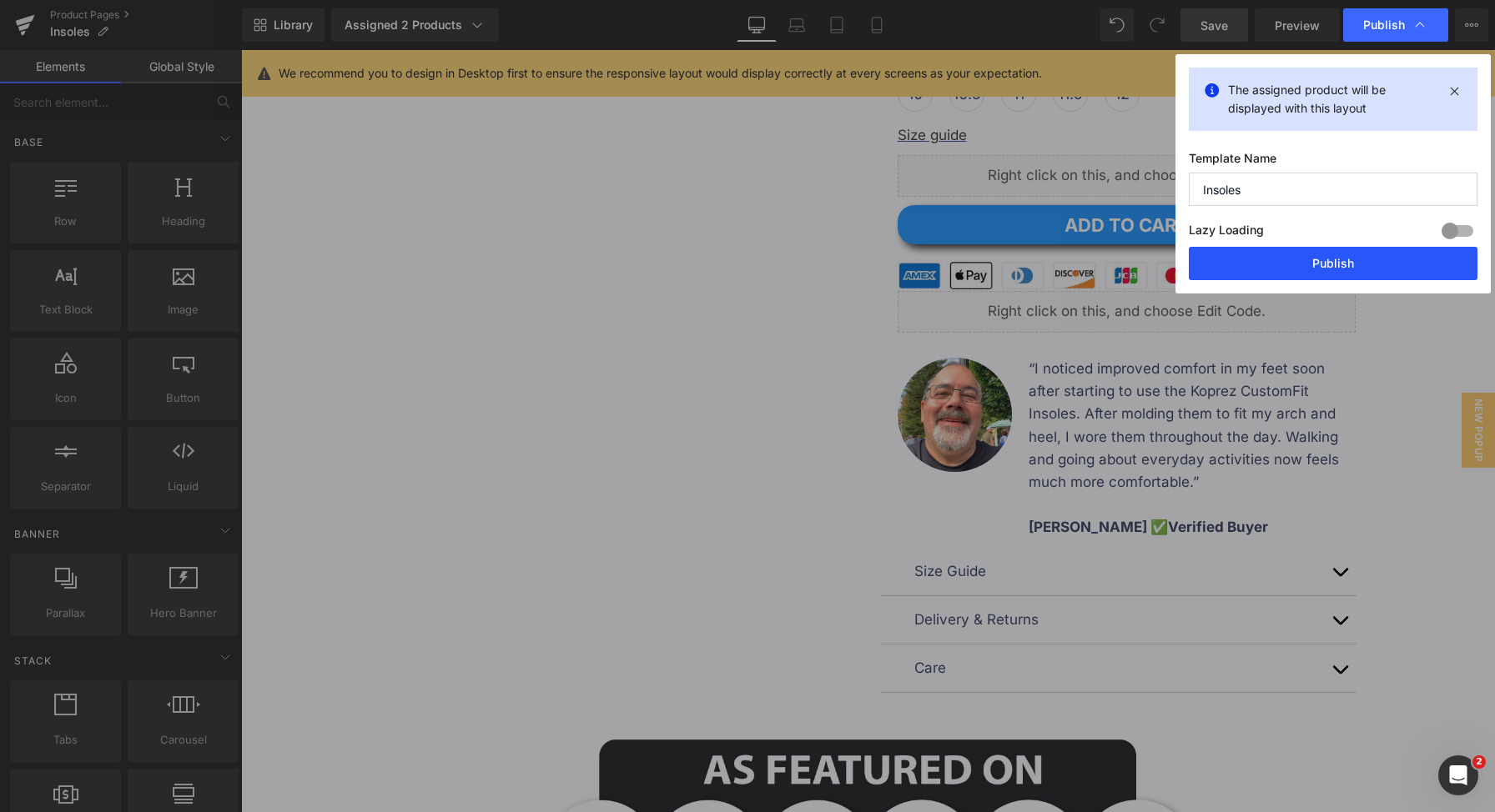
click at [1283, 272] on button "Publish" at bounding box center [1333, 263] width 289 height 34
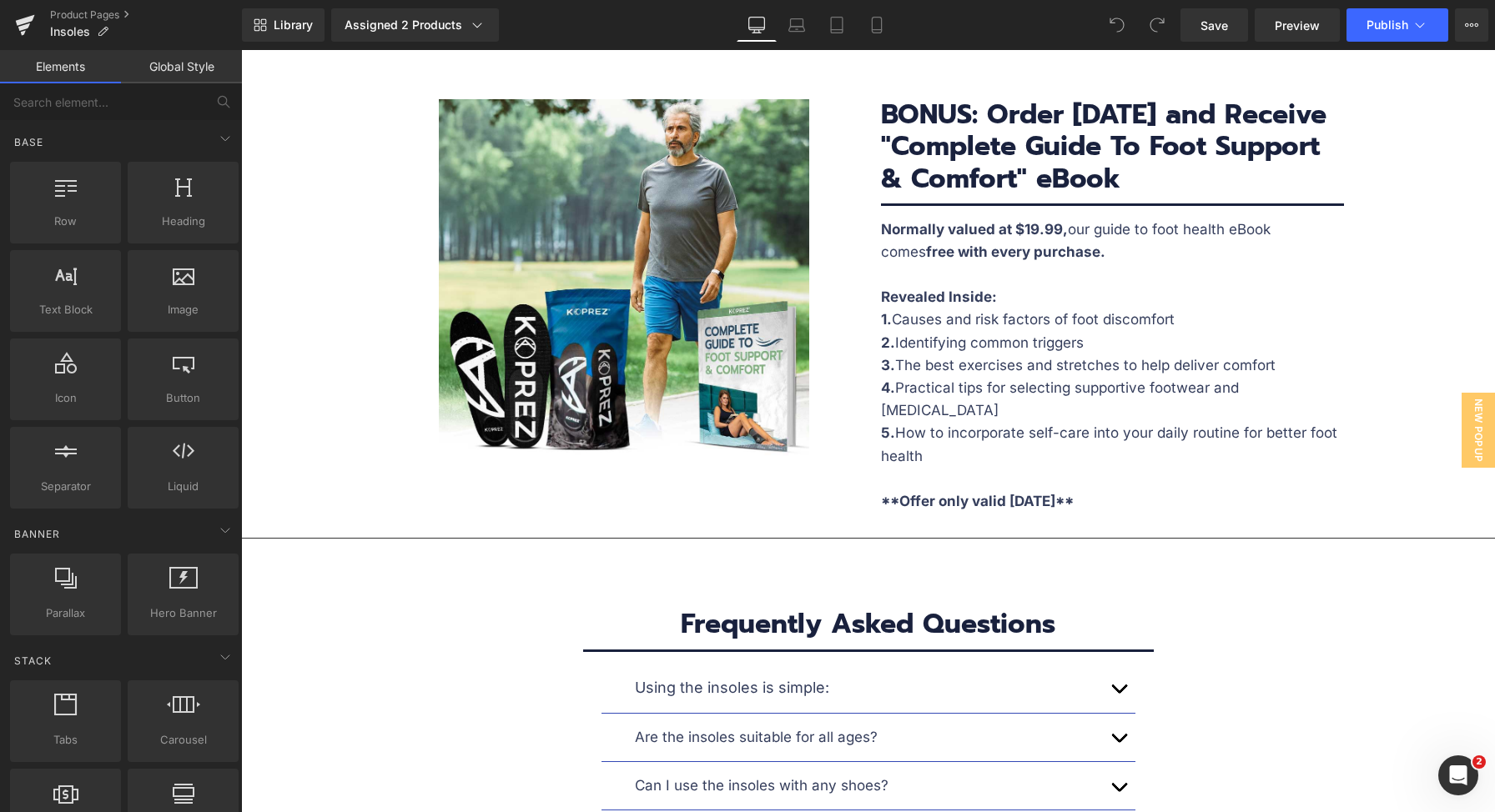
scroll to position [8263, 0]
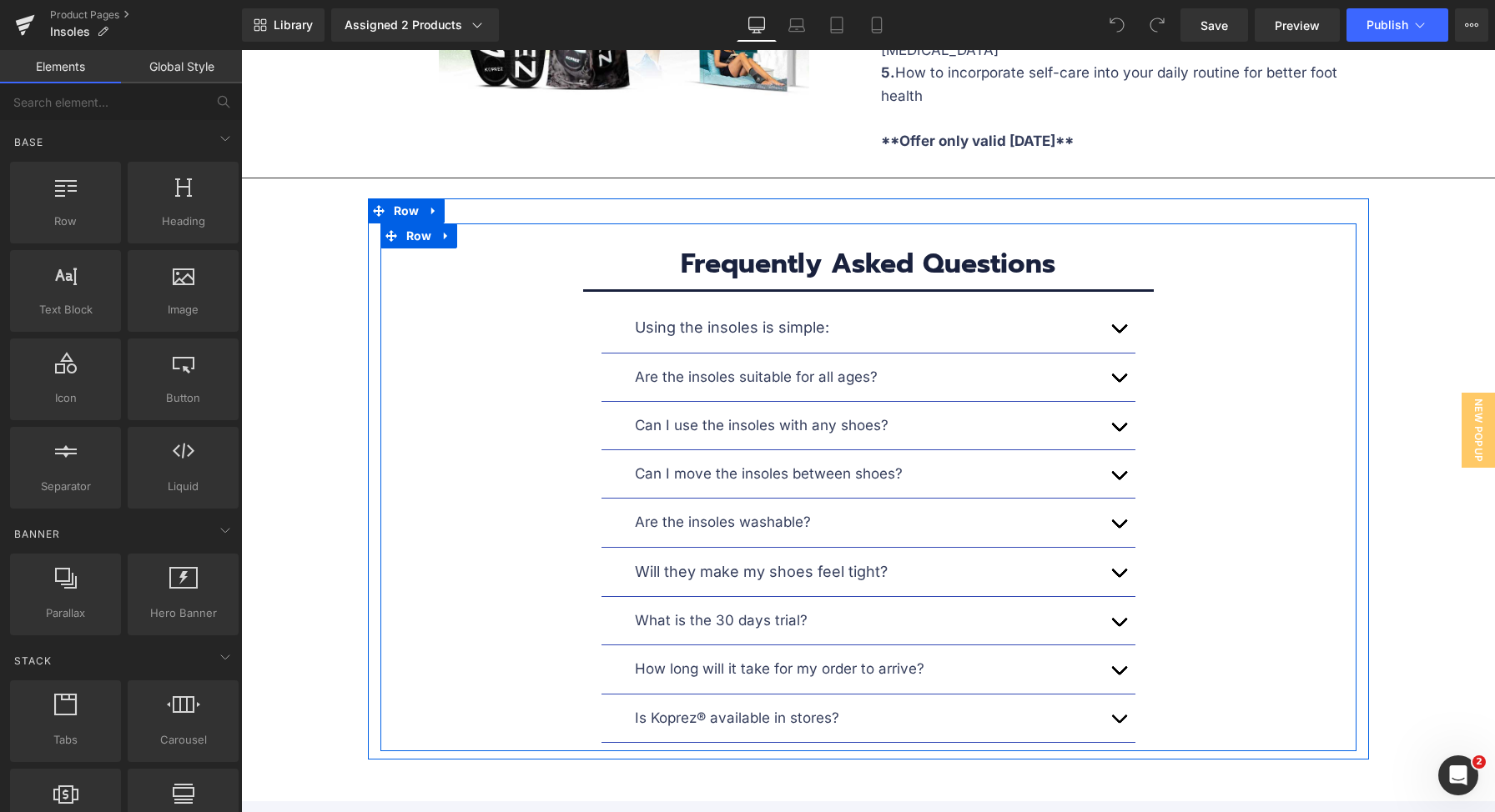
click at [735, 316] on div "Using the insoles is simple:" at bounding box center [868, 328] width 467 height 24
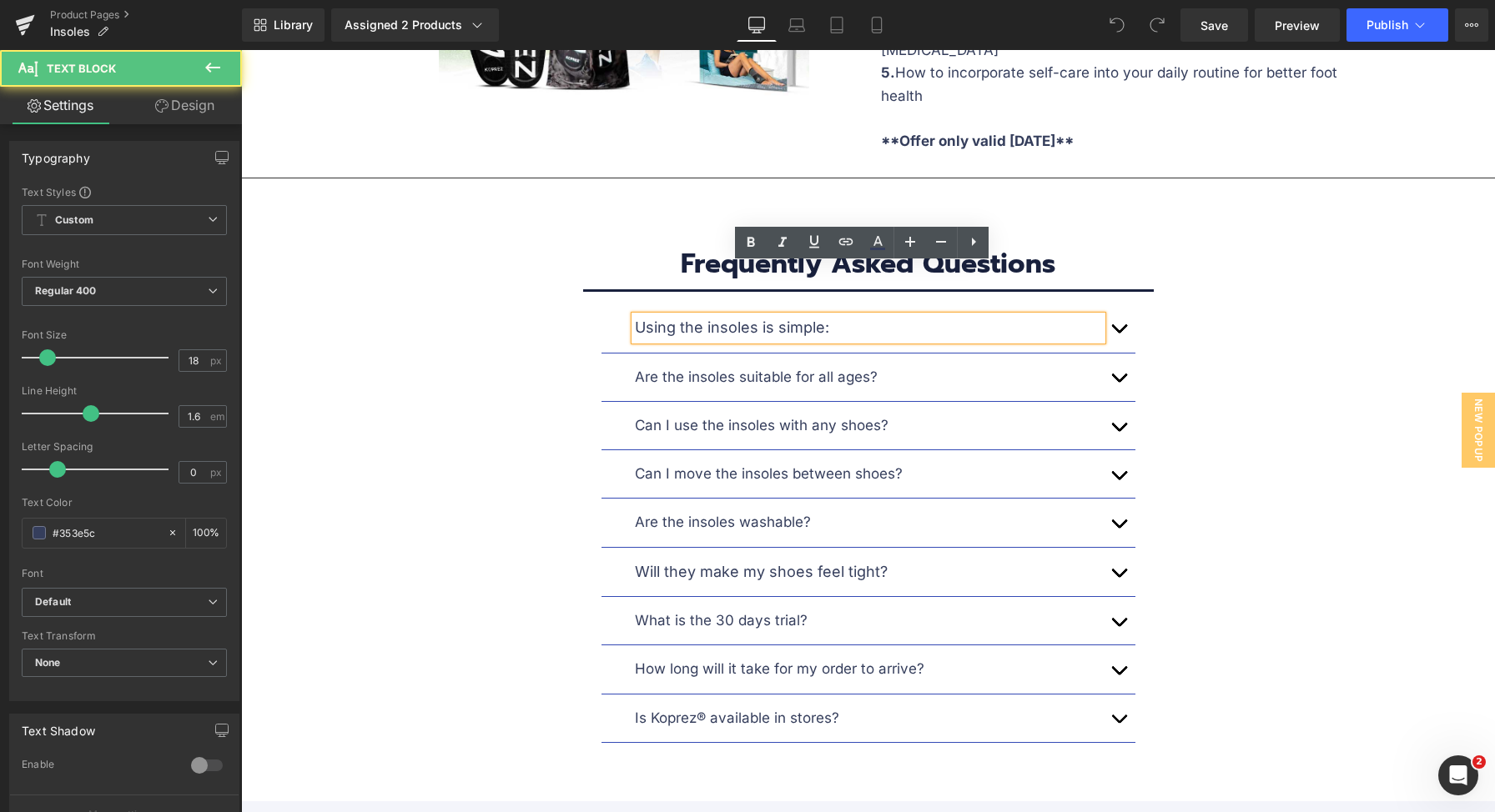
click at [710, 366] on div "Are the insoles suitable for all ages?" at bounding box center [868, 377] width 467 height 23
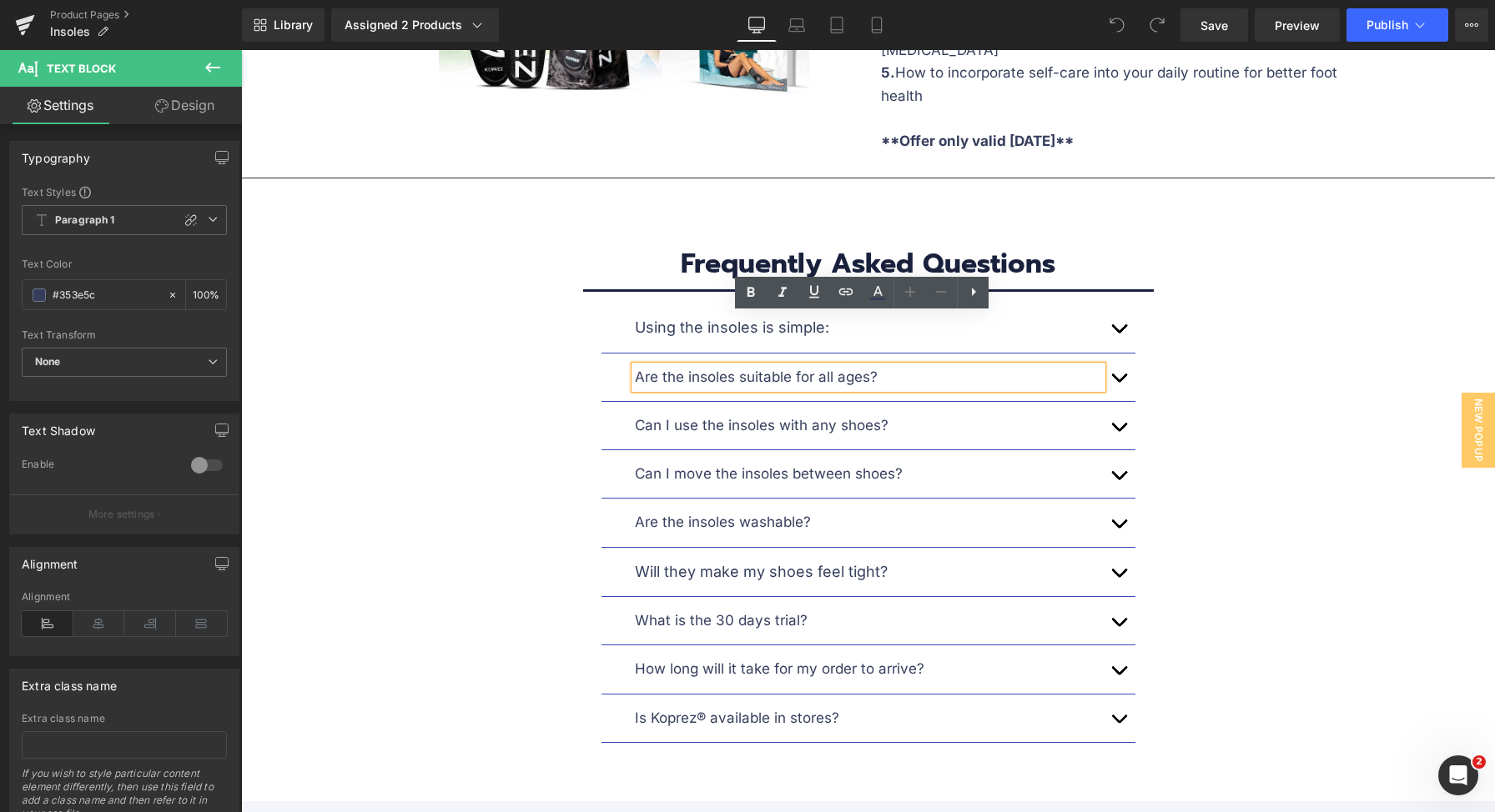
click at [714, 366] on div "Are the insoles suitable for all ages?" at bounding box center [868, 377] width 467 height 23
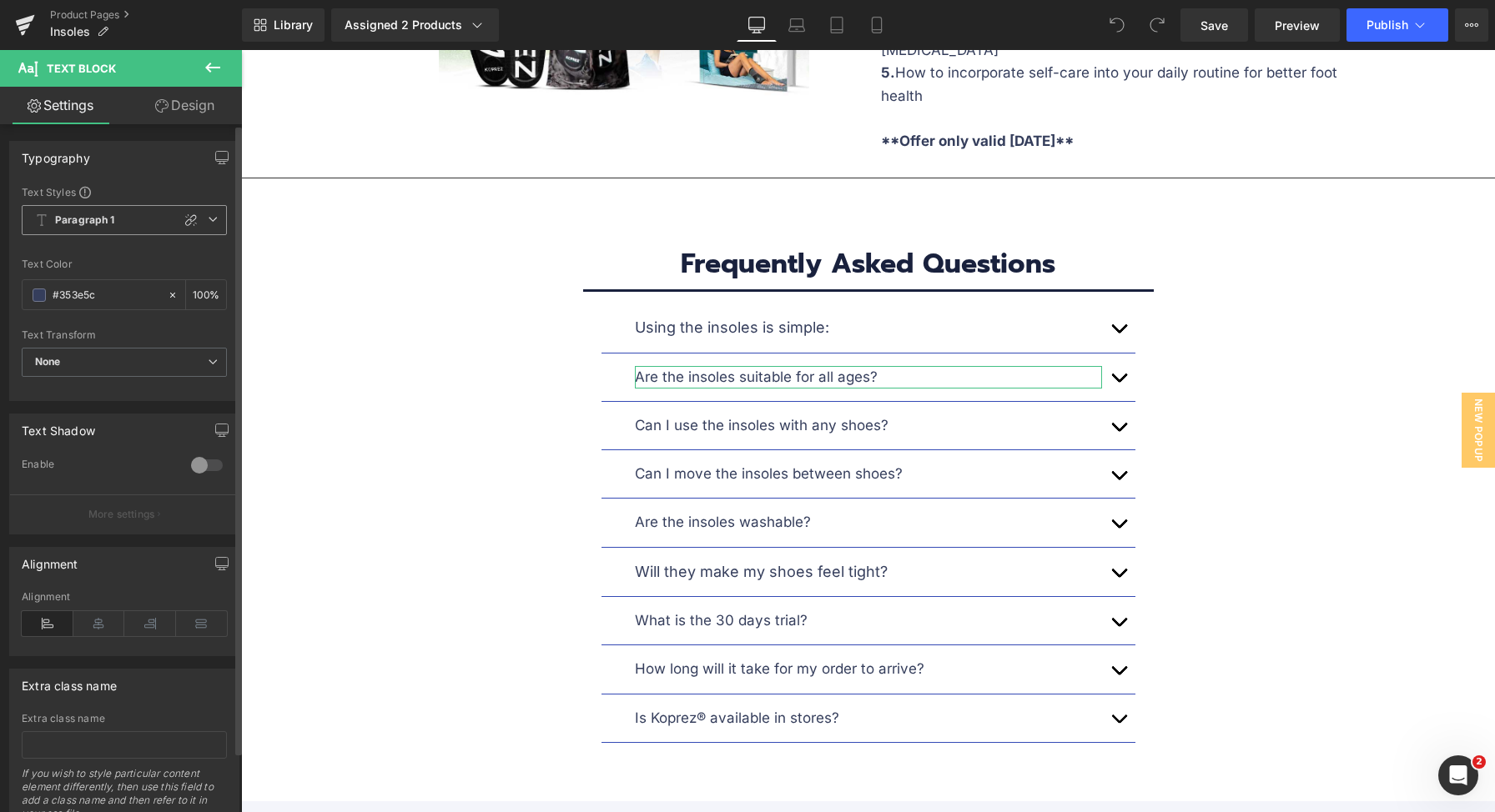
click at [209, 226] on span "Paragraph 1" at bounding box center [124, 220] width 205 height 30
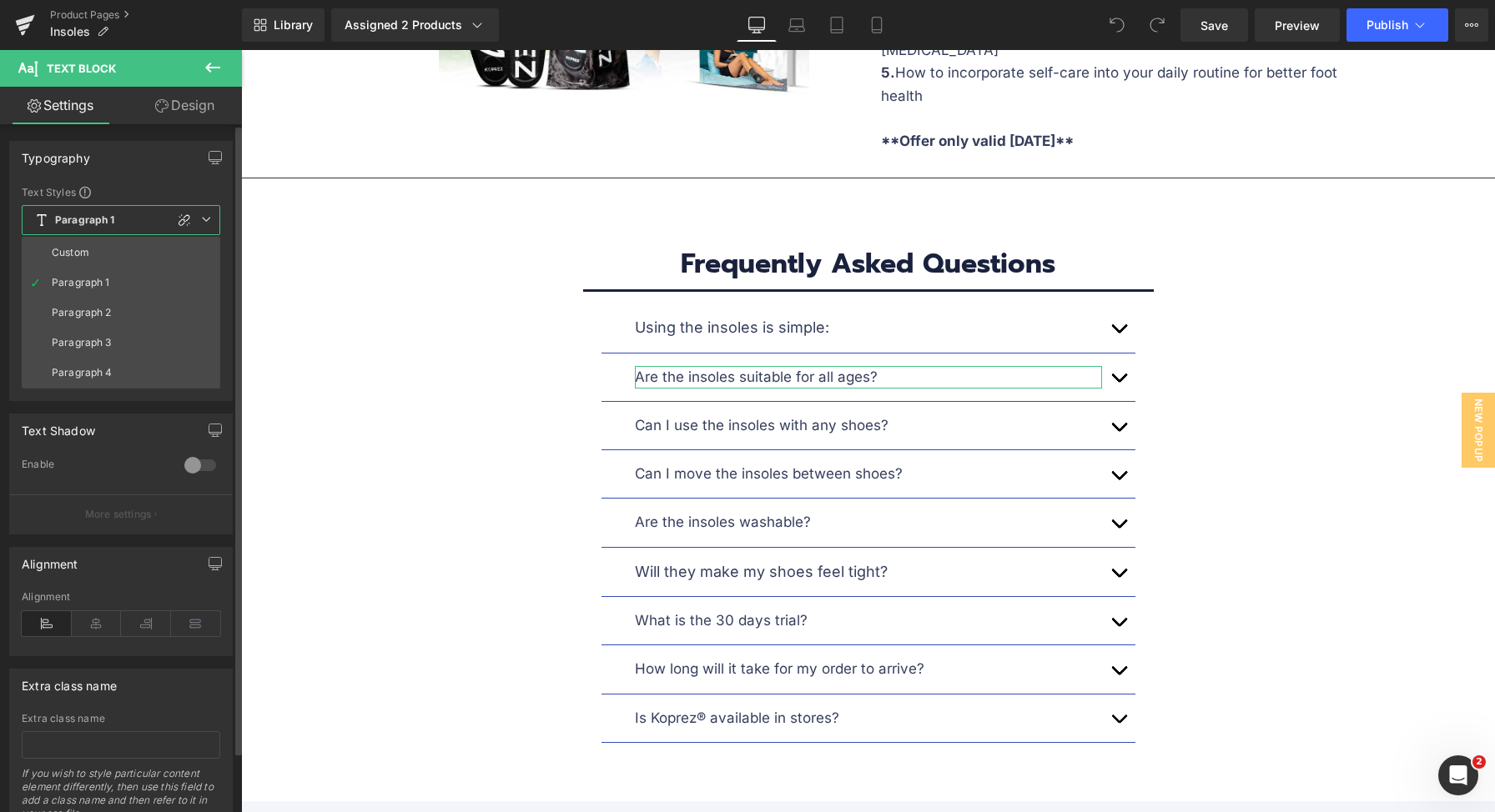
drag, startPoint x: 113, startPoint y: 251, endPoint x: 113, endPoint y: 280, distance: 29.0
click at [113, 251] on li "Custom" at bounding box center [121, 252] width 199 height 30
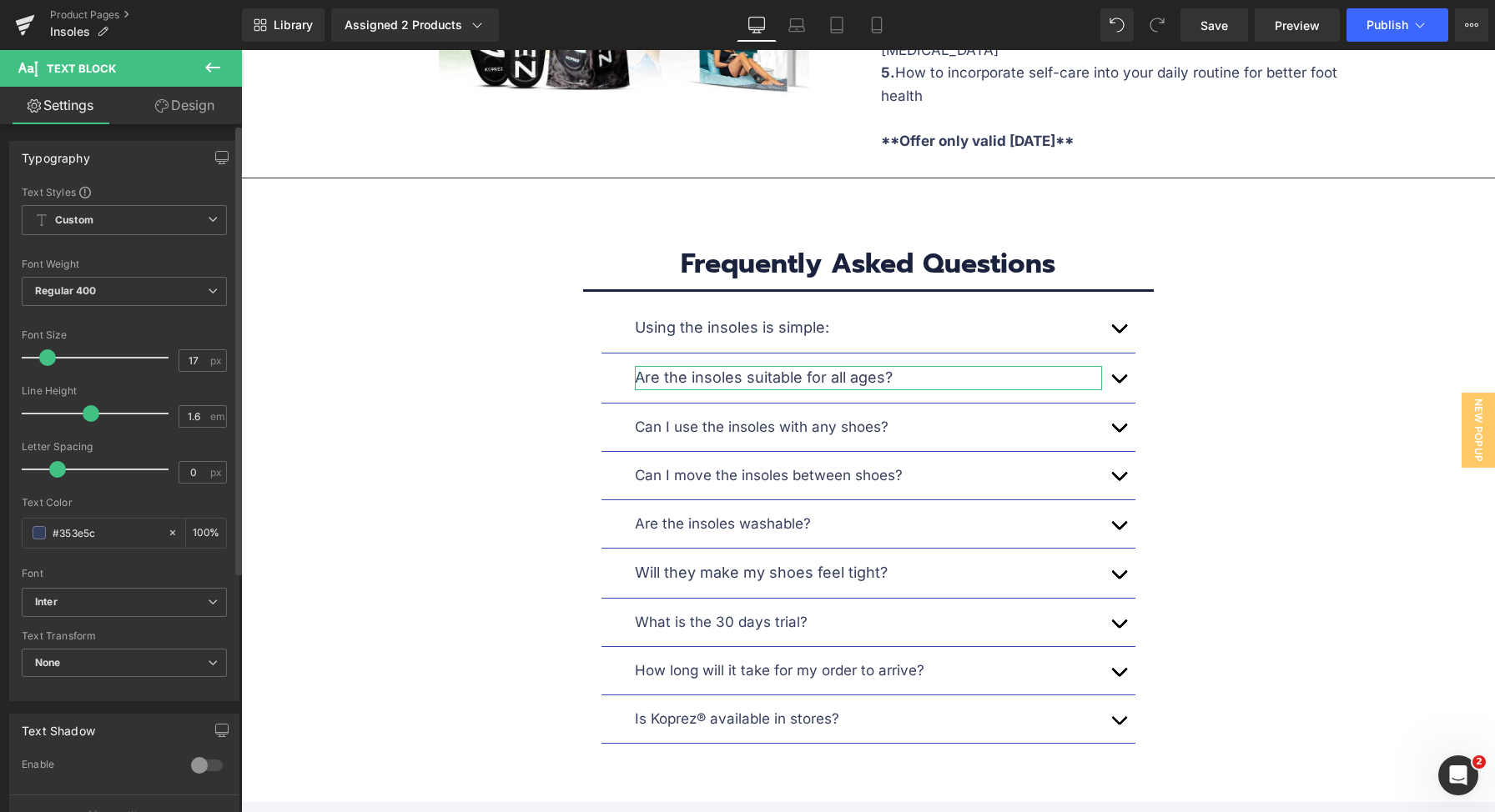
click at [46, 358] on span at bounding box center [47, 357] width 16 height 16
click at [796, 25] on icon at bounding box center [796, 24] width 16 height 16
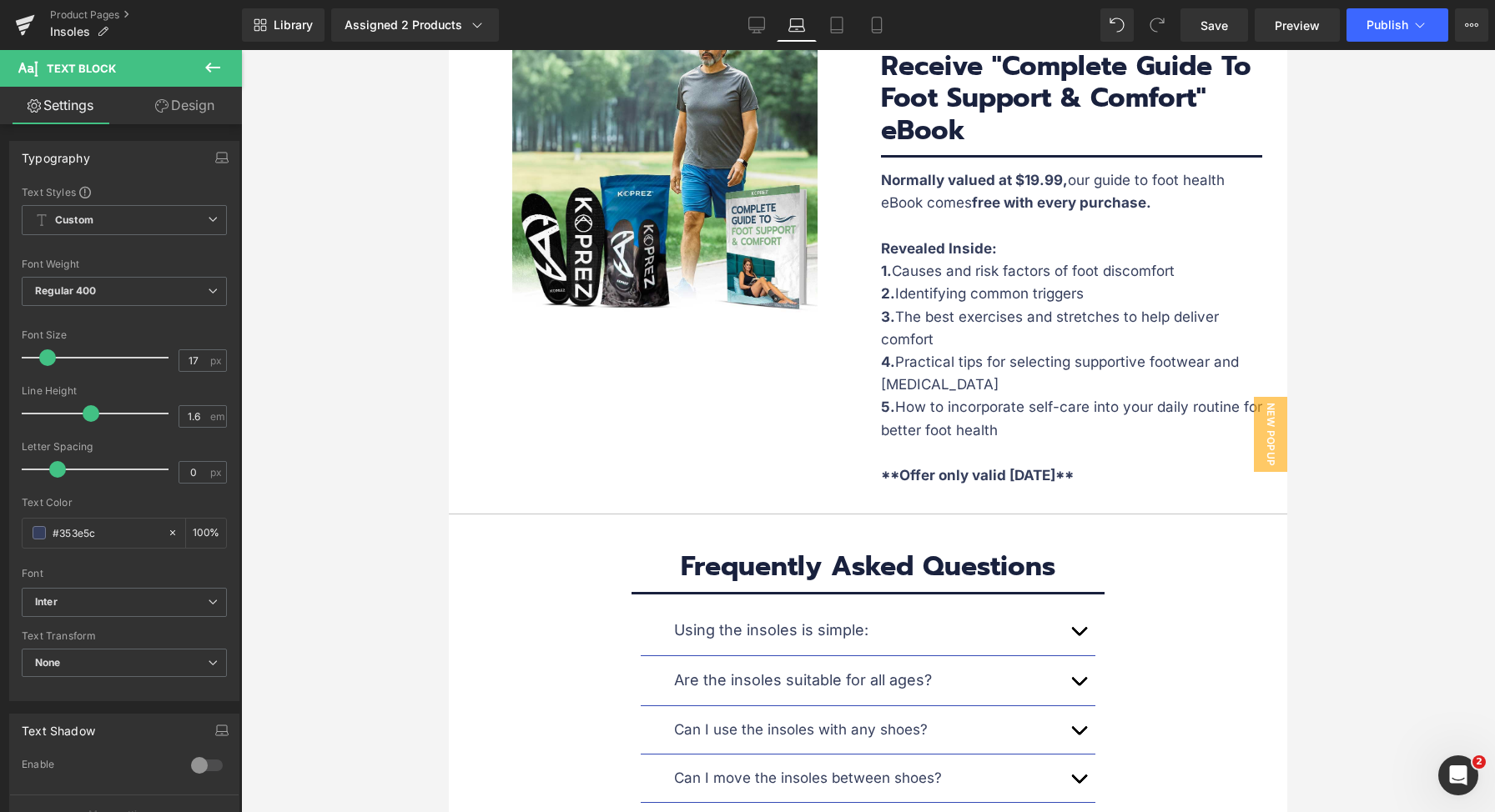
scroll to position [8664, 0]
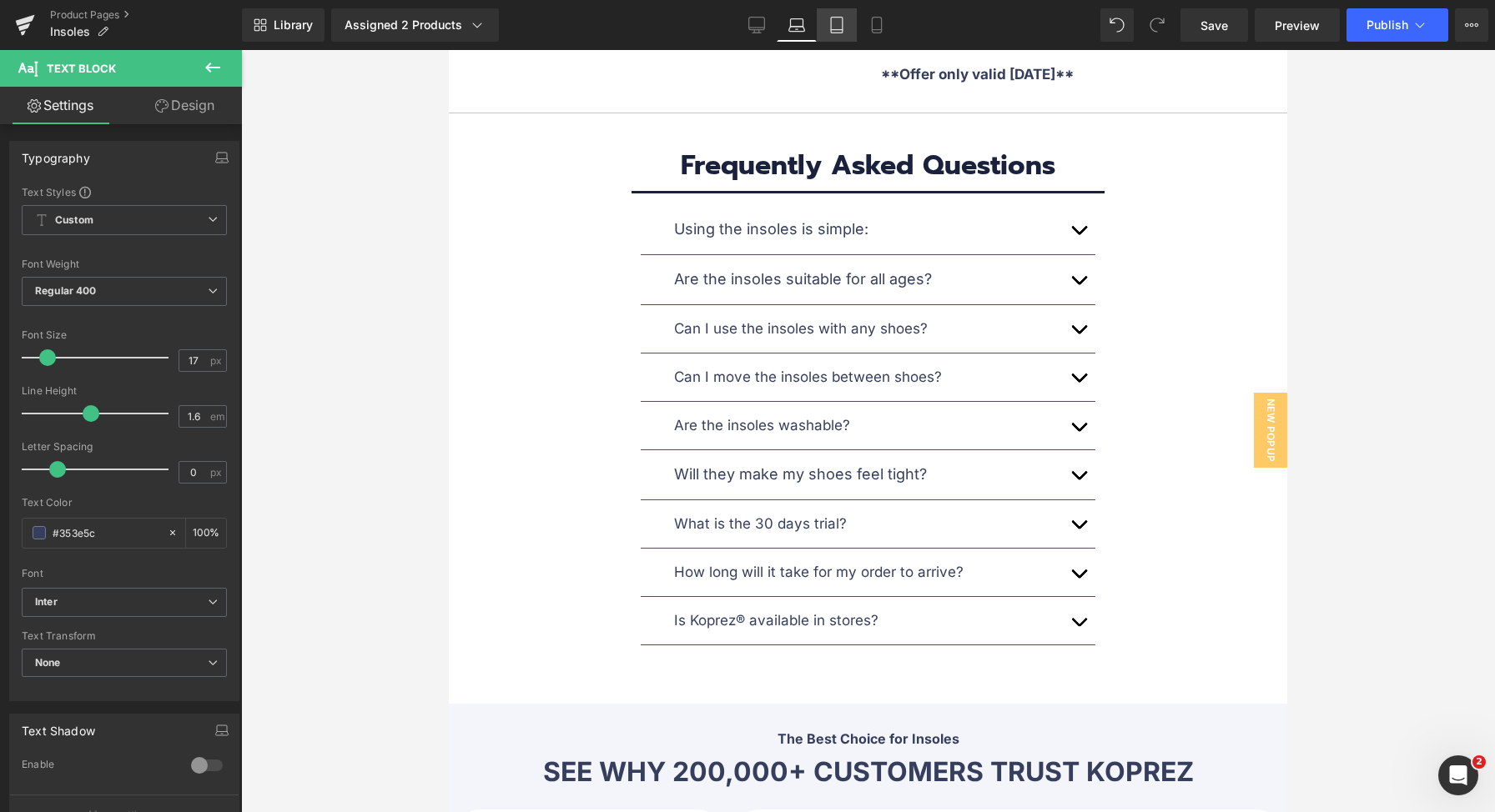
click at [824, 23] on link "Tablet" at bounding box center [837, 24] width 40 height 34
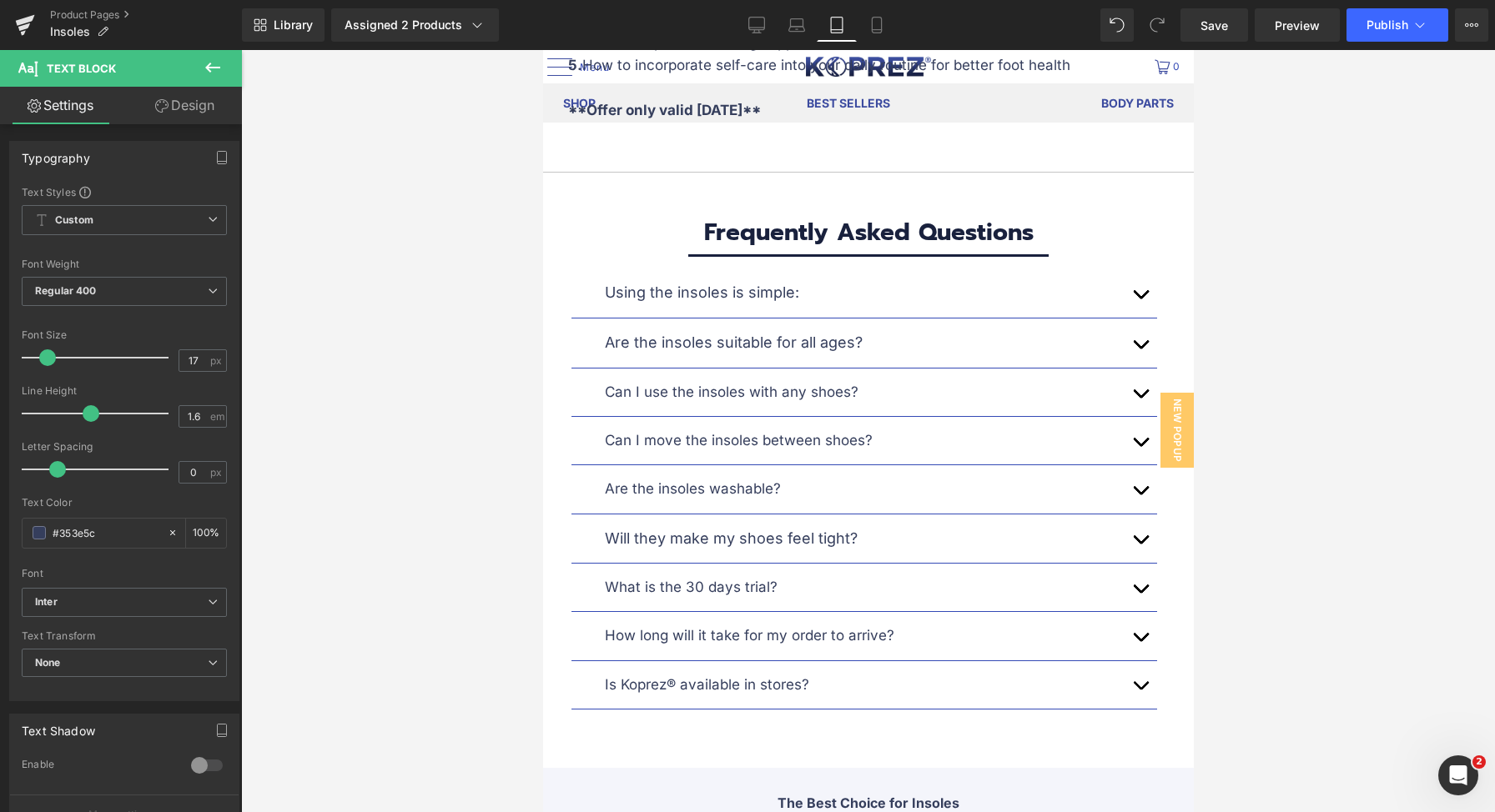
scroll to position [10072, 0]
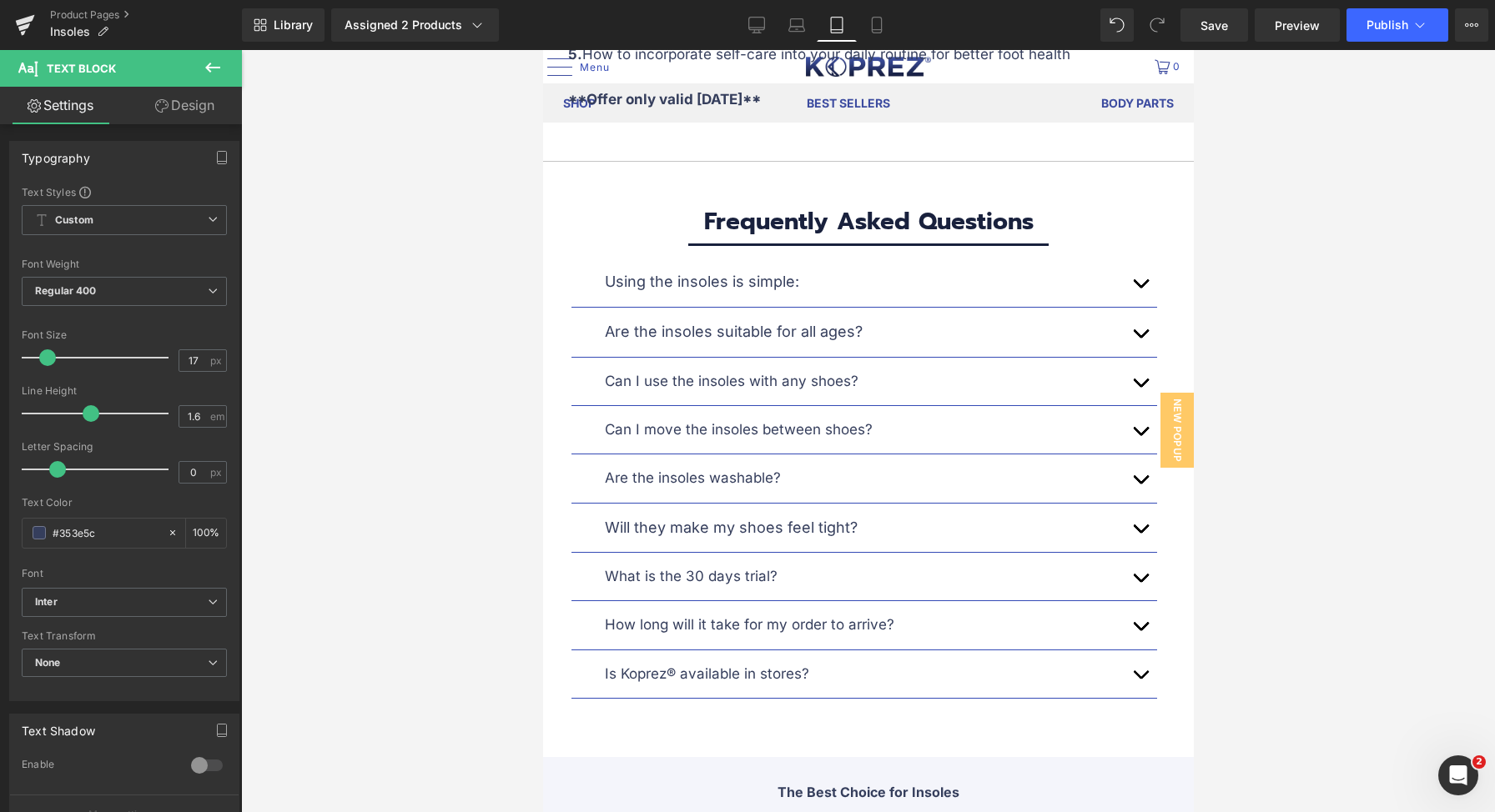
click at [855, 28] on link "Tablet" at bounding box center [837, 24] width 40 height 34
click at [883, 24] on icon at bounding box center [877, 24] width 16 height 16
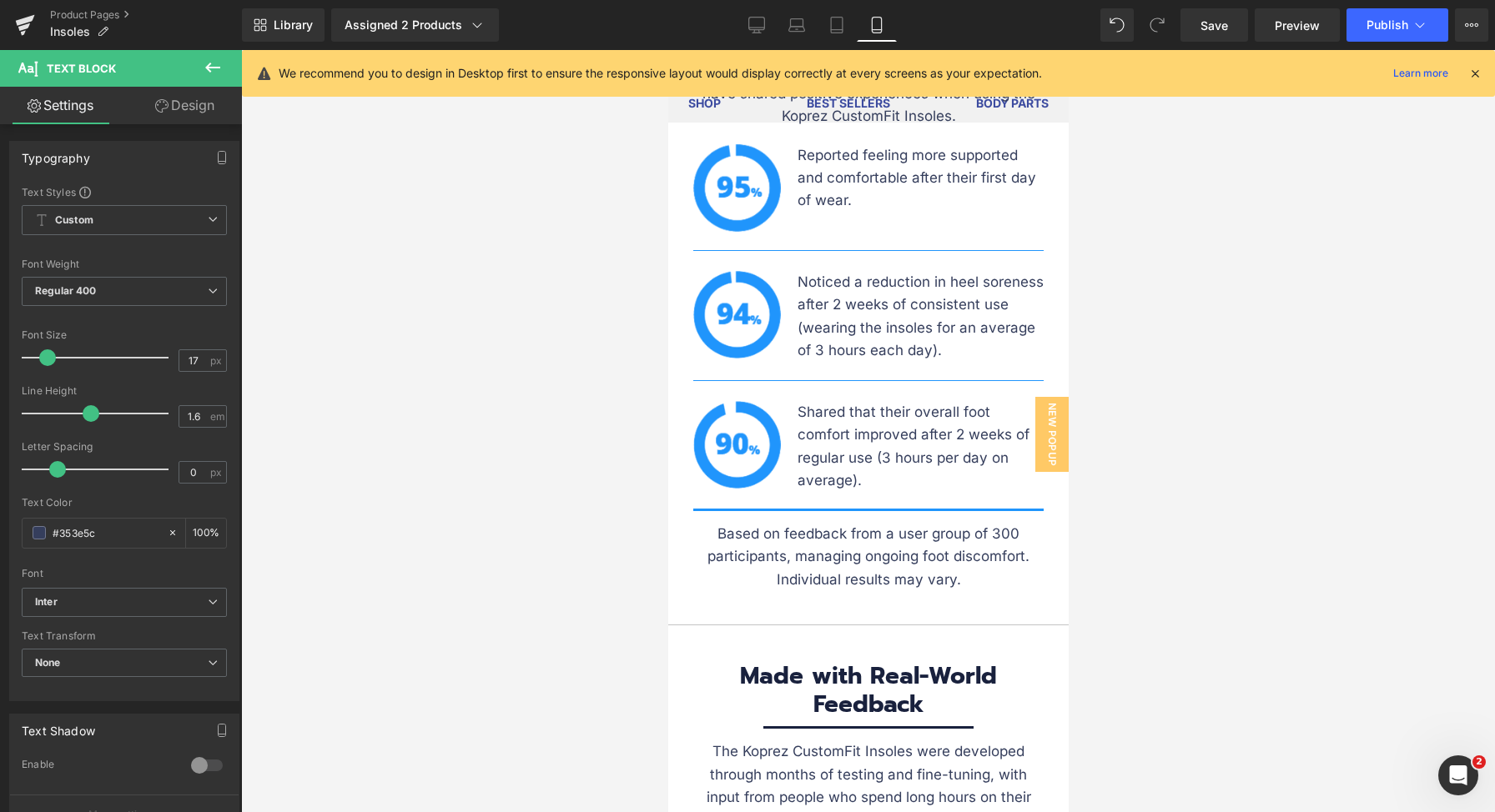
scroll to position [13057, 0]
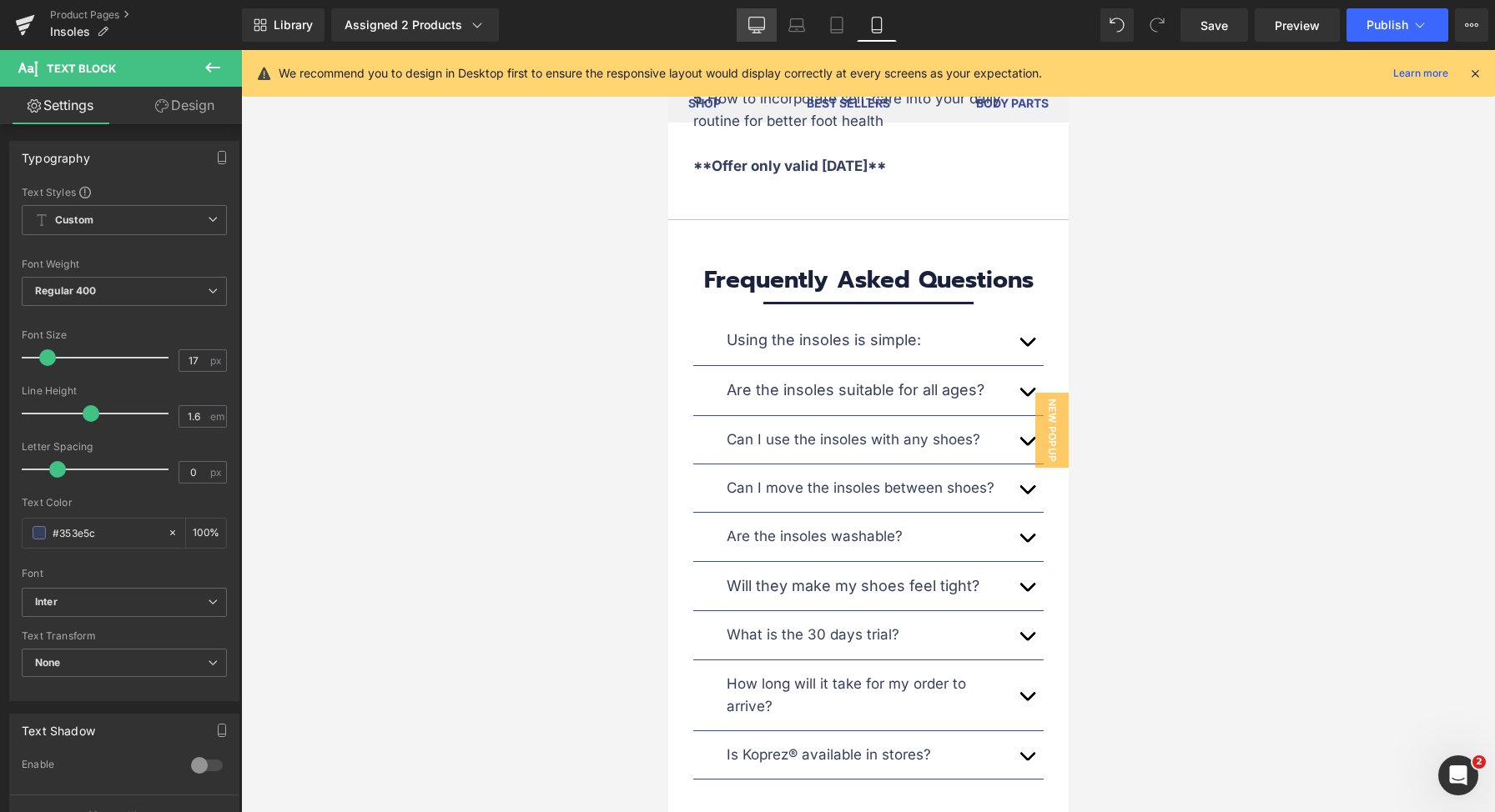
drag, startPoint x: 762, startPoint y: 32, endPoint x: 595, endPoint y: 378, distance: 384.2
click at [762, 32] on icon at bounding box center [756, 24] width 16 height 16
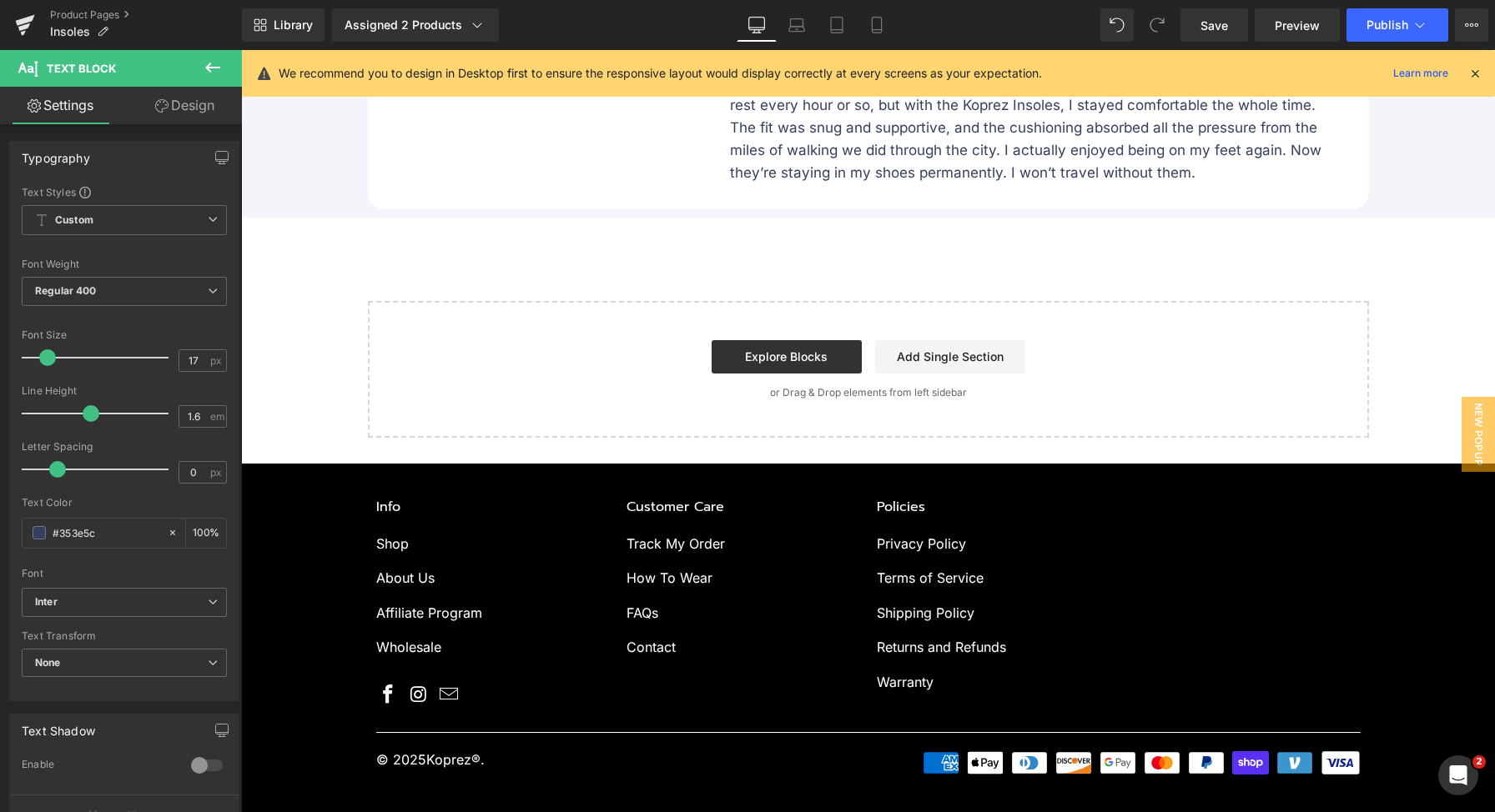
scroll to position [8272, 0]
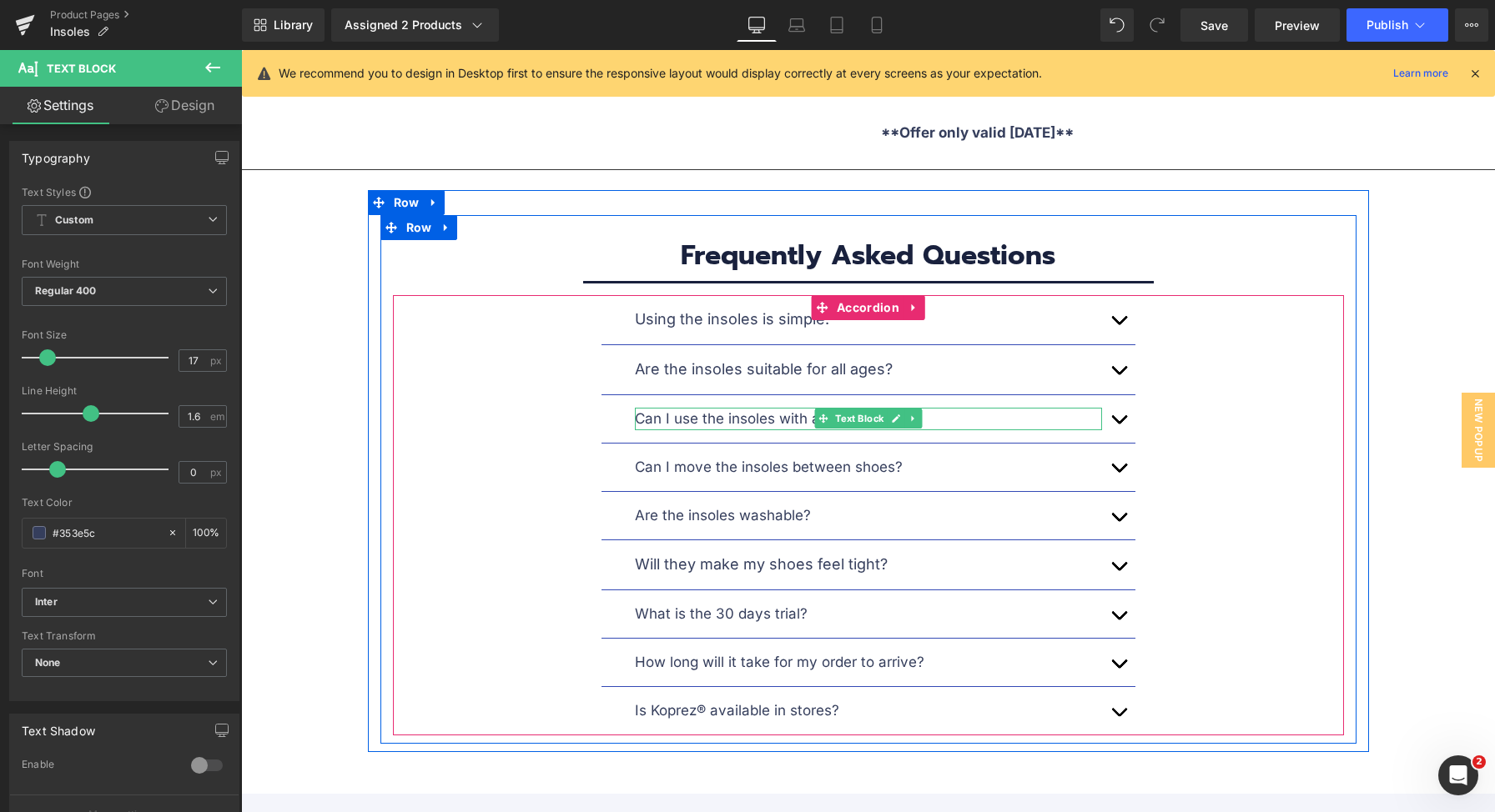
click at [805, 407] on p "Can I use the insoles with any shoes?" at bounding box center [868, 418] width 467 height 23
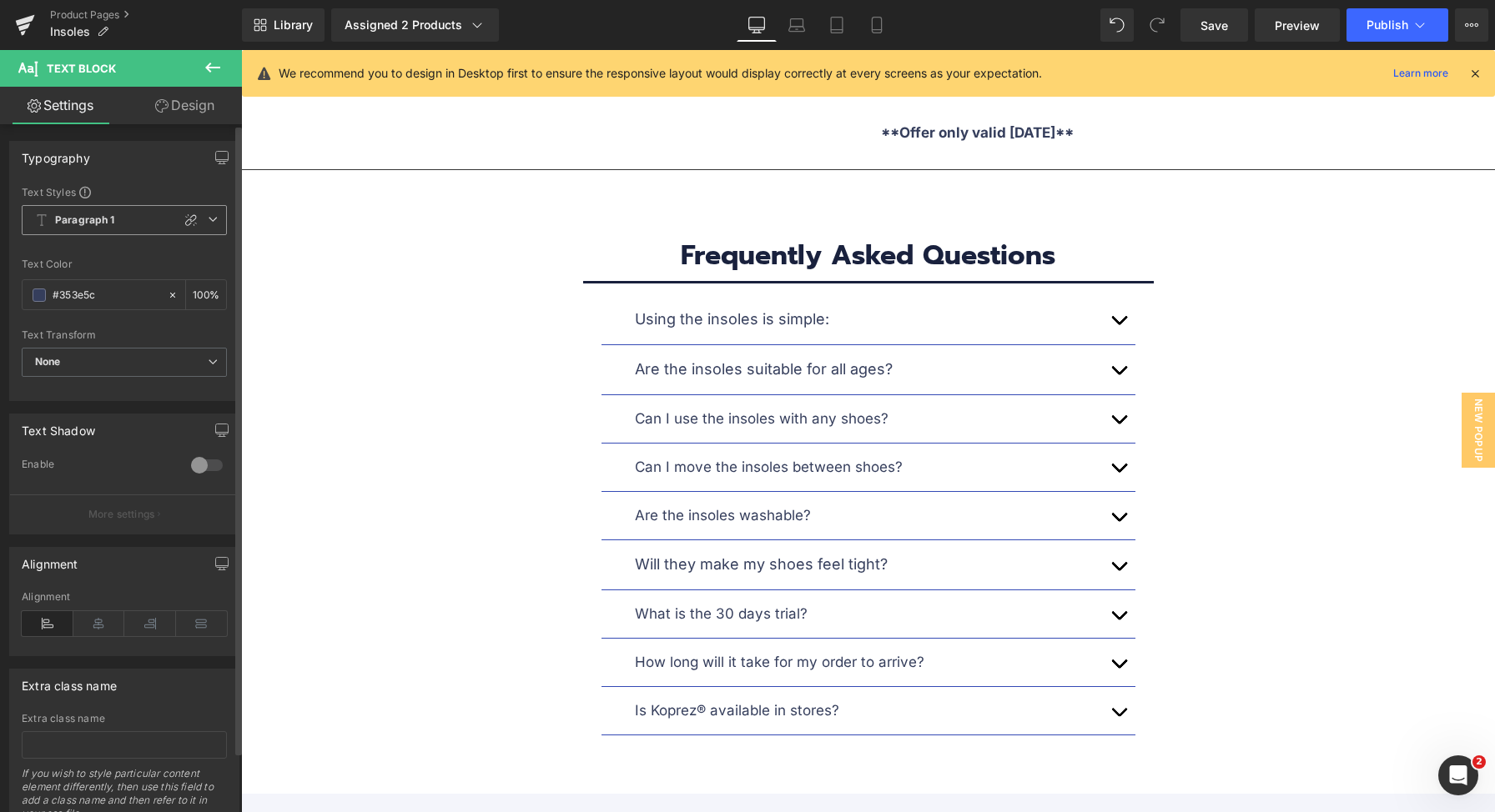
click at [160, 217] on span "Paragraph 1" at bounding box center [124, 220] width 205 height 30
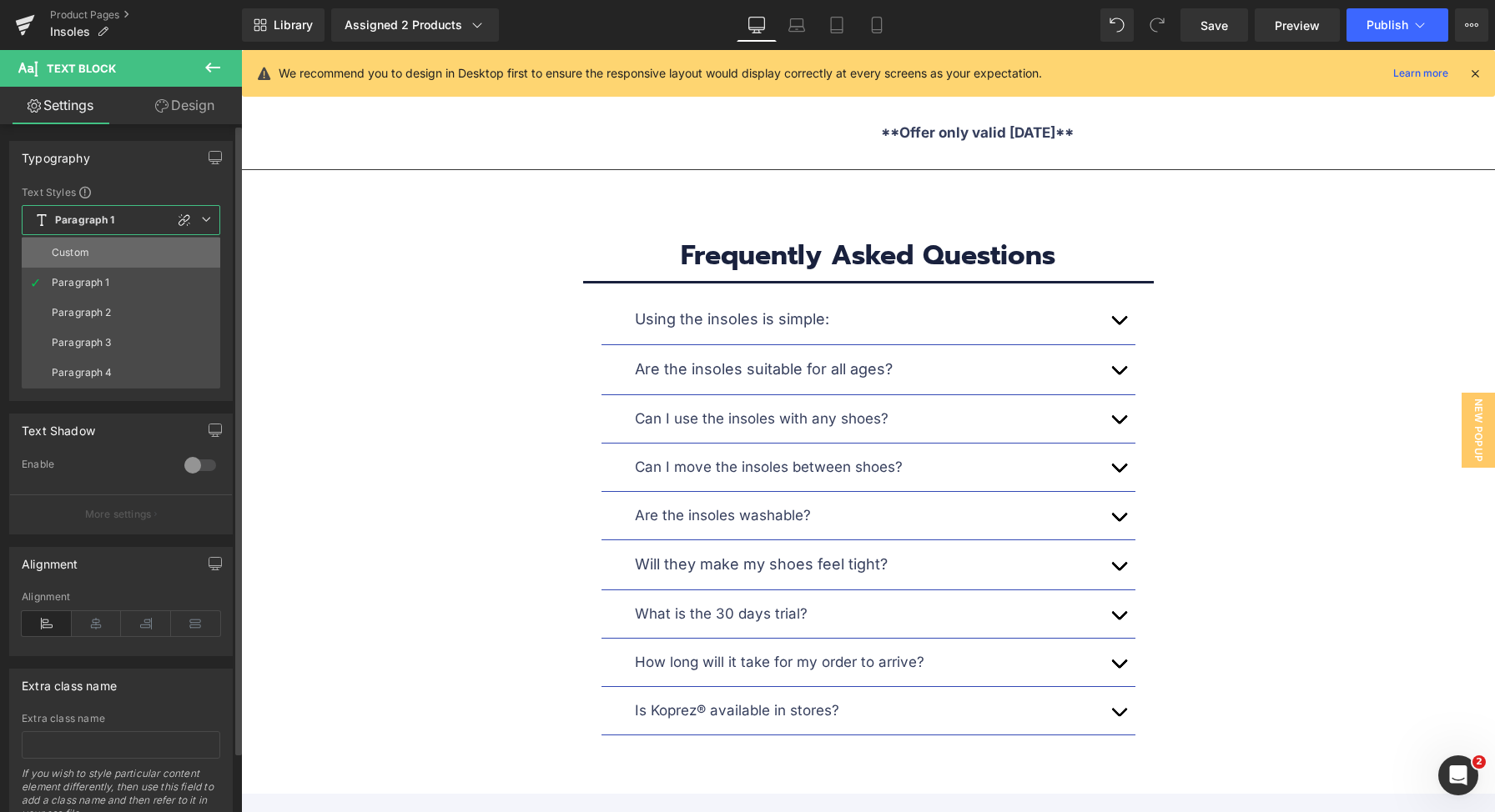
click at [112, 259] on li "Custom" at bounding box center [121, 252] width 199 height 30
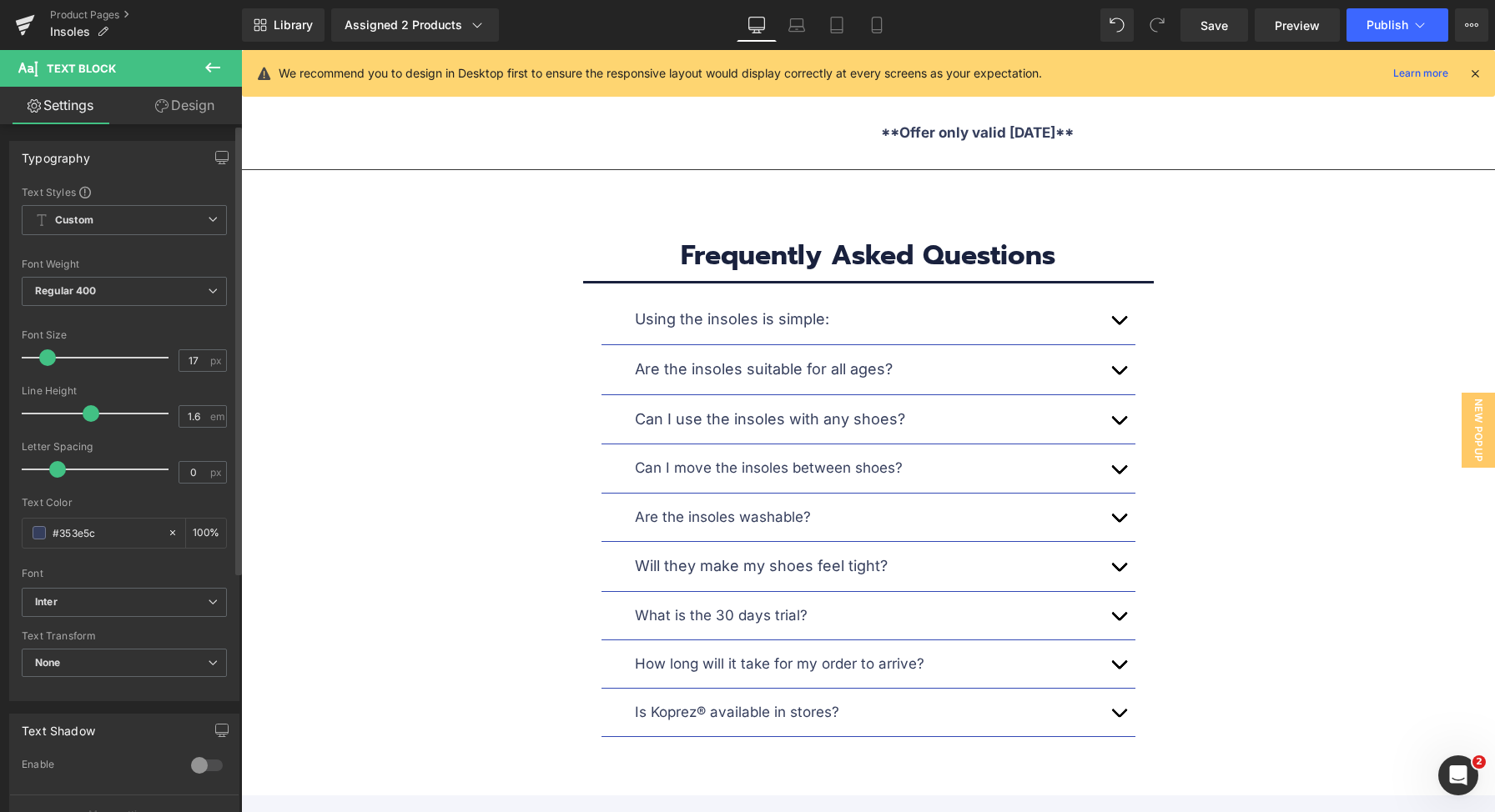
click at [44, 358] on span at bounding box center [47, 357] width 16 height 16
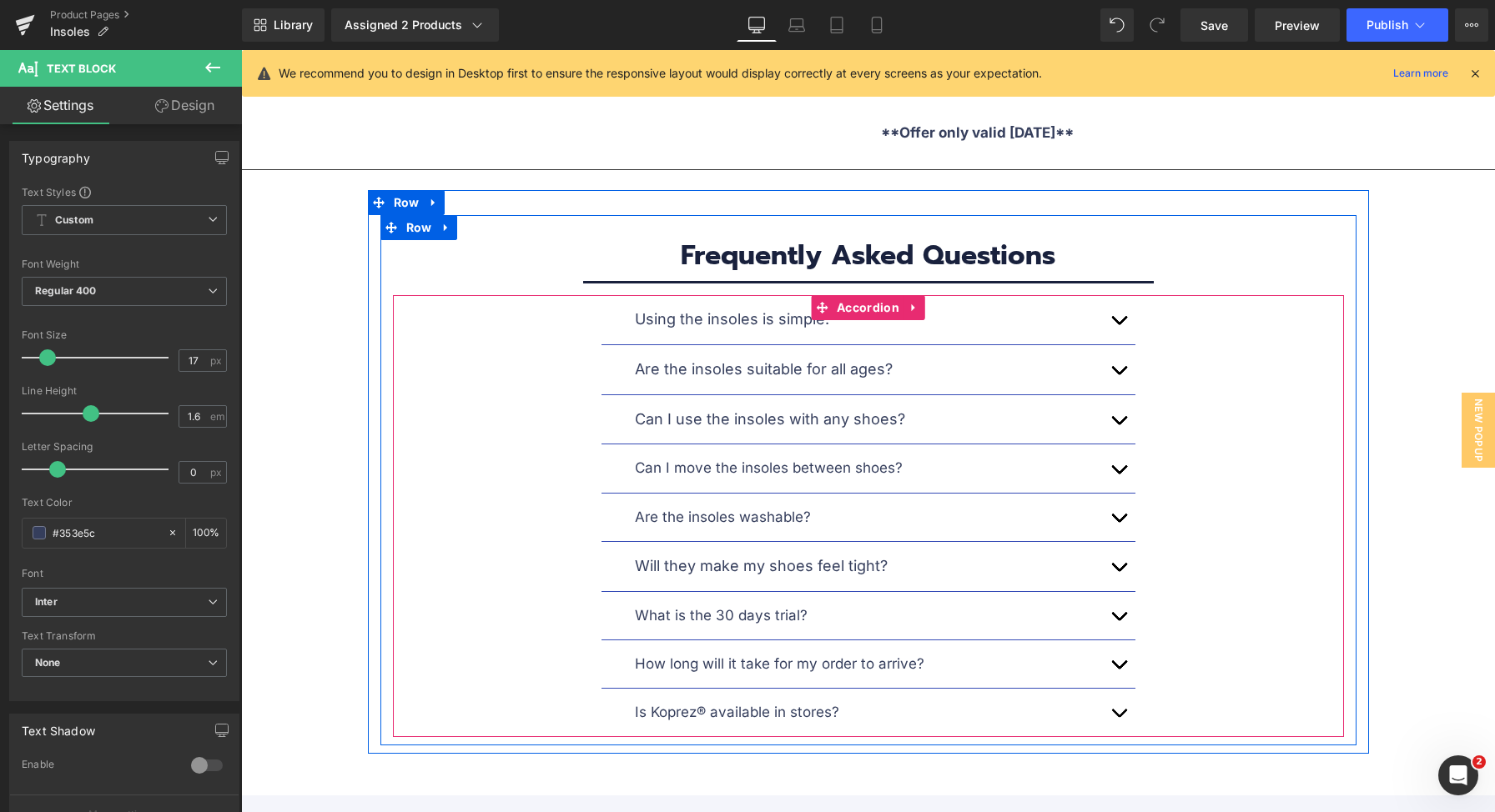
click at [241, 50] on div at bounding box center [241, 50] width 0 height 0
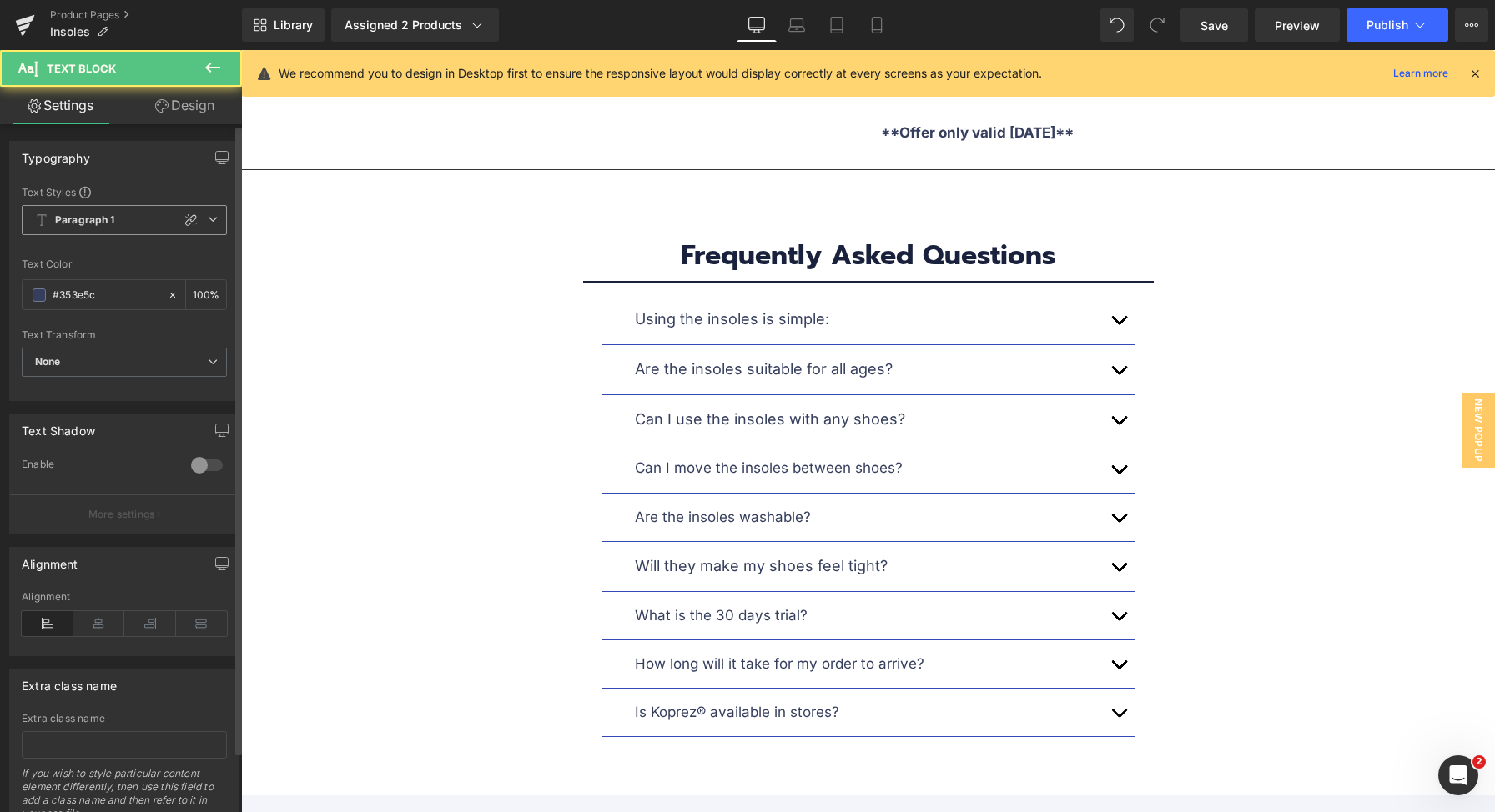
click at [90, 224] on b "Paragraph 1" at bounding box center [85, 220] width 60 height 15
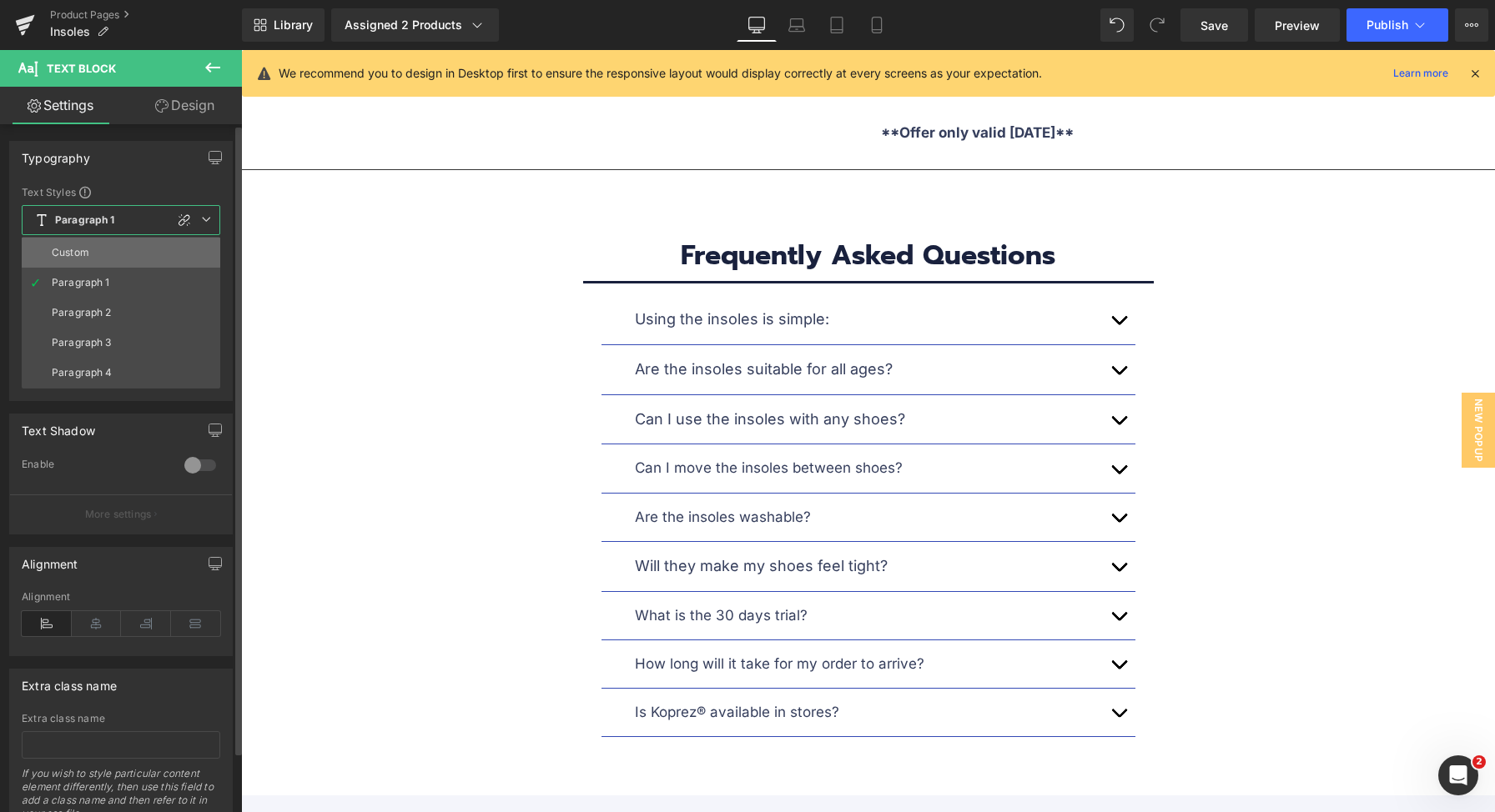
click at [90, 249] on li "Custom" at bounding box center [121, 252] width 199 height 30
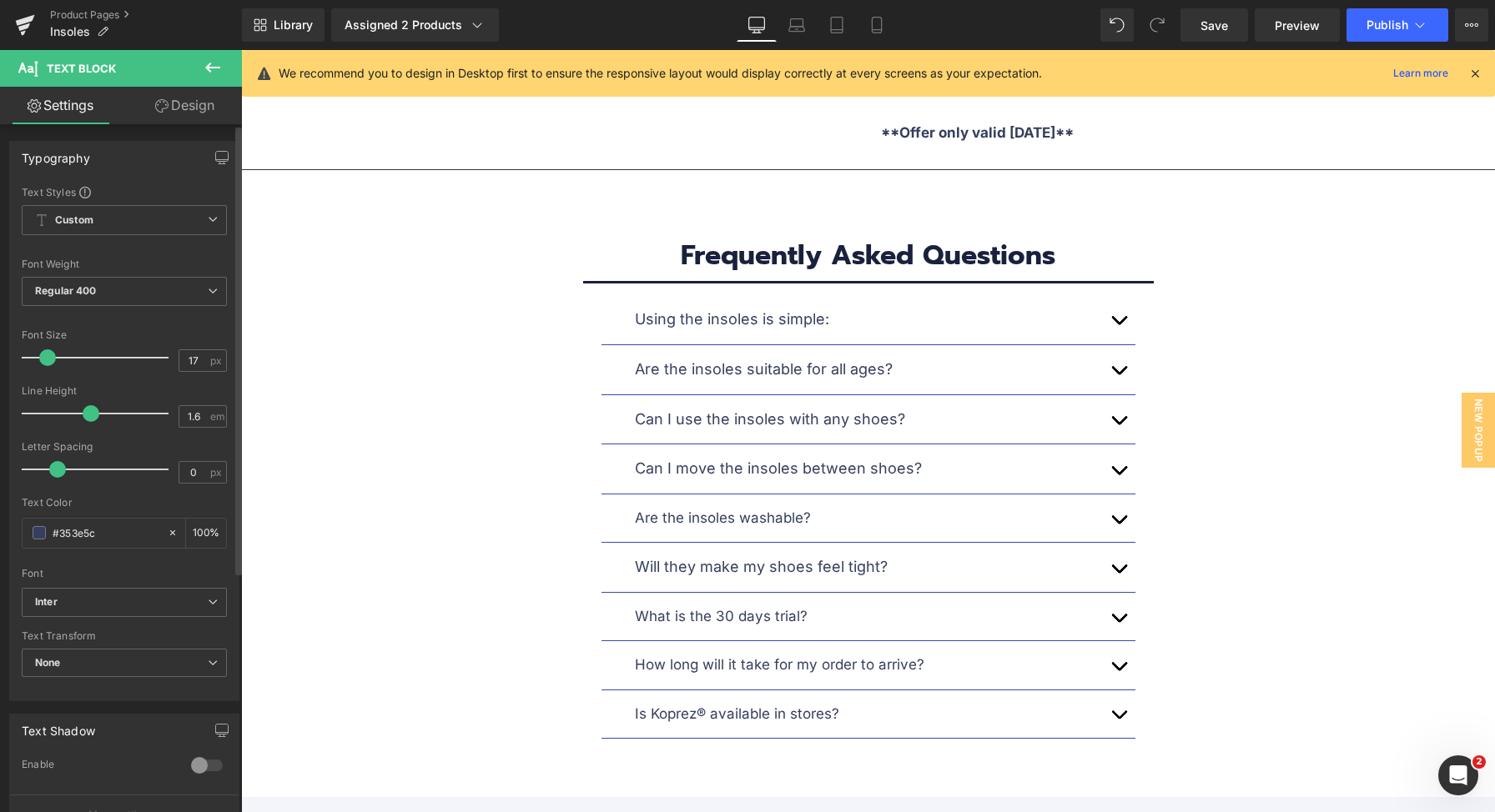
click at [50, 354] on span at bounding box center [47, 357] width 16 height 16
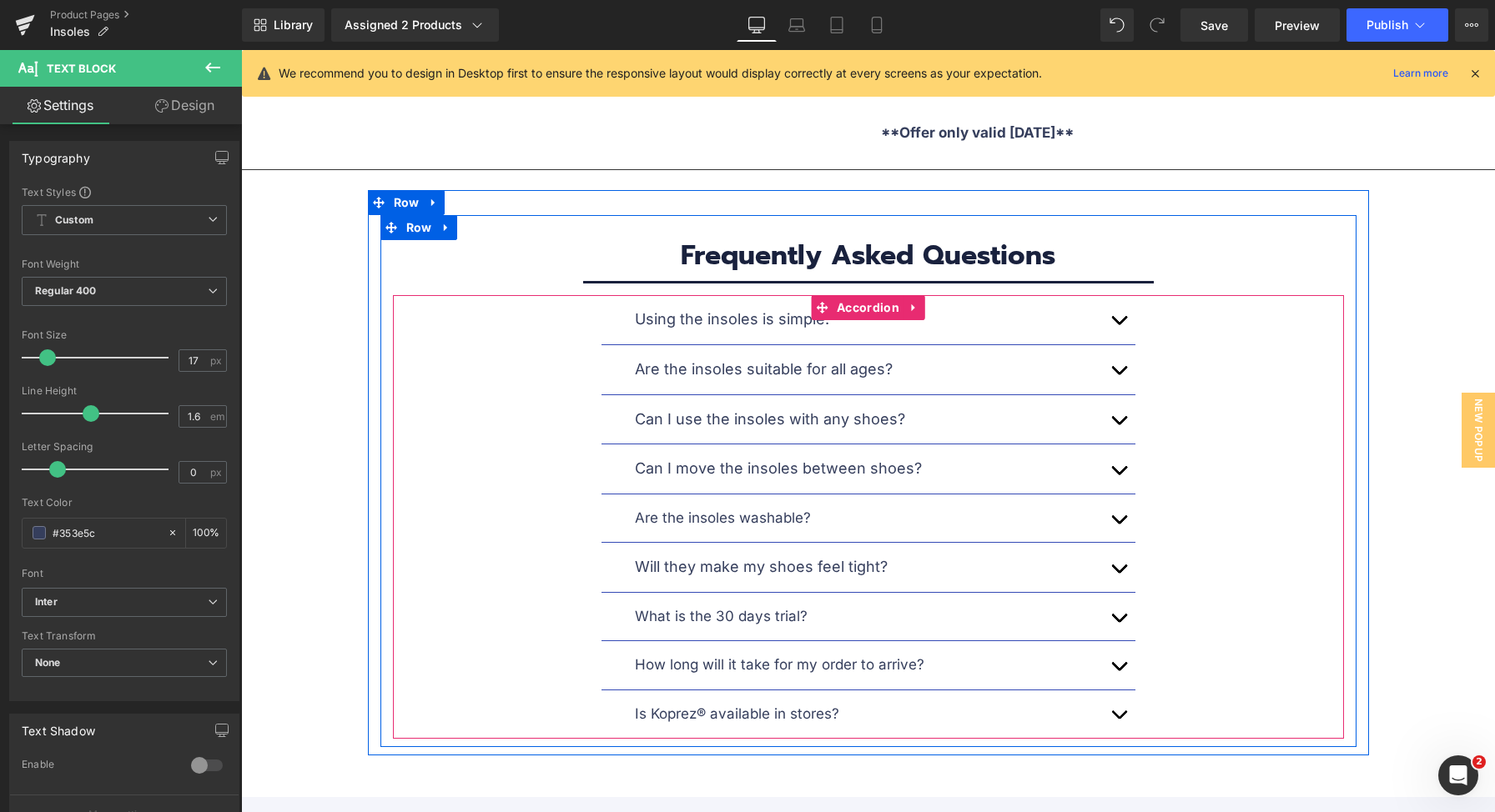
click at [739, 507] on p "Are the insoles washable?" at bounding box center [868, 518] width 467 height 23
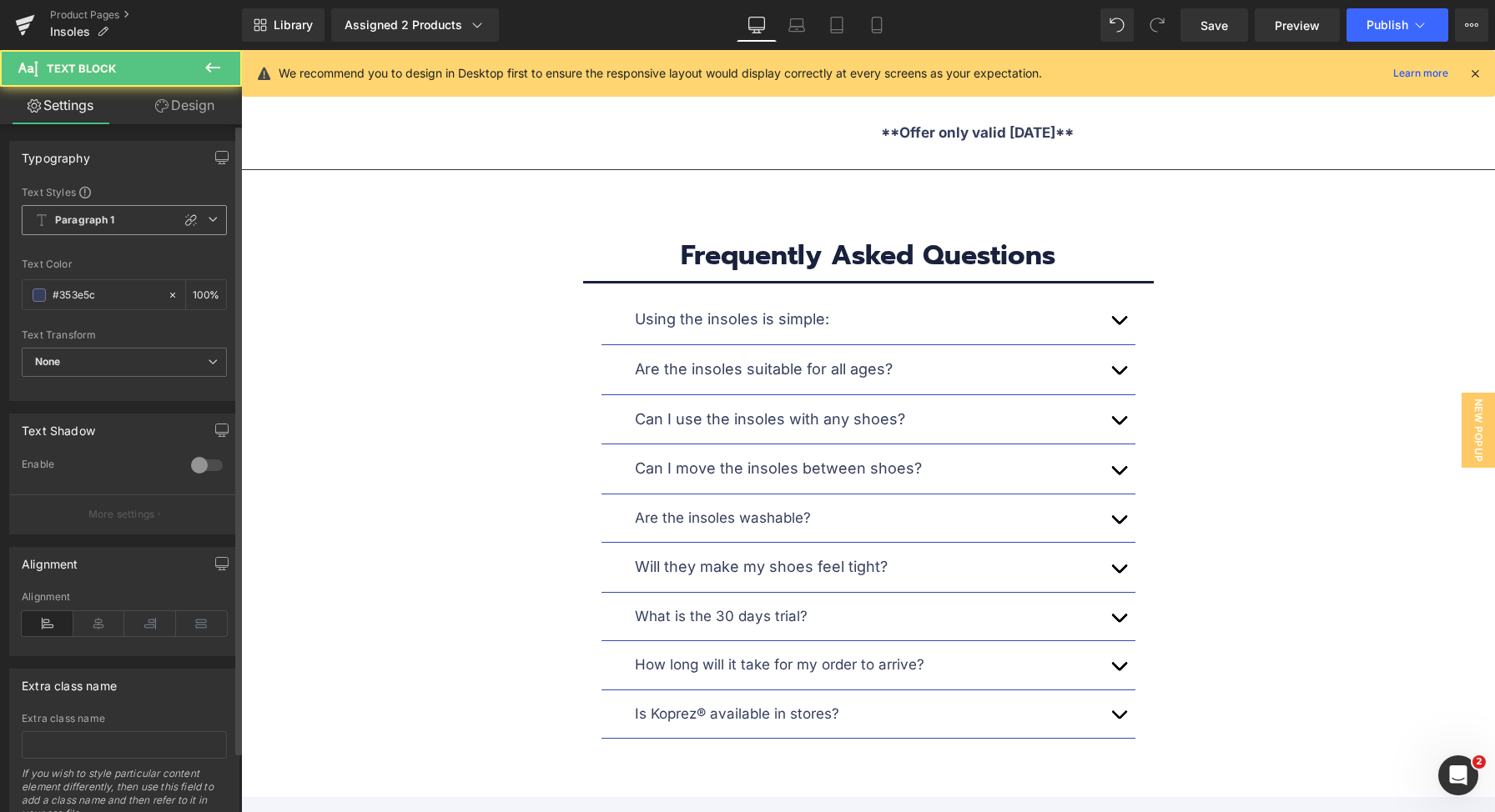
click at [128, 222] on span "Paragraph 1" at bounding box center [124, 220] width 205 height 30
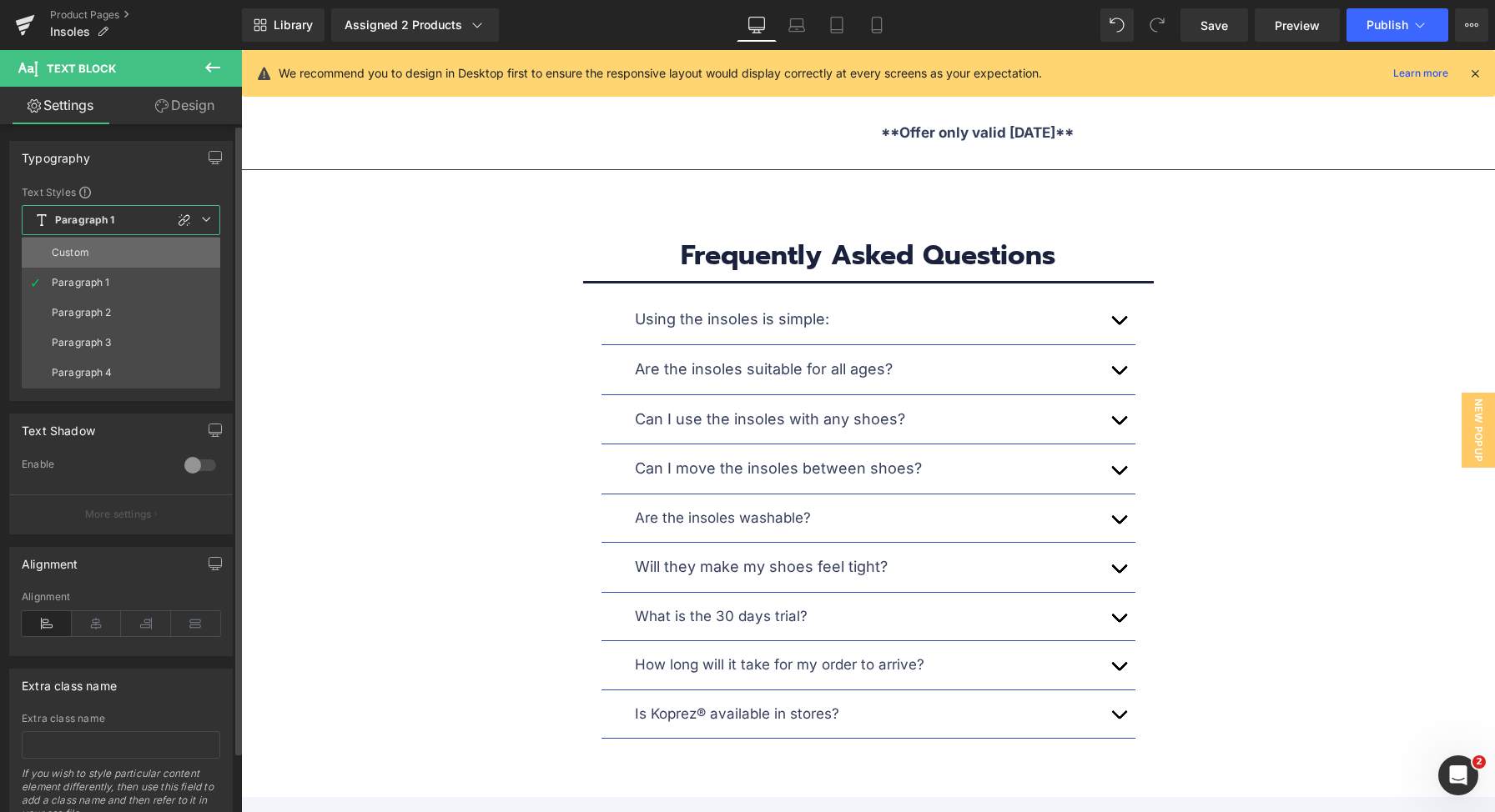
drag, startPoint x: 117, startPoint y: 255, endPoint x: 471, endPoint y: 53, distance: 407.6
click at [117, 255] on li "Custom" at bounding box center [121, 252] width 199 height 30
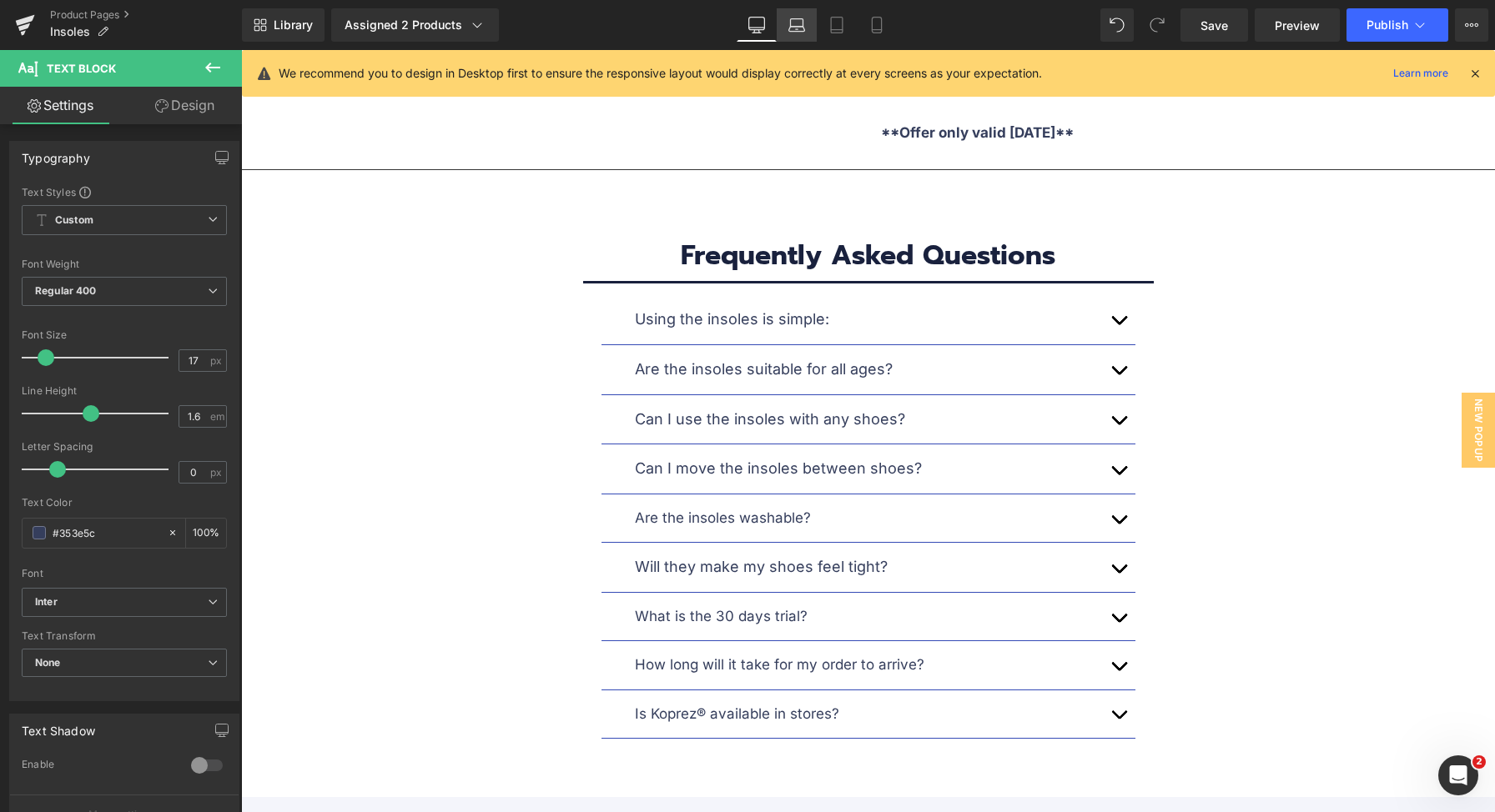
click at [790, 25] on icon at bounding box center [796, 24] width 16 height 16
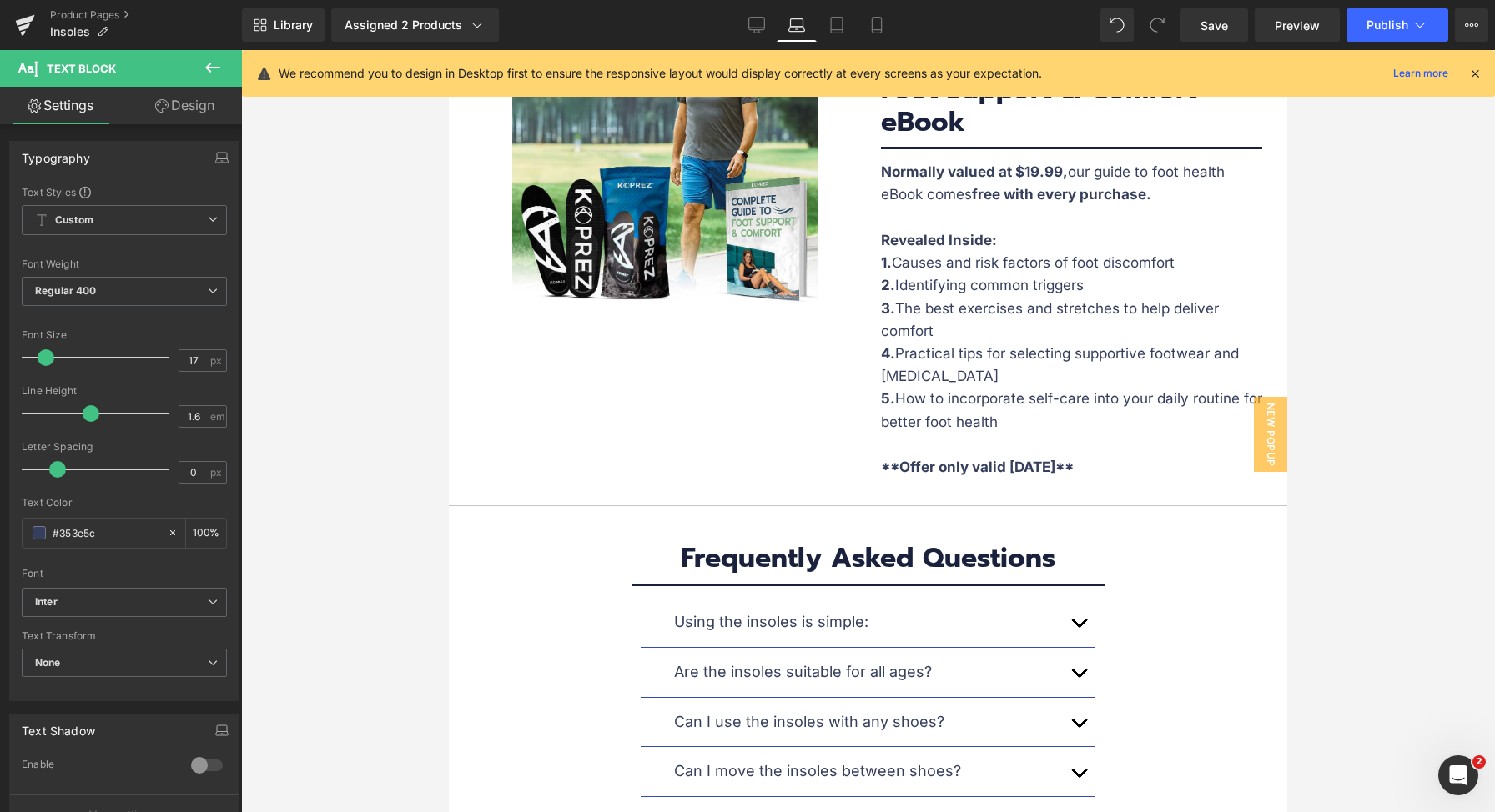
scroll to position [8664, 0]
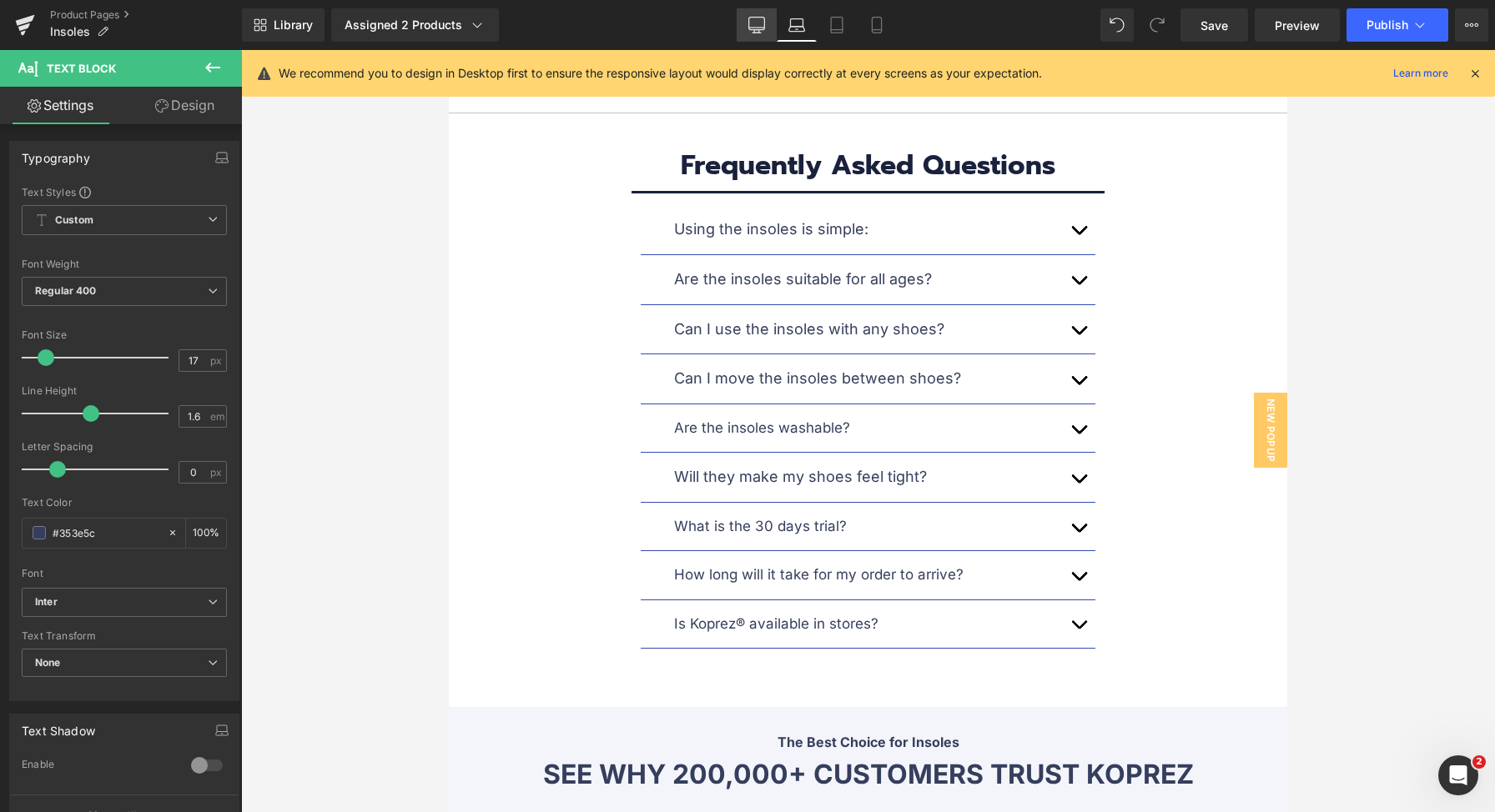
click at [759, 27] on icon at bounding box center [756, 27] width 15 height 0
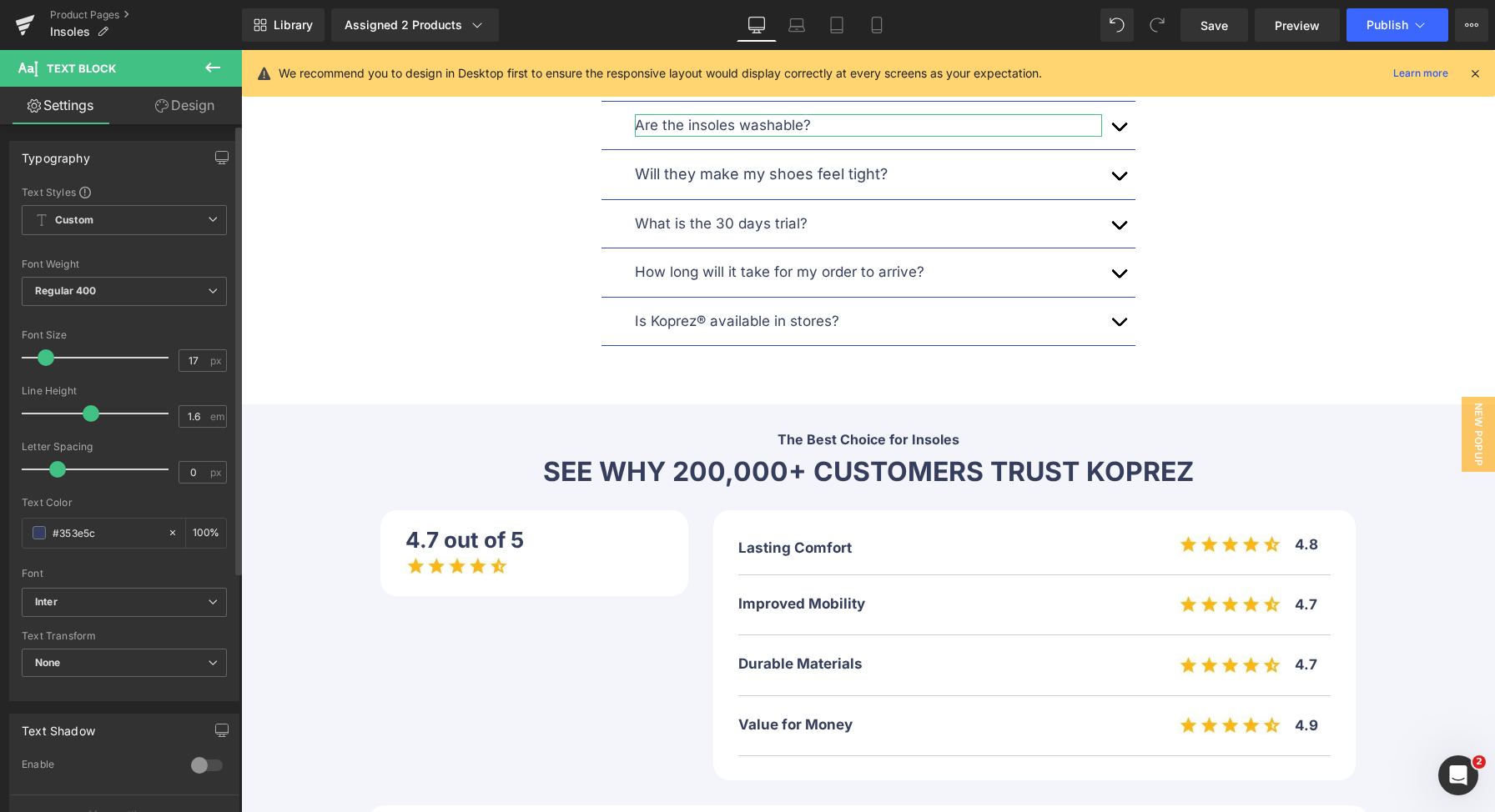
scroll to position [8272, 0]
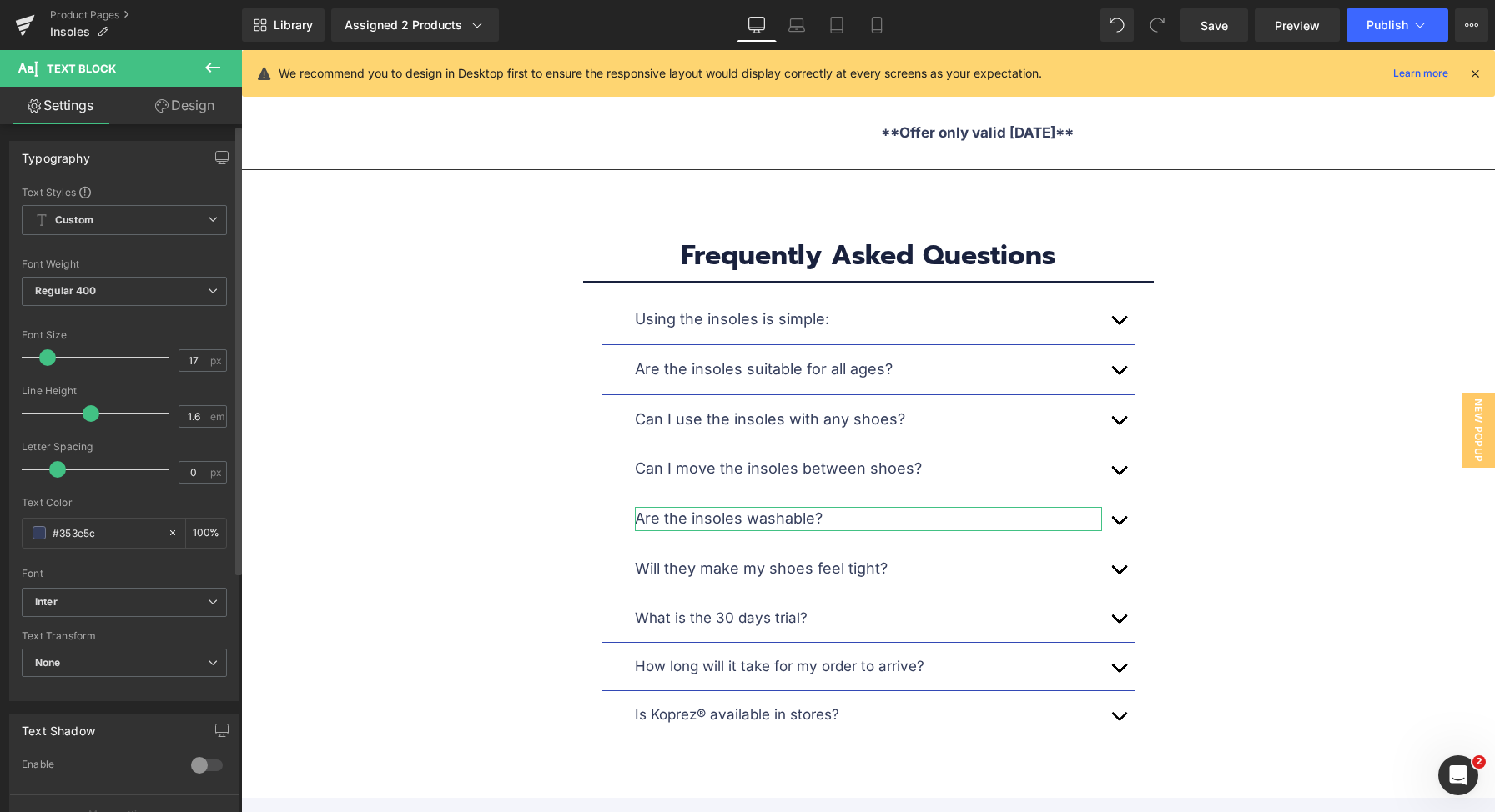
click at [43, 358] on span at bounding box center [47, 357] width 16 height 16
click at [788, 17] on link "Laptop" at bounding box center [796, 24] width 40 height 34
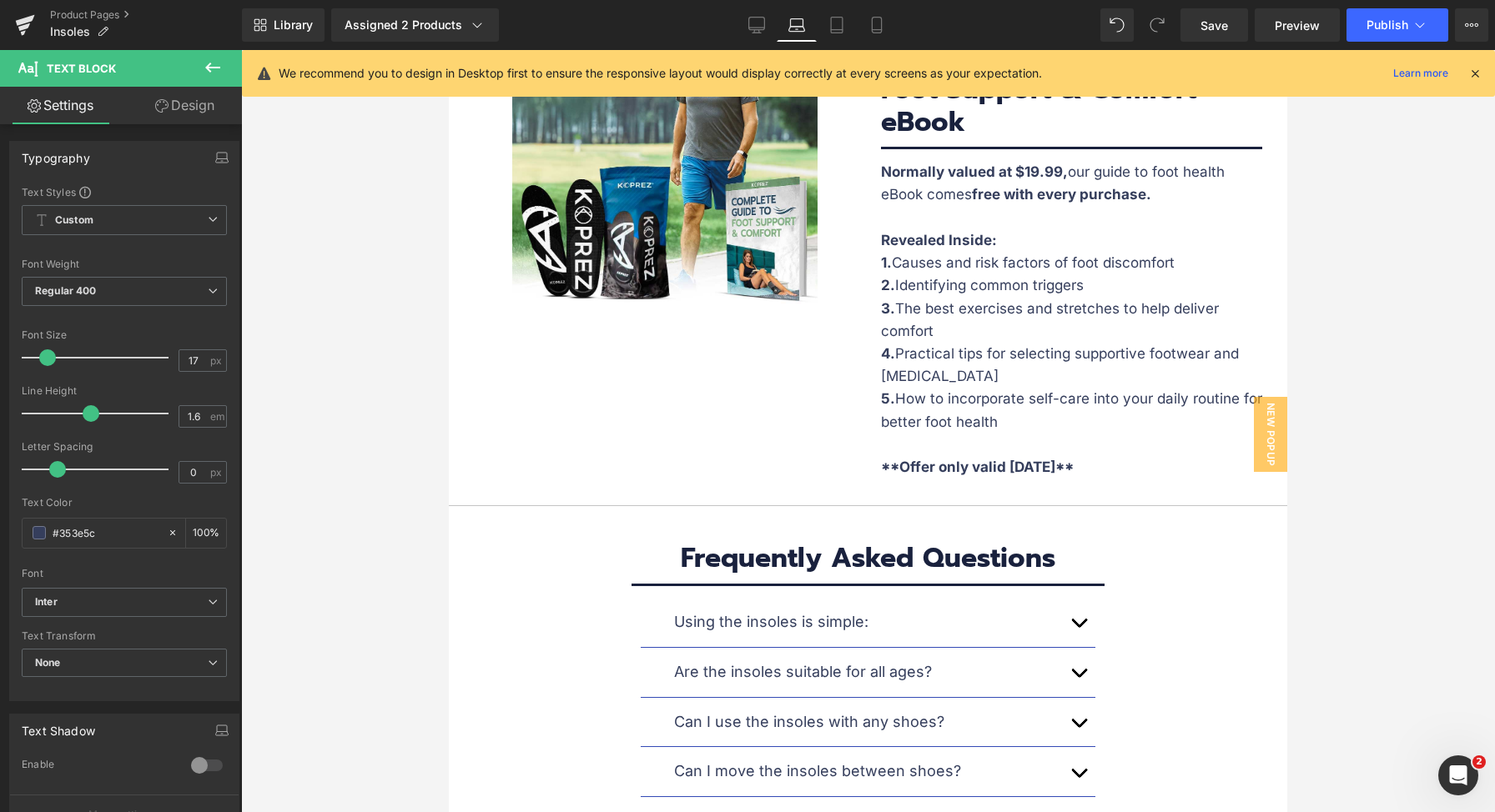
scroll to position [8664, 0]
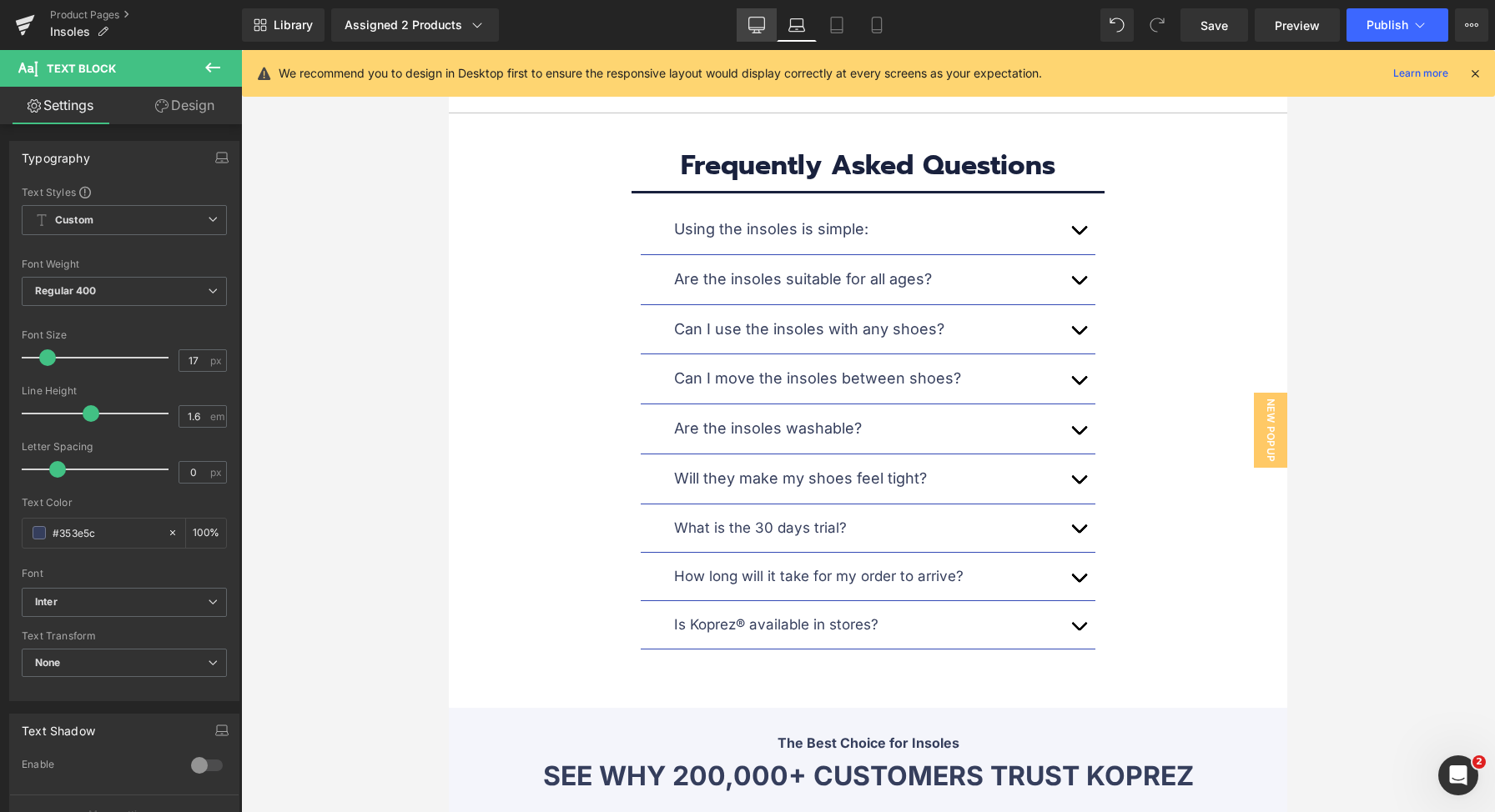
drag, startPoint x: 760, startPoint y: 27, endPoint x: 689, endPoint y: 522, distance: 500.1
click at [760, 27] on icon at bounding box center [756, 24] width 16 height 16
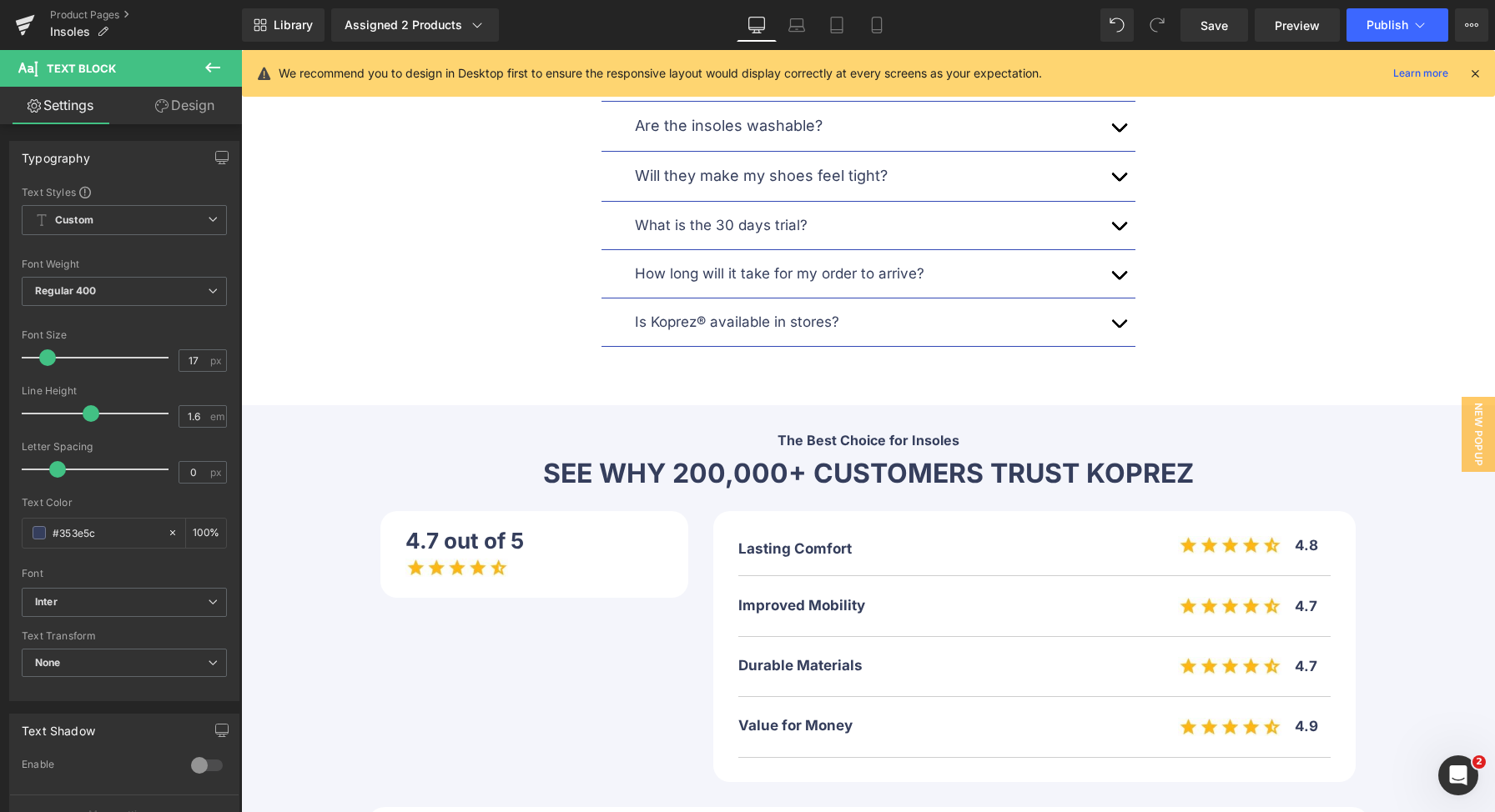
scroll to position [8272, 0]
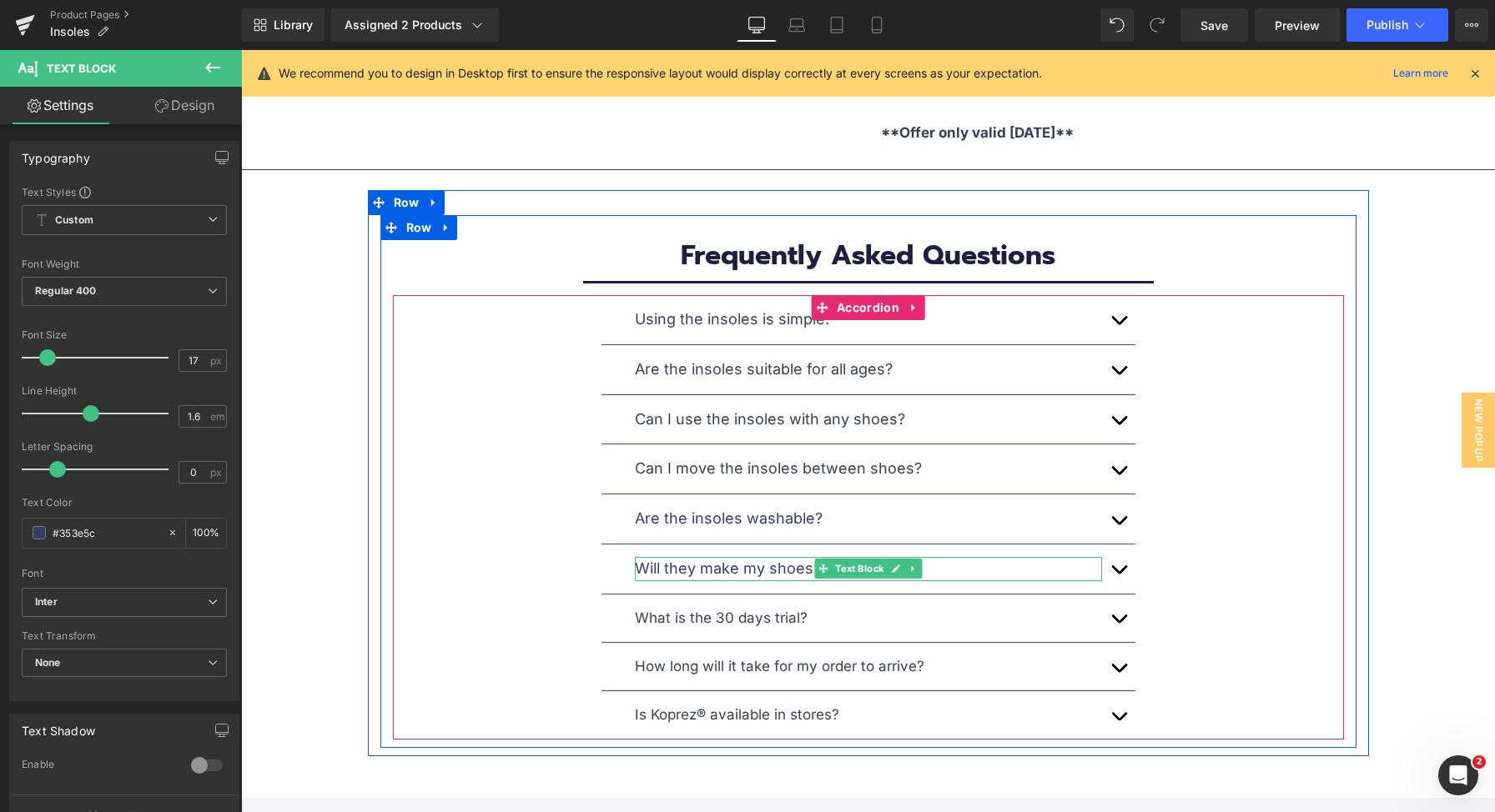
click at [795, 557] on p "Will they make my shoes feel tight?" at bounding box center [868, 569] width 467 height 24
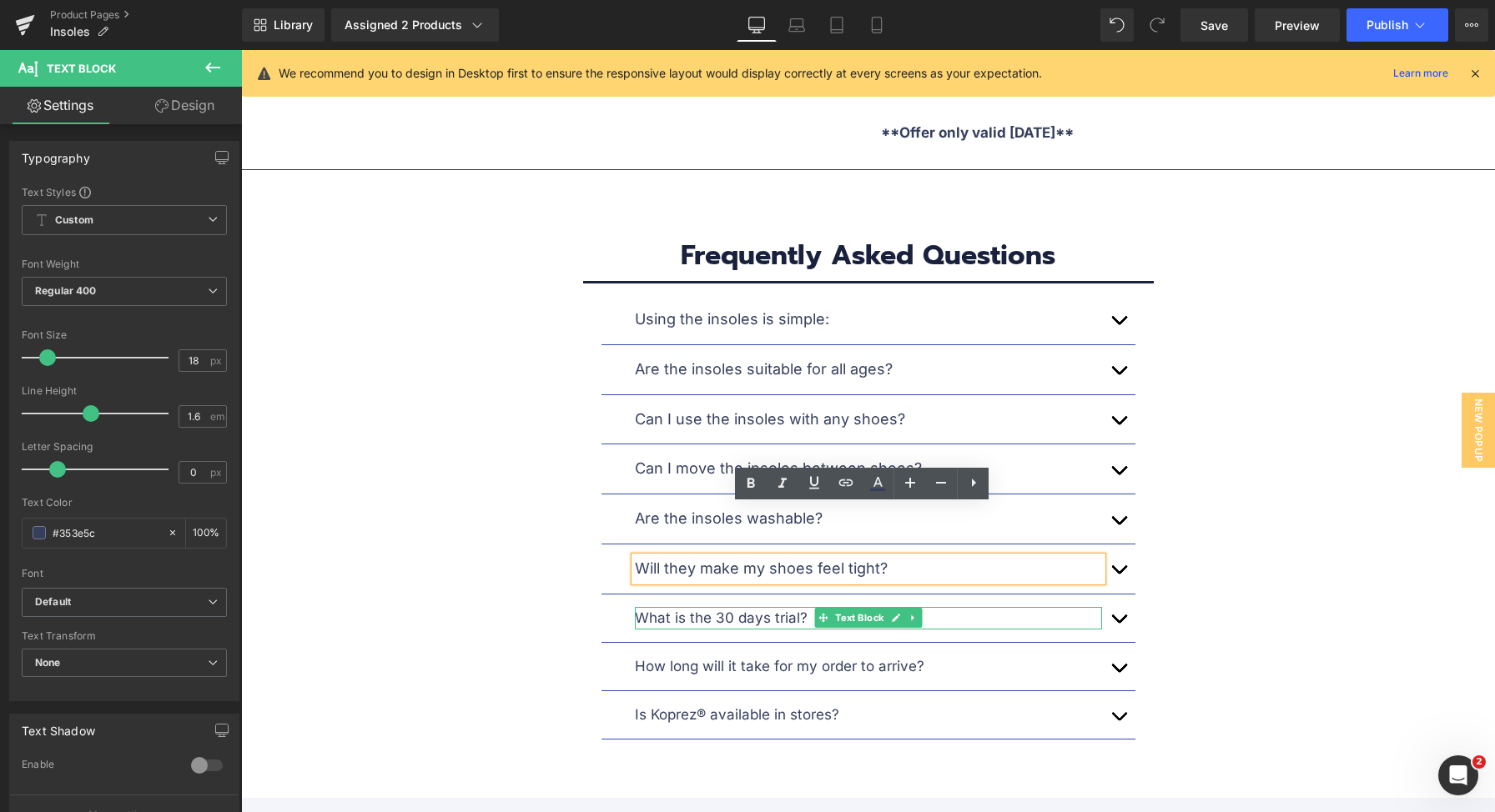
click at [764, 607] on p "What is the 30 days trial?" at bounding box center [868, 618] width 467 height 23
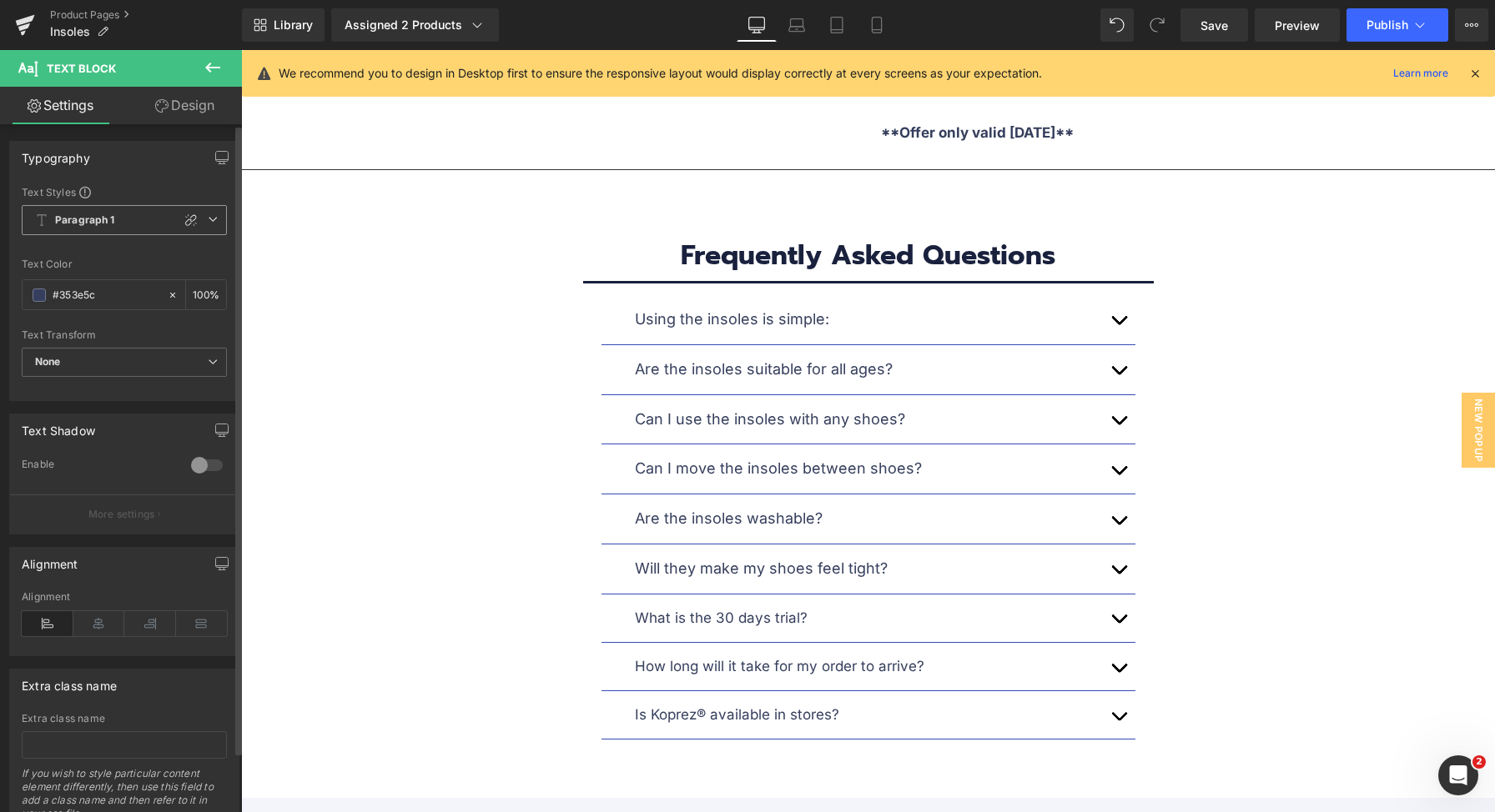
click at [63, 220] on b "Paragraph 1" at bounding box center [85, 220] width 60 height 15
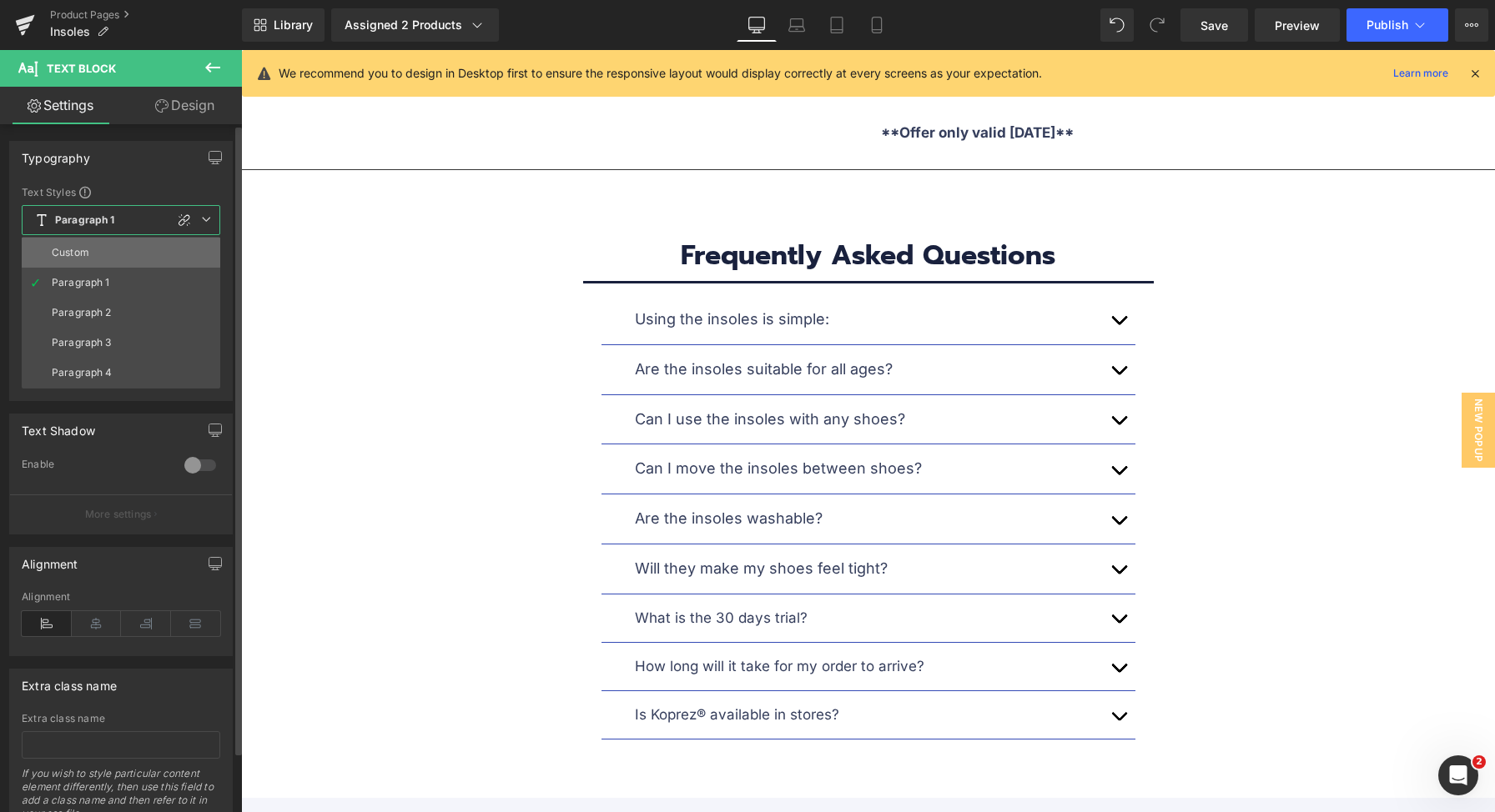
click at [84, 260] on li "Custom" at bounding box center [121, 252] width 199 height 30
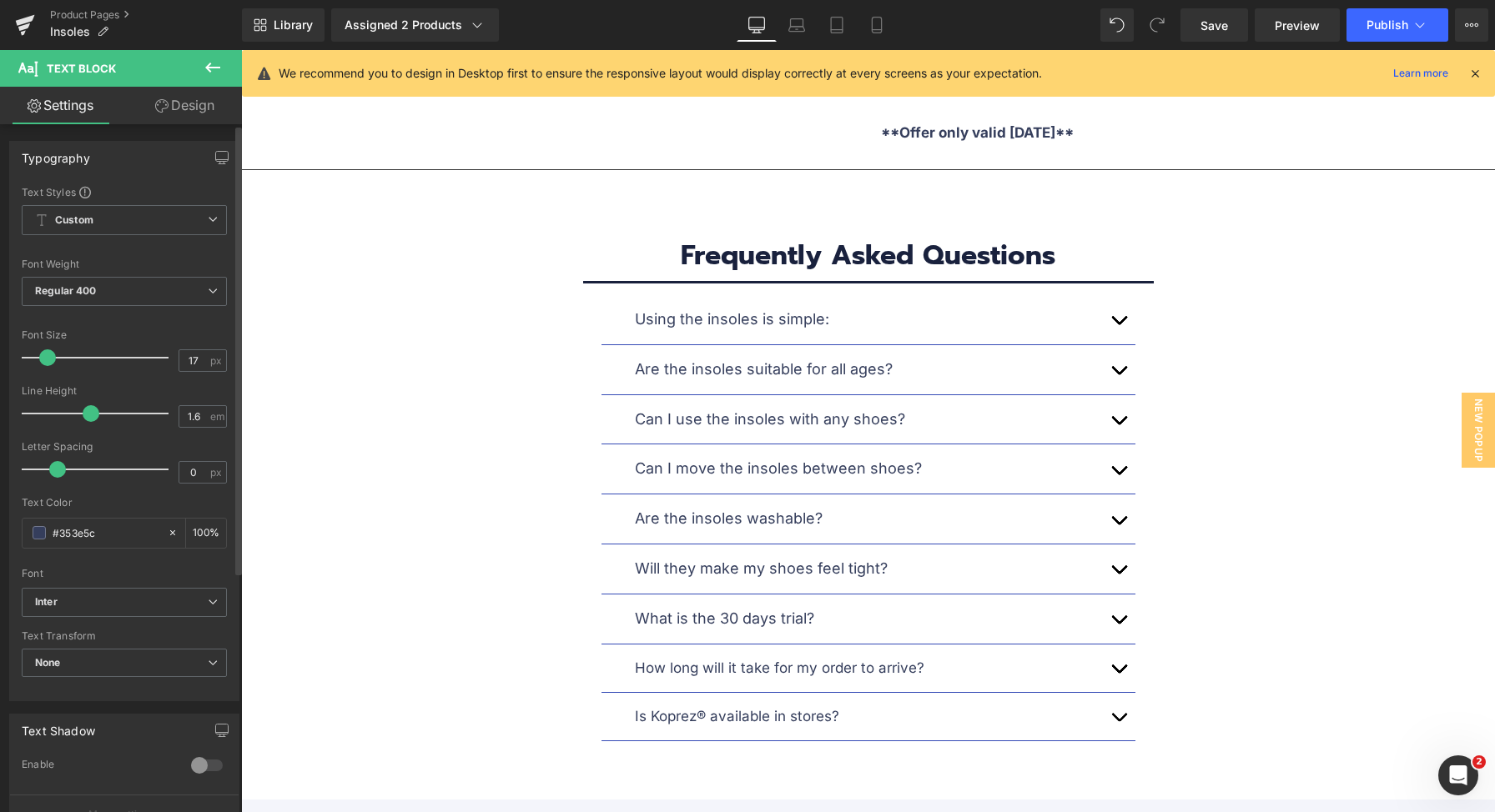
click at [47, 356] on span at bounding box center [47, 357] width 16 height 16
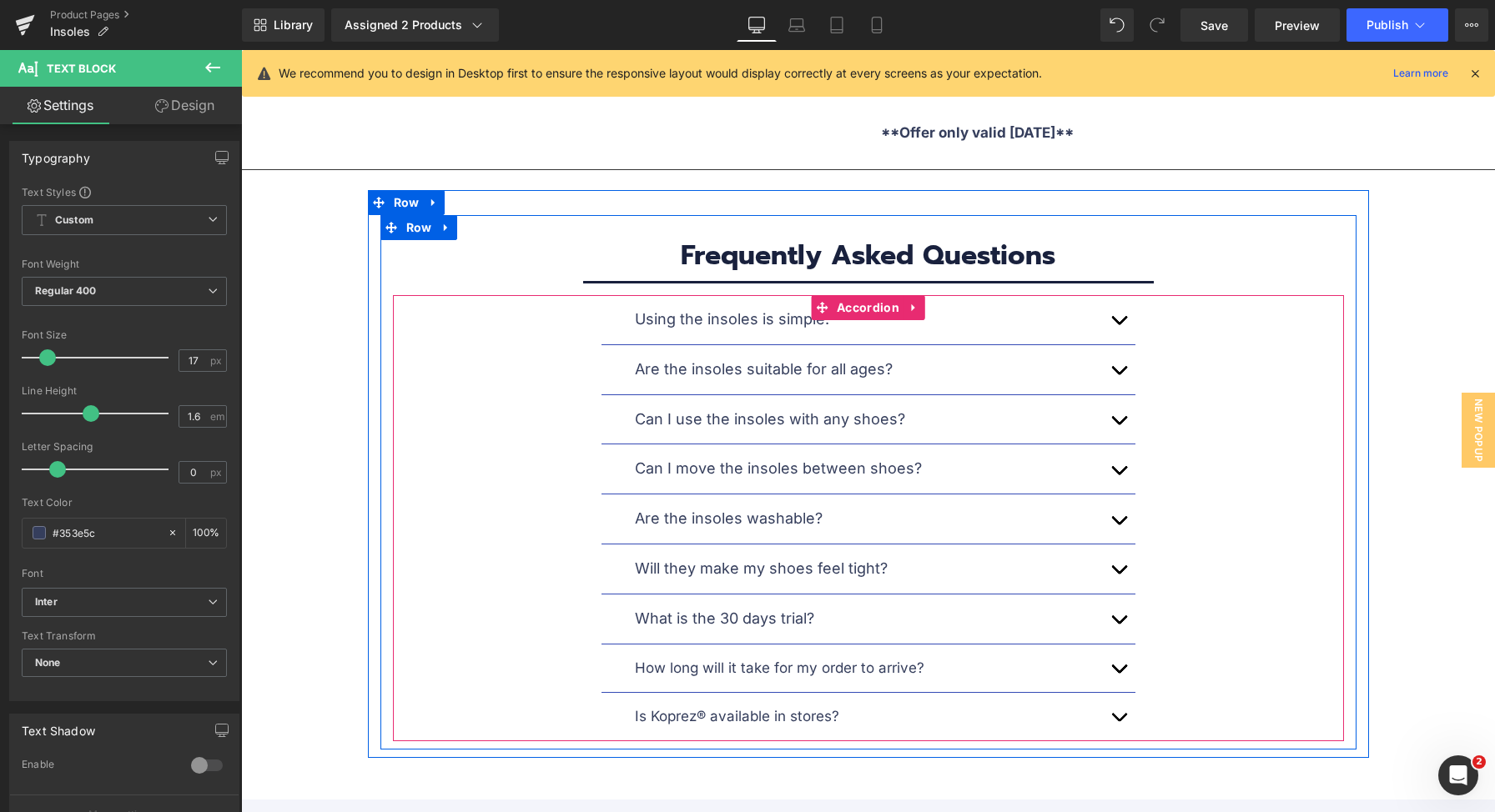
click at [818, 663] on icon at bounding box center [822, 668] width 9 height 9
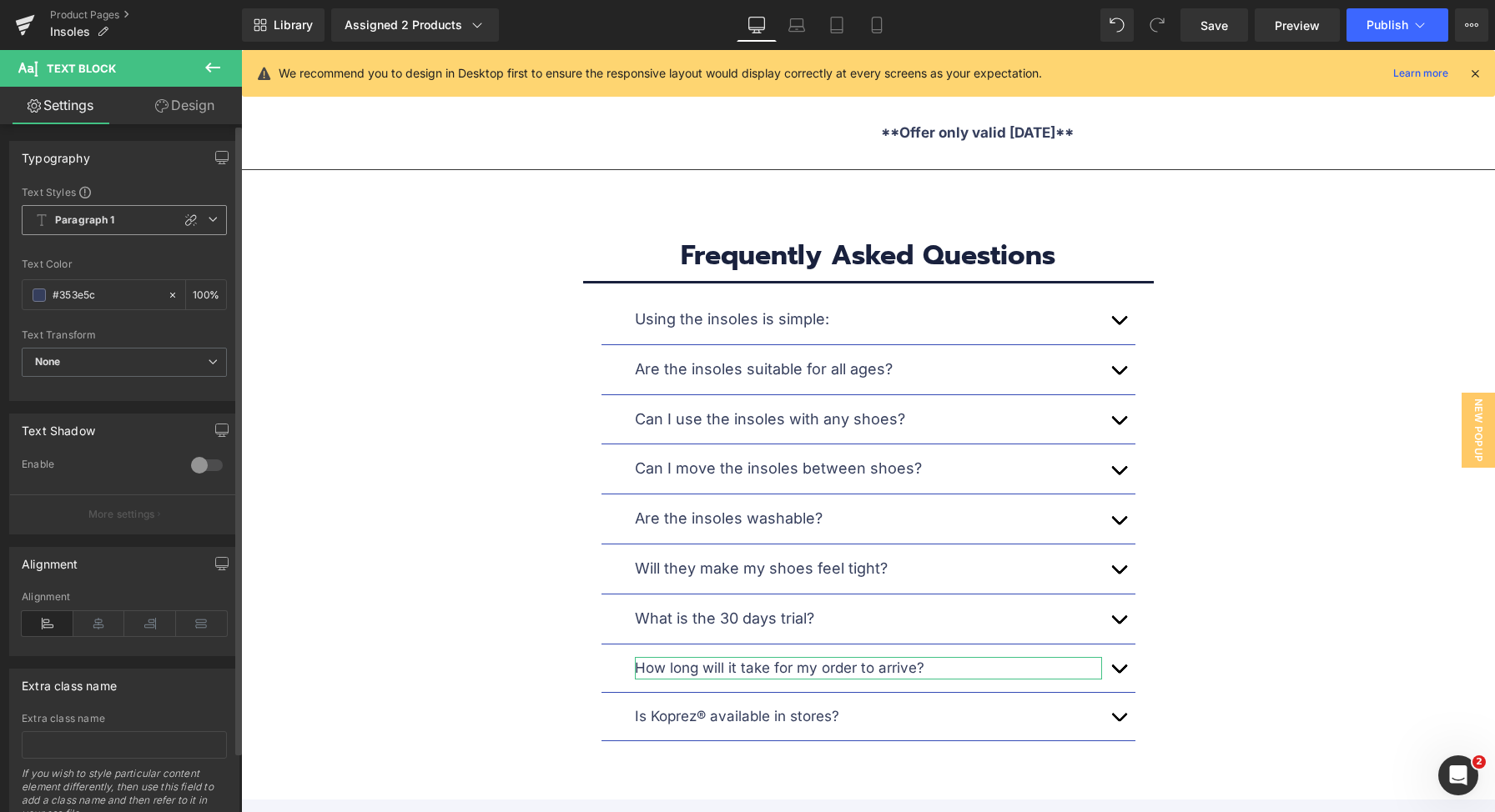
click at [106, 219] on b "Paragraph 1" at bounding box center [85, 220] width 60 height 15
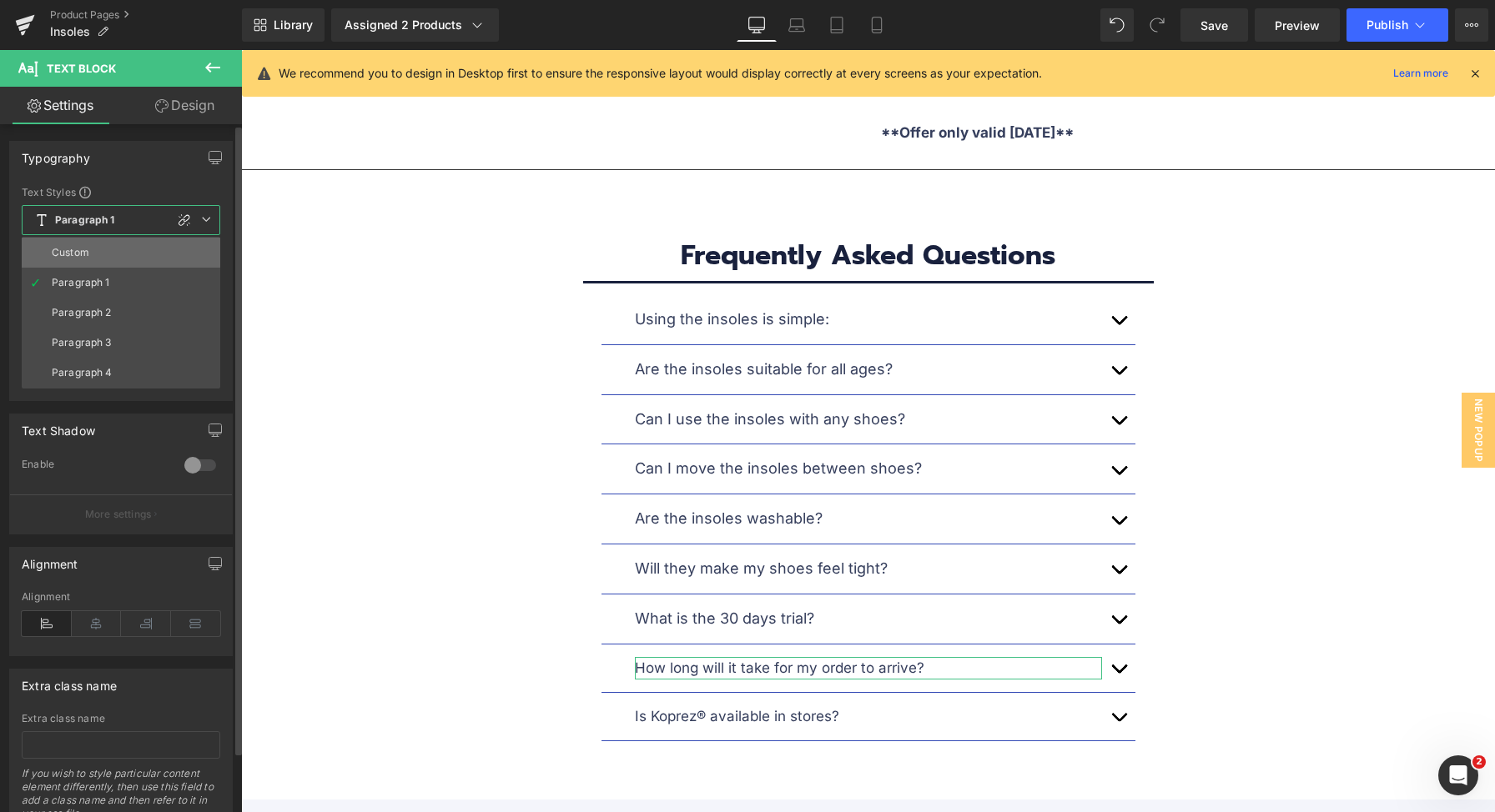
click at [104, 259] on li "Custom" at bounding box center [121, 252] width 199 height 30
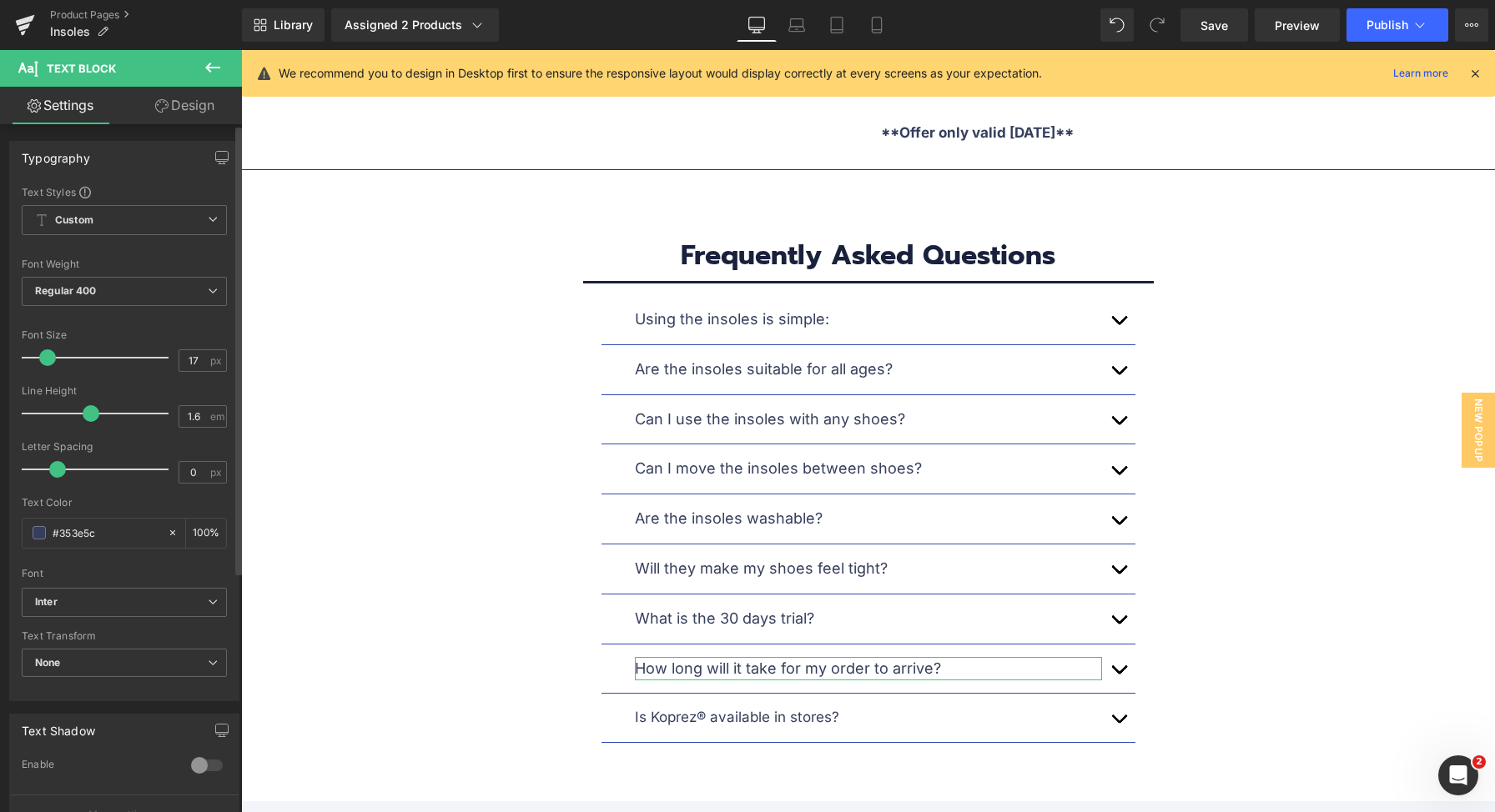
click at [50, 355] on span at bounding box center [47, 357] width 16 height 16
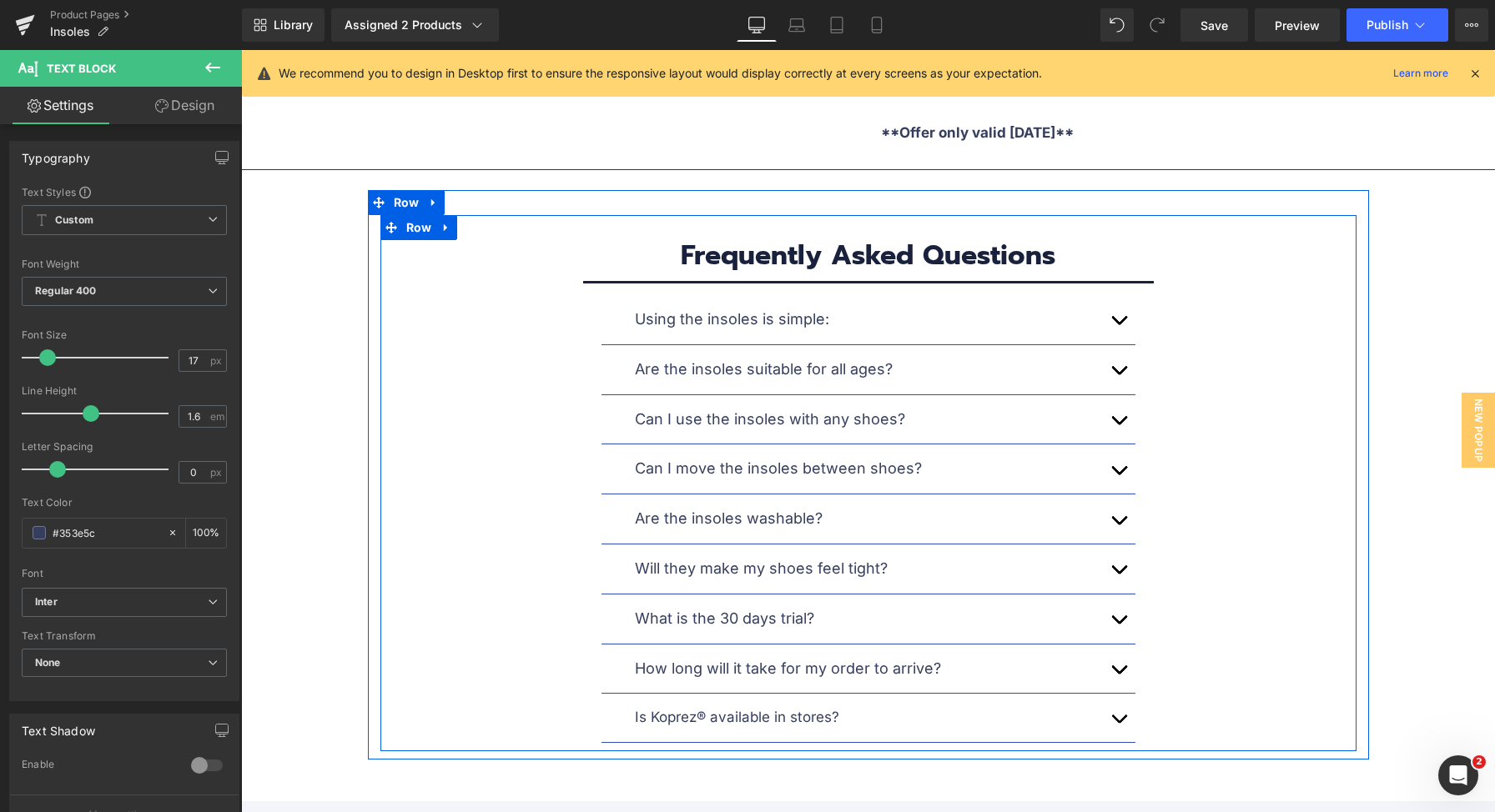
click at [760, 706] on p "Is Koprez® available in stores?" at bounding box center [868, 717] width 467 height 23
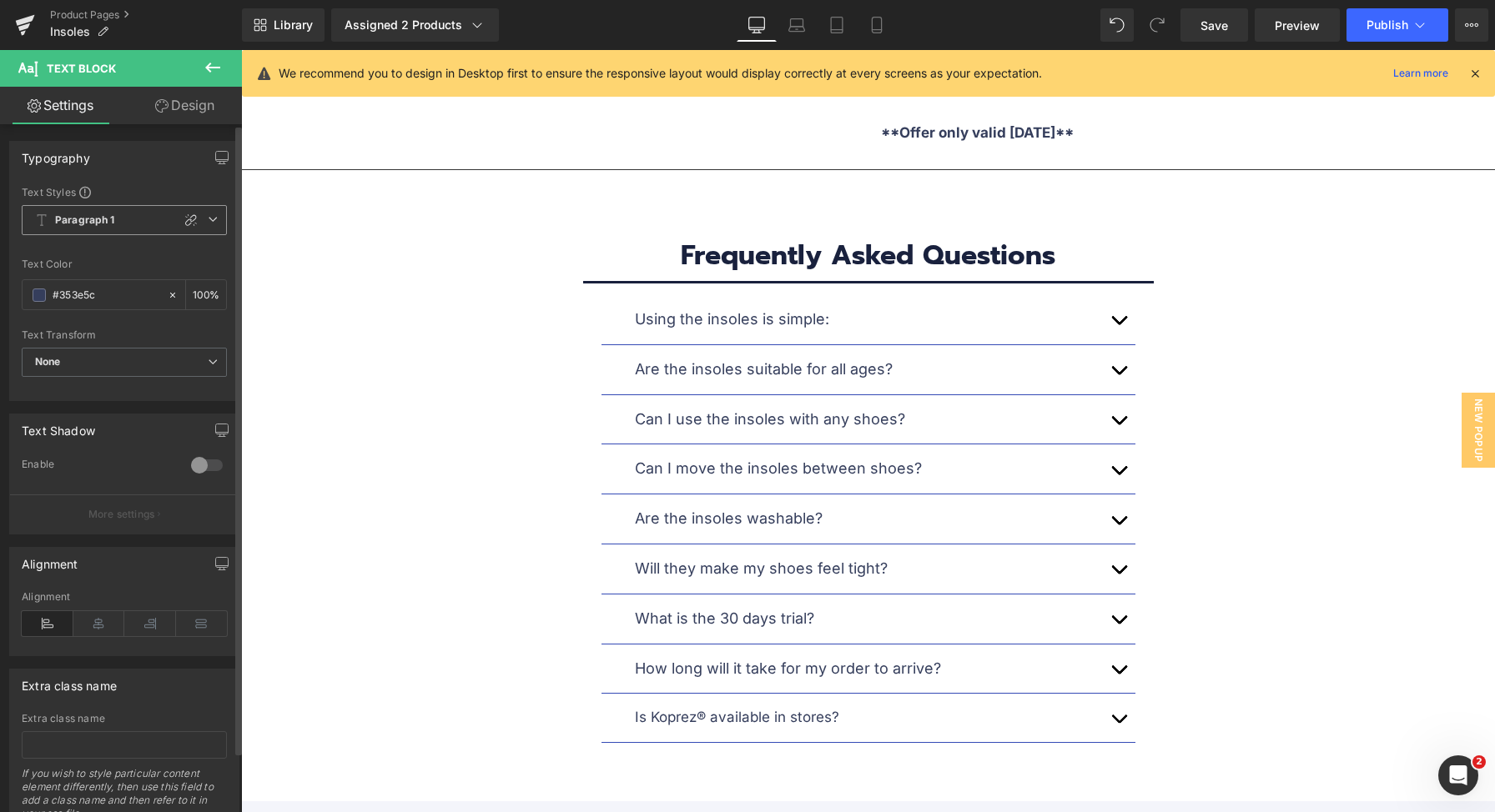
click at [141, 217] on span "Paragraph 1" at bounding box center [124, 220] width 205 height 30
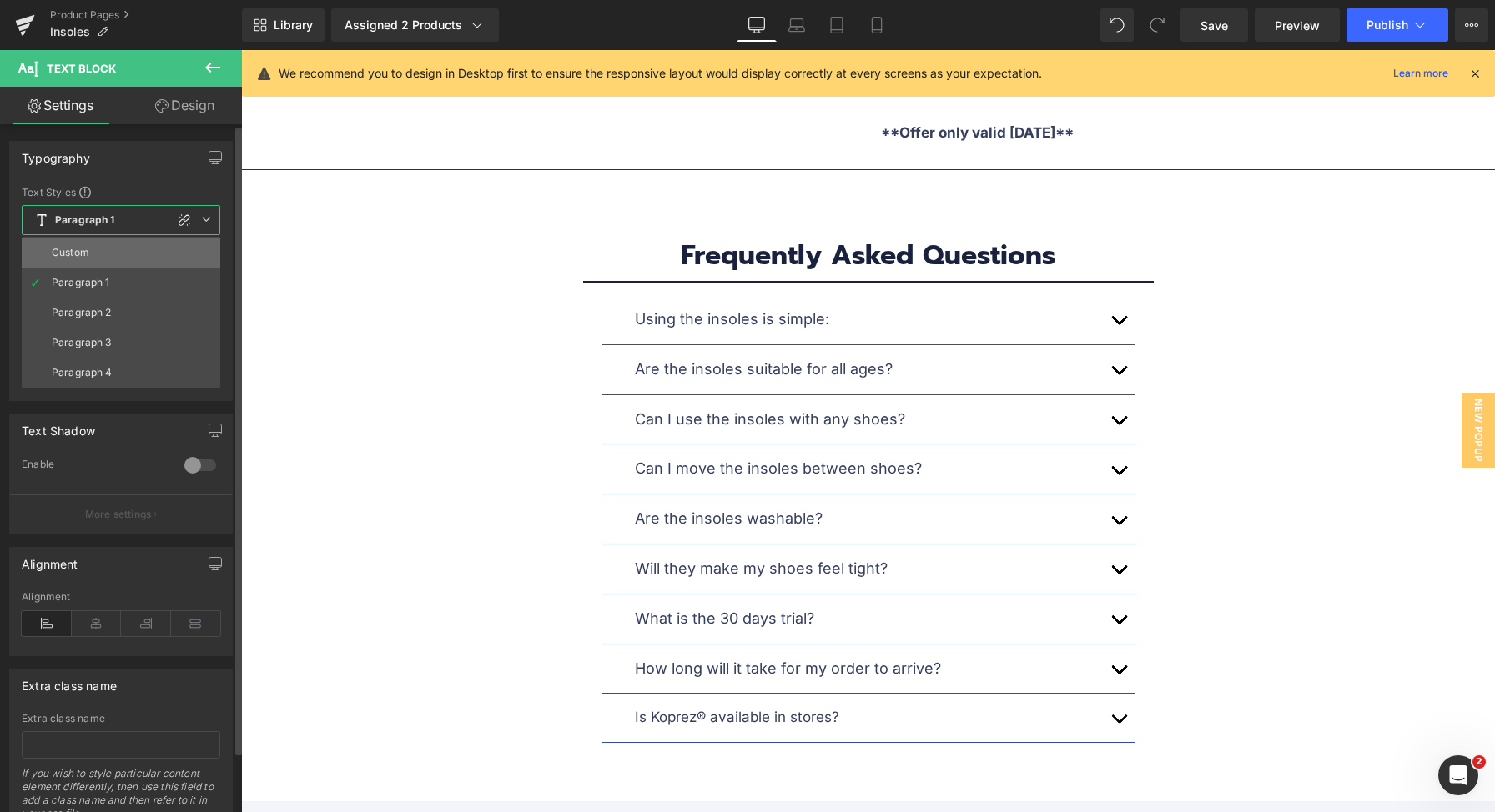
click at [123, 249] on li "Custom" at bounding box center [121, 252] width 199 height 30
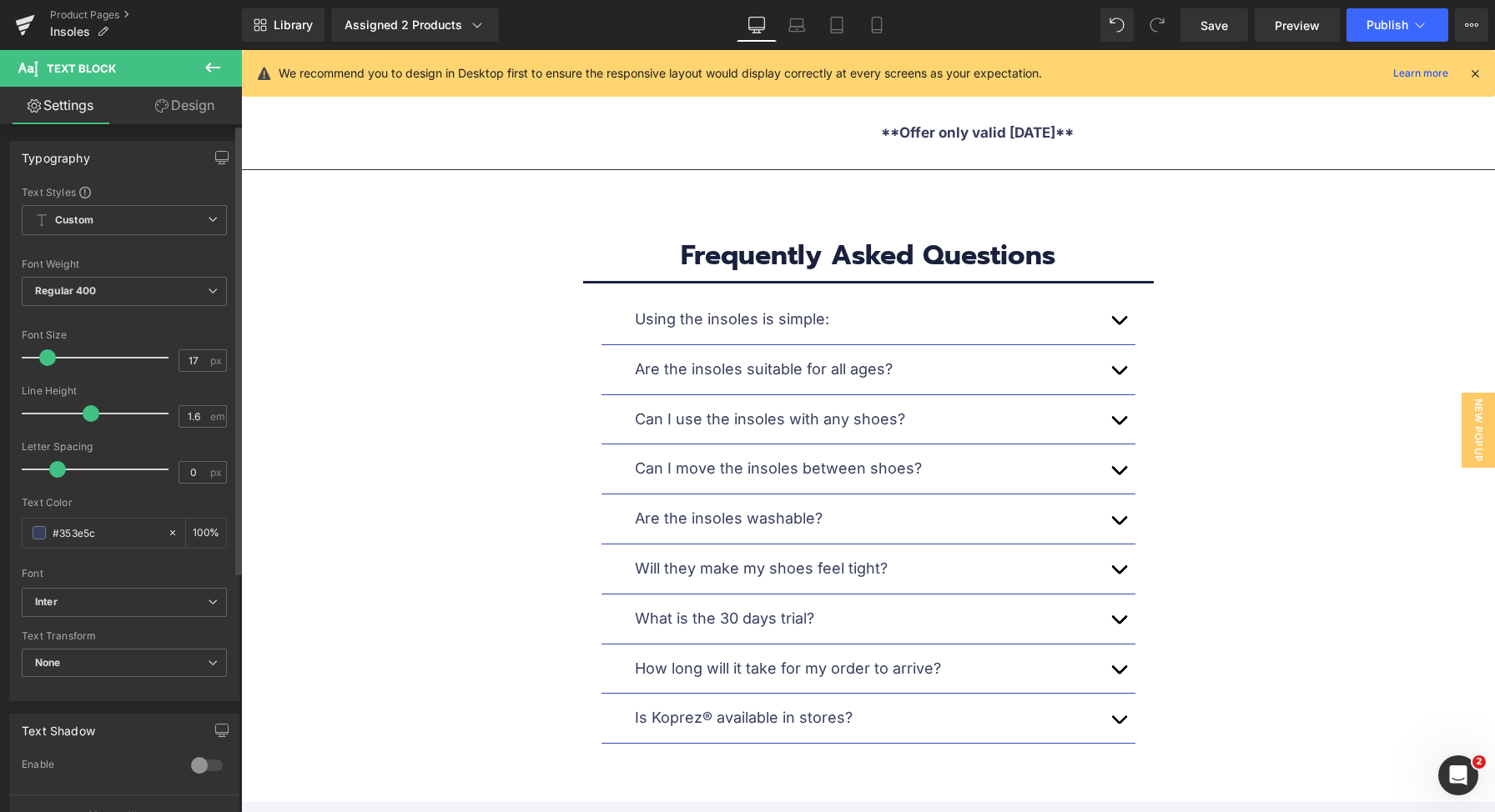
click at [49, 354] on span at bounding box center [47, 357] width 16 height 16
click at [1220, 27] on span "Save" at bounding box center [1214, 24] width 27 height 17
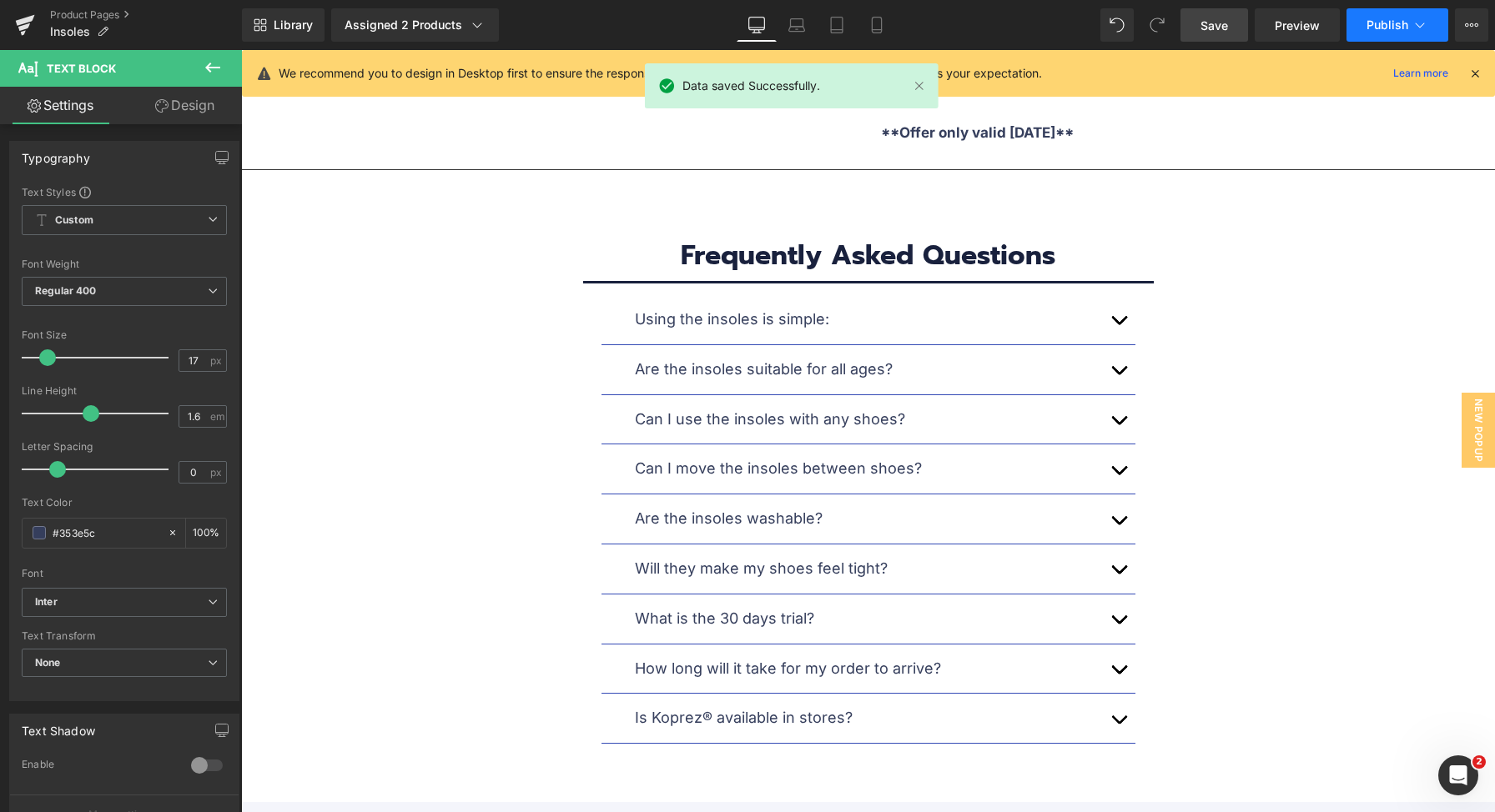
click at [1404, 18] on span "Publish" at bounding box center [1387, 24] width 42 height 14
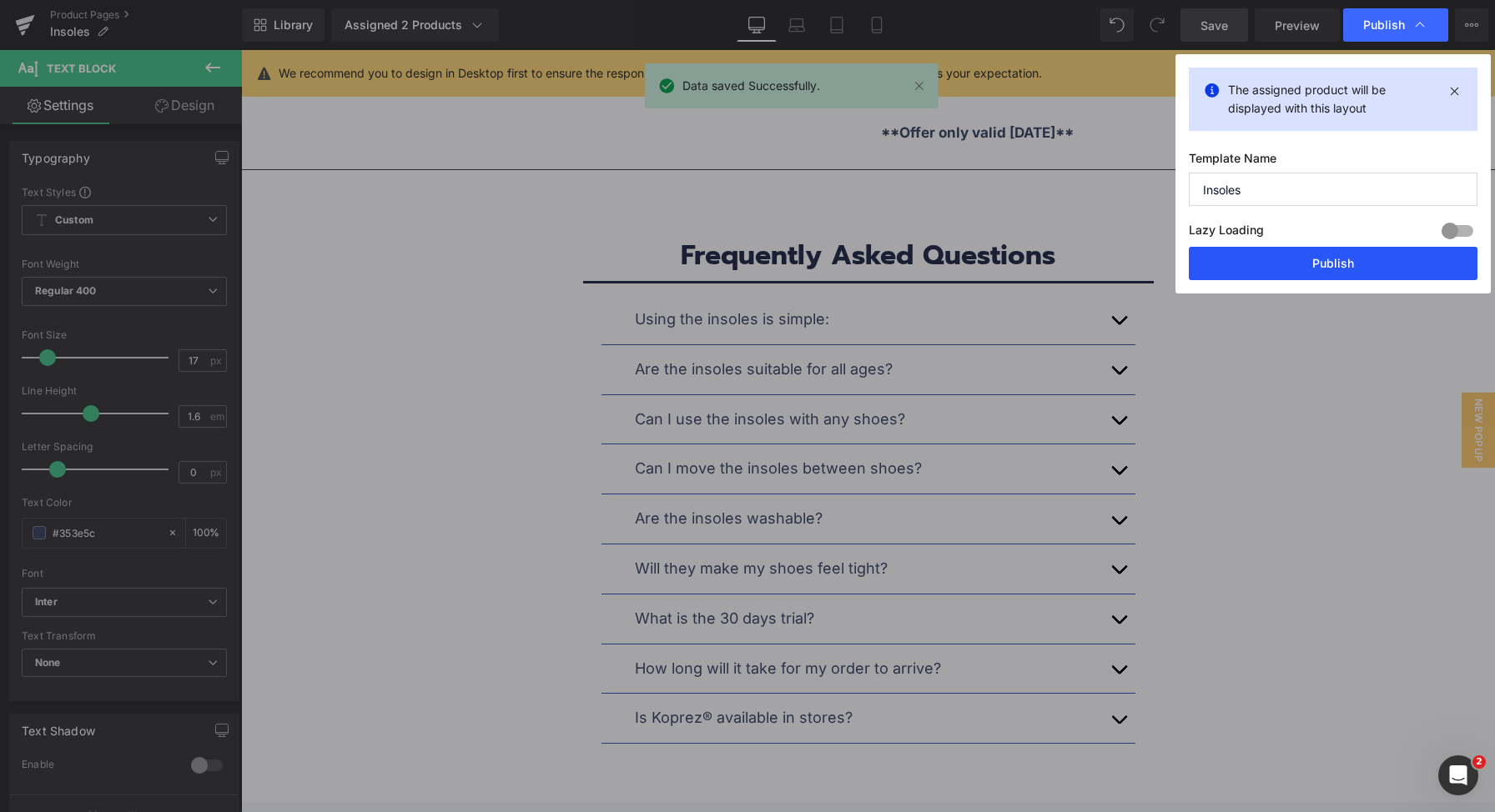
click at [1366, 260] on button "Publish" at bounding box center [1333, 263] width 289 height 34
